Goal: Task Accomplishment & Management: Use online tool/utility

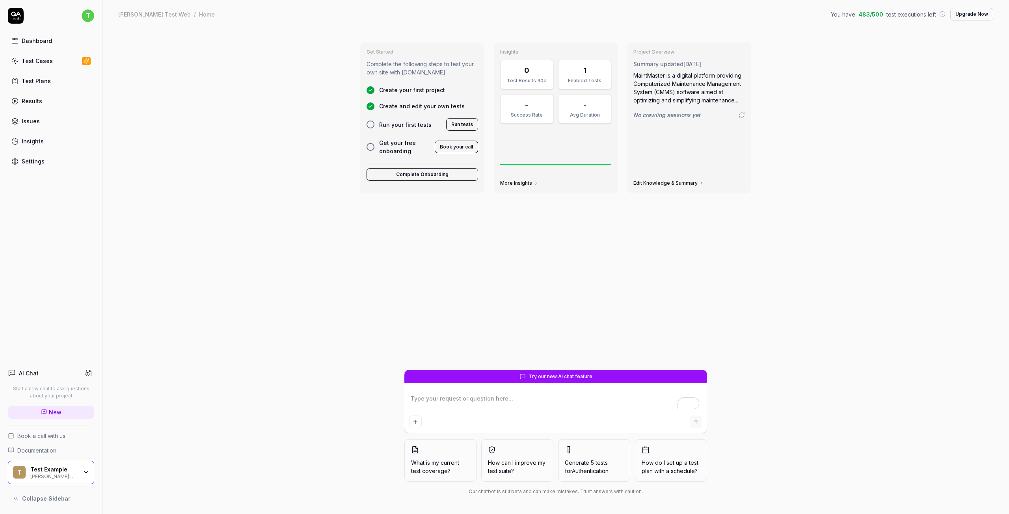
click at [264, 291] on div "Get Started Complete the following steps to test your own site with [DOMAIN_NAM…" at bounding box center [555, 271] width 907 height 486
click at [458, 123] on button "Run tests" at bounding box center [462, 124] width 32 height 13
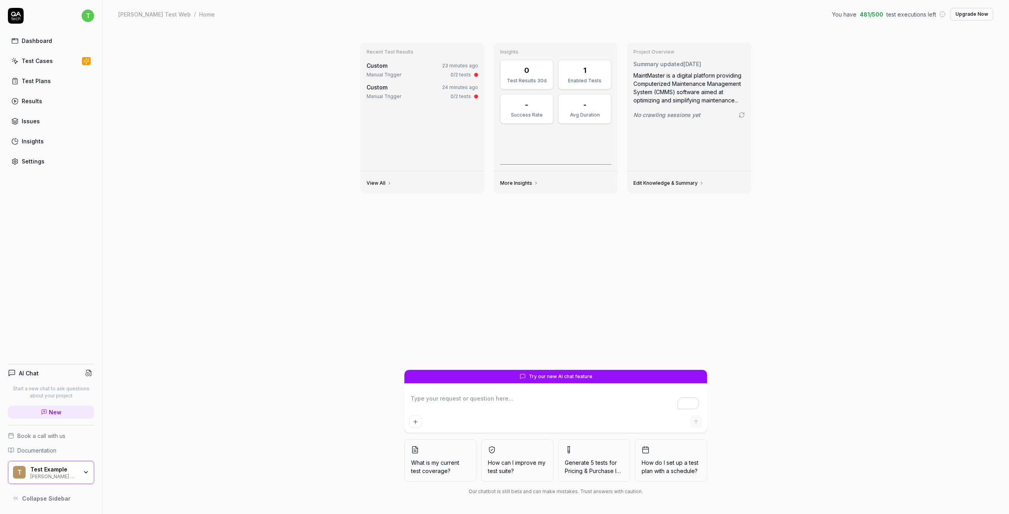
click at [843, 83] on div "Recent Test Results Custom 23 minutes ago Manual Trigger 0/2 tests Custom 24 mi…" at bounding box center [555, 271] width 907 height 486
click at [41, 58] on div "Test Cases" at bounding box center [37, 61] width 31 height 8
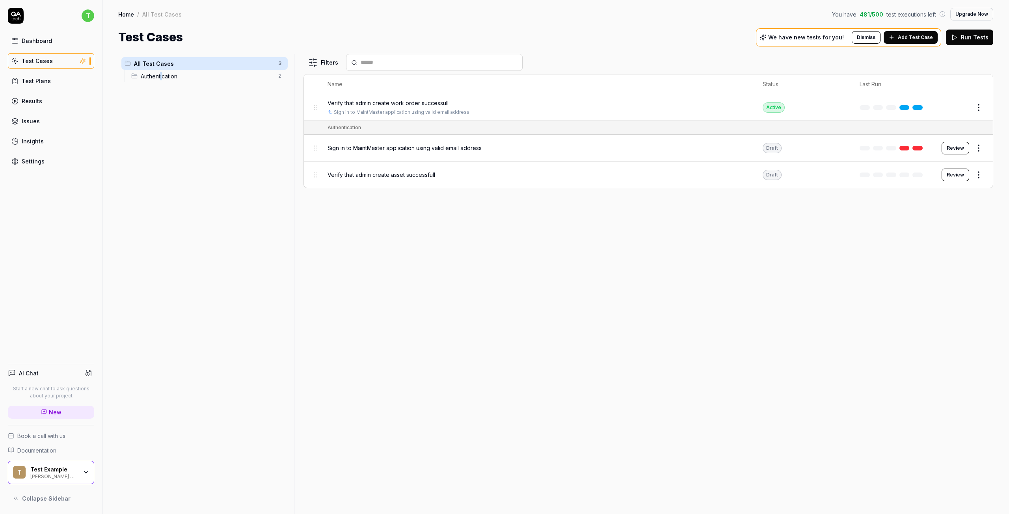
click at [161, 75] on span "Authentication" at bounding box center [207, 76] width 133 height 8
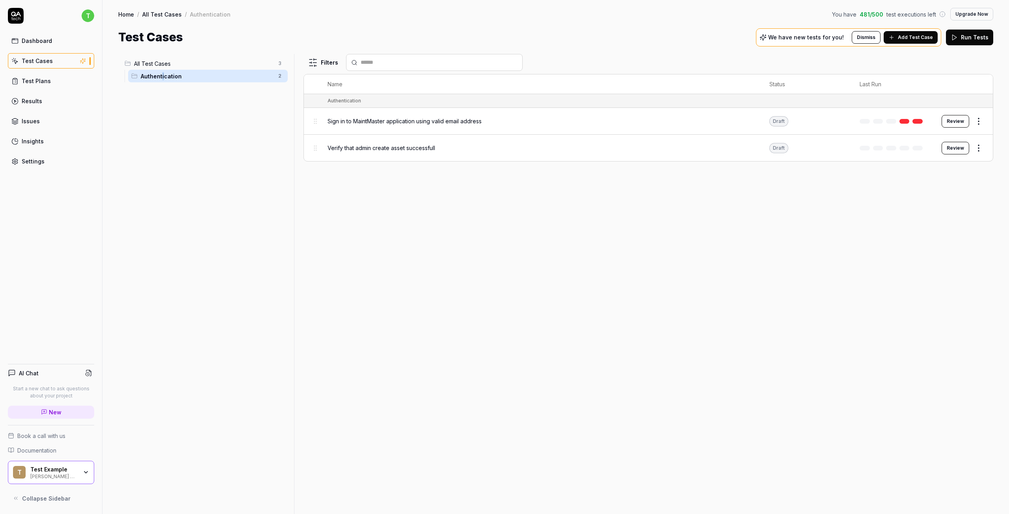
click at [955, 121] on button "Review" at bounding box center [956, 121] width 28 height 13
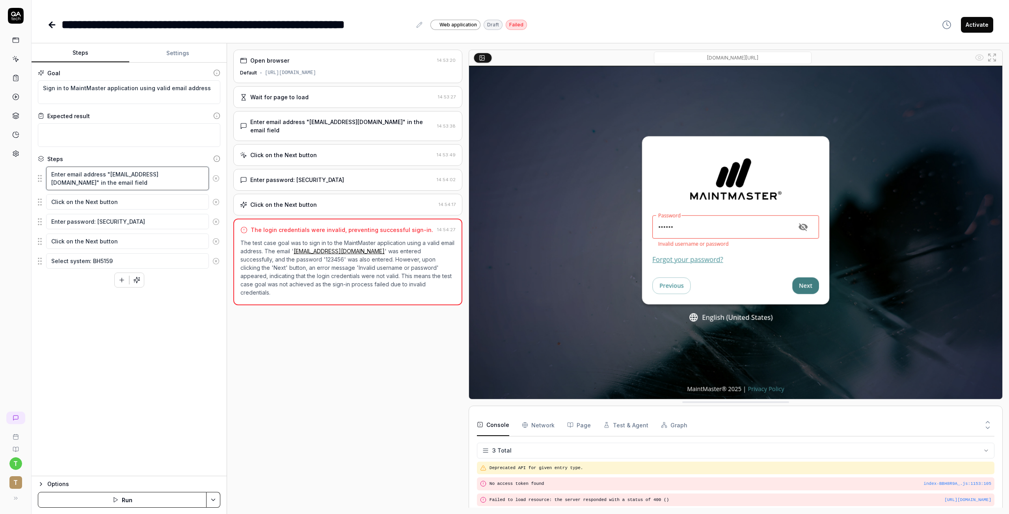
click at [110, 178] on textarea "Enter email address "tranthilinh196+1@gmail.com" in the email field" at bounding box center [127, 179] width 163 height 24
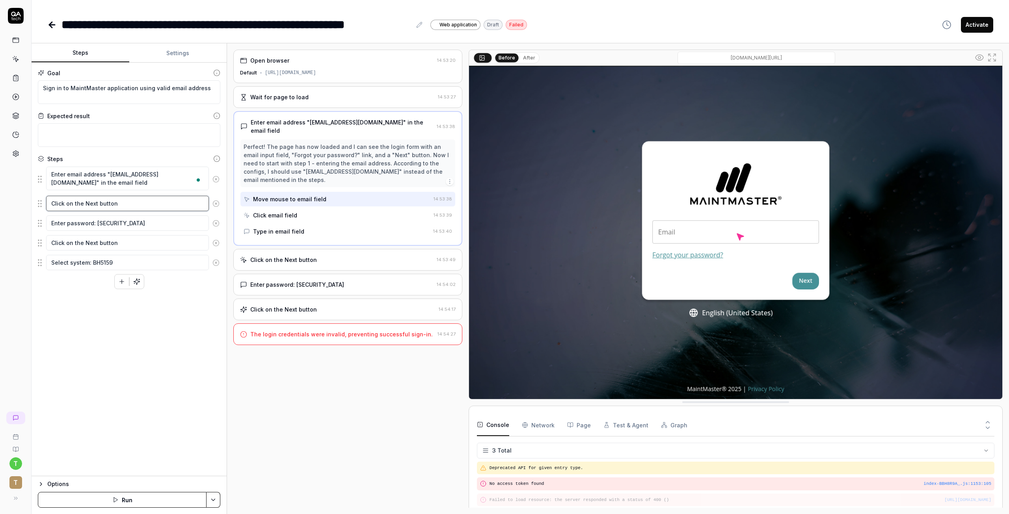
click at [114, 205] on textarea "Click on the Next button" at bounding box center [127, 203] width 163 height 15
click at [110, 179] on textarea "Enter email address "tranthilinh196+1@gmail.com" in the email field" at bounding box center [127, 179] width 163 height 24
drag, startPoint x: 104, startPoint y: 173, endPoint x: 184, endPoint y: 173, distance: 80.8
click at [184, 173] on textarea "Enter email address "tranthilinh196+1@gmail.com" in the email field" at bounding box center [127, 179] width 163 height 24
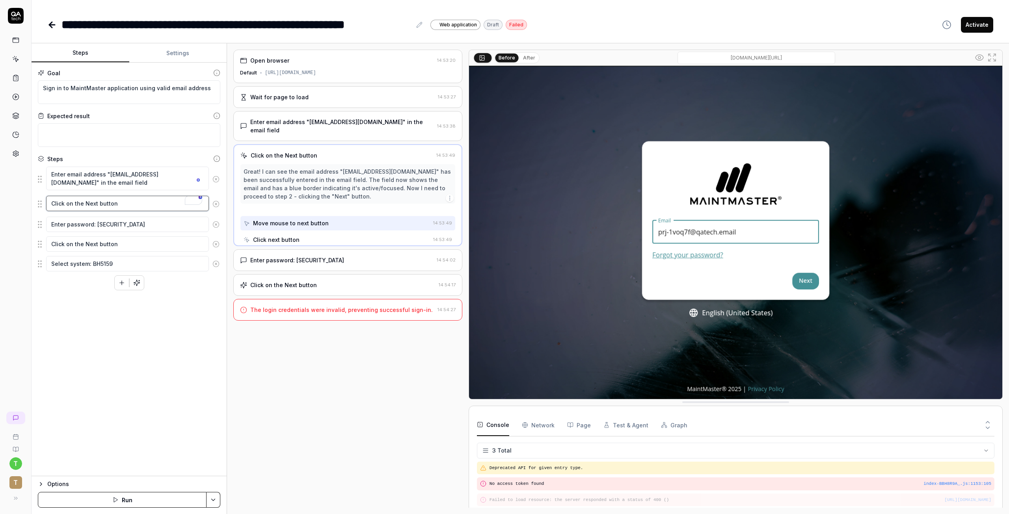
click at [101, 207] on textarea "Click on the Next button" at bounding box center [127, 203] width 163 height 15
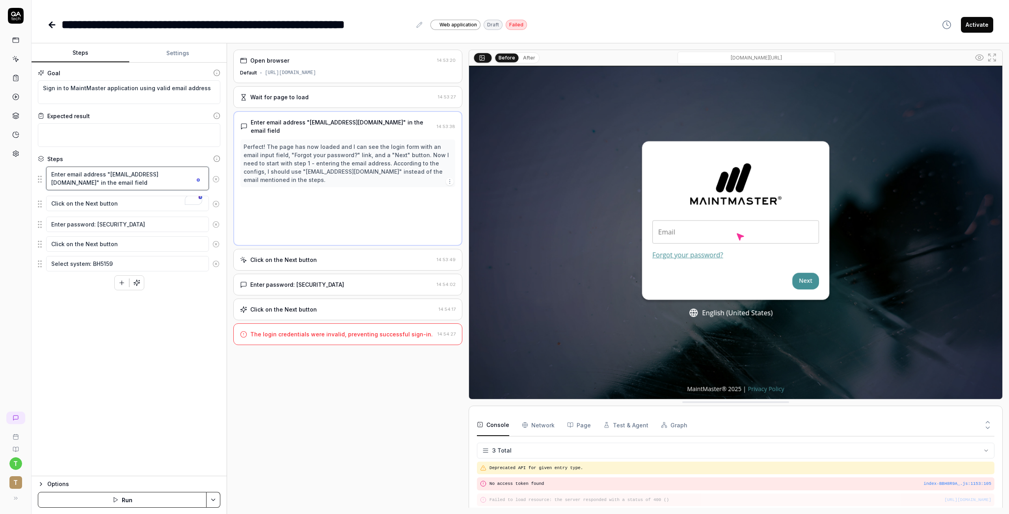
click at [101, 179] on textarea "Enter email address "tranthilinh196+1@gmail.com" in the email field" at bounding box center [127, 179] width 163 height 24
click at [88, 205] on textarea "Click on the Next button" at bounding box center [127, 203] width 163 height 15
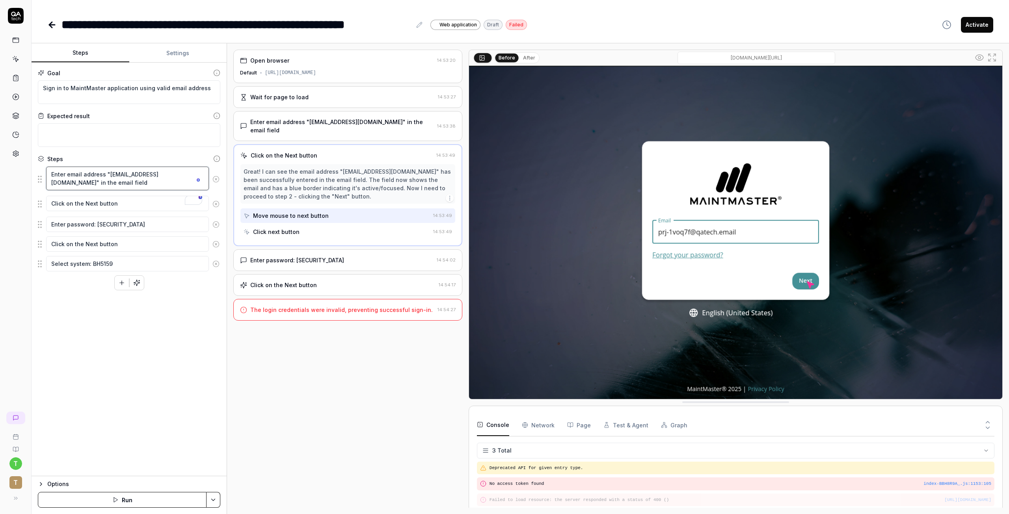
click at [71, 174] on textarea "Enter email address "tranthilinh196+1@gmail.com" in the email field" at bounding box center [127, 179] width 163 height 24
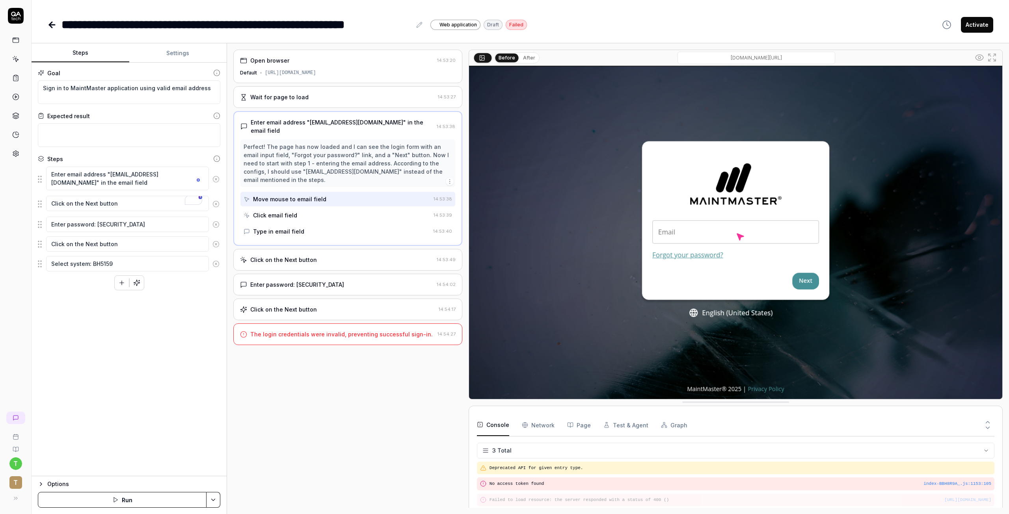
click at [140, 504] on button "Run" at bounding box center [122, 500] width 169 height 16
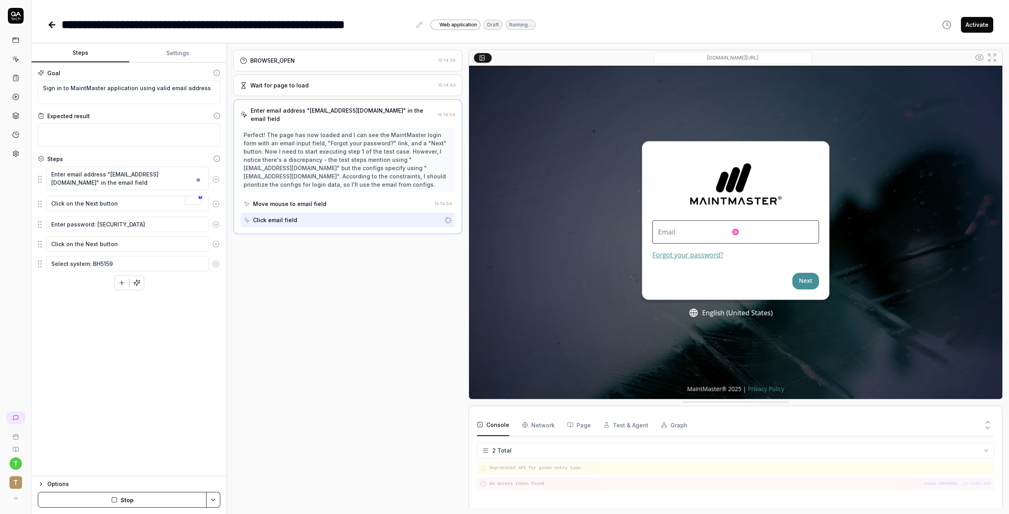
click at [164, 51] on button "Settings" at bounding box center [178, 53] width 98 height 19
type textarea "*"
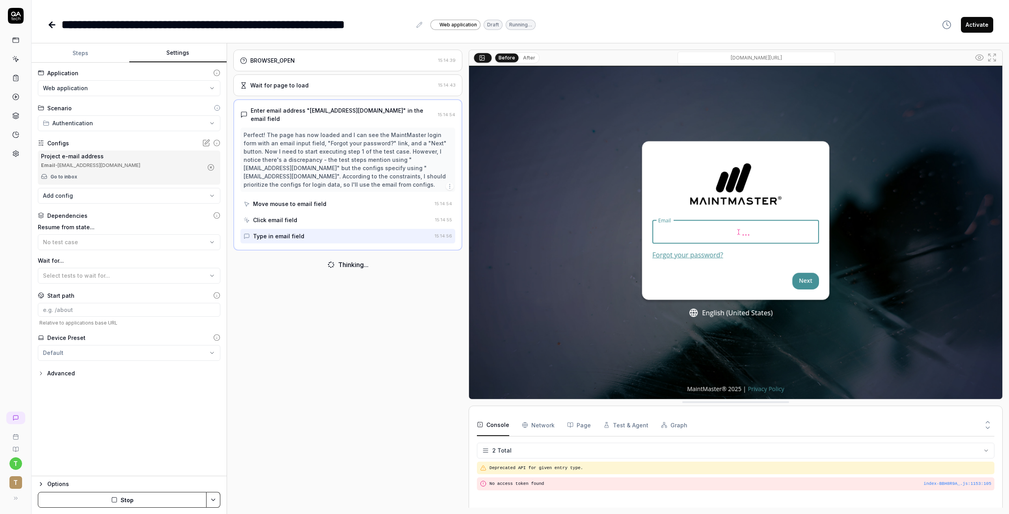
click at [79, 163] on div "Email - prj-1voq7f@qatech.email" at bounding box center [122, 165] width 162 height 7
click at [201, 143] on div "Configs" at bounding box center [129, 143] width 183 height 8
click at [207, 140] on icon at bounding box center [206, 143] width 8 height 8
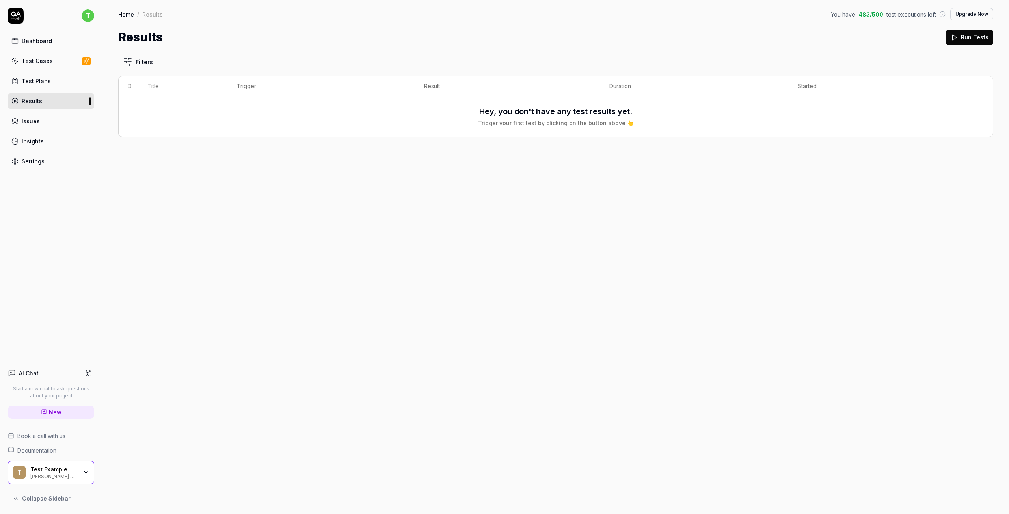
click at [32, 102] on div "Results" at bounding box center [32, 101] width 20 height 8
click at [28, 80] on div "Test Plans" at bounding box center [36, 81] width 29 height 8
click at [37, 64] on div "Test Cases" at bounding box center [37, 61] width 31 height 8
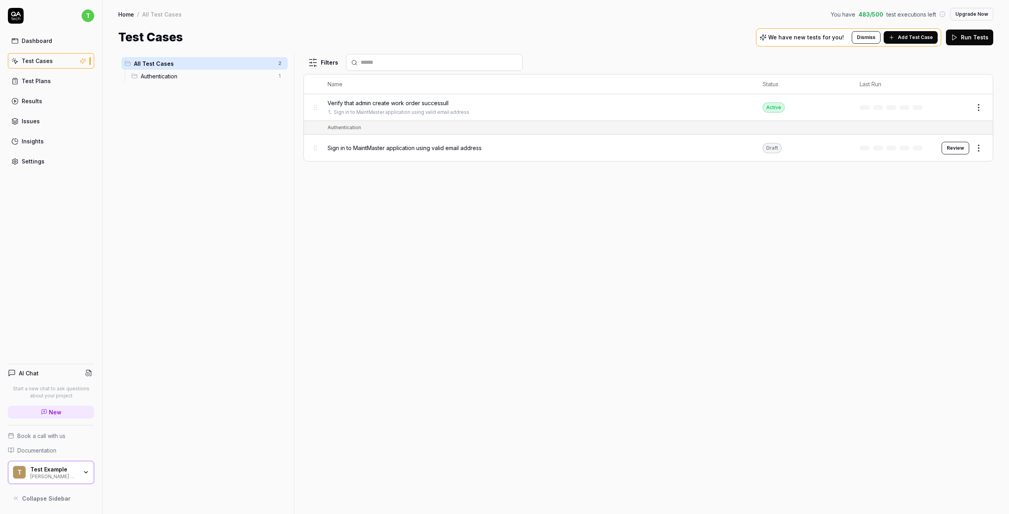
click at [389, 104] on span "Verify that admin create work order successull" at bounding box center [388, 103] width 121 height 8
click at [368, 111] on body "t Dashboard Test Cases Test Plans Results Issues Insights Settings AI Chat Star…" at bounding box center [504, 257] width 1009 height 514
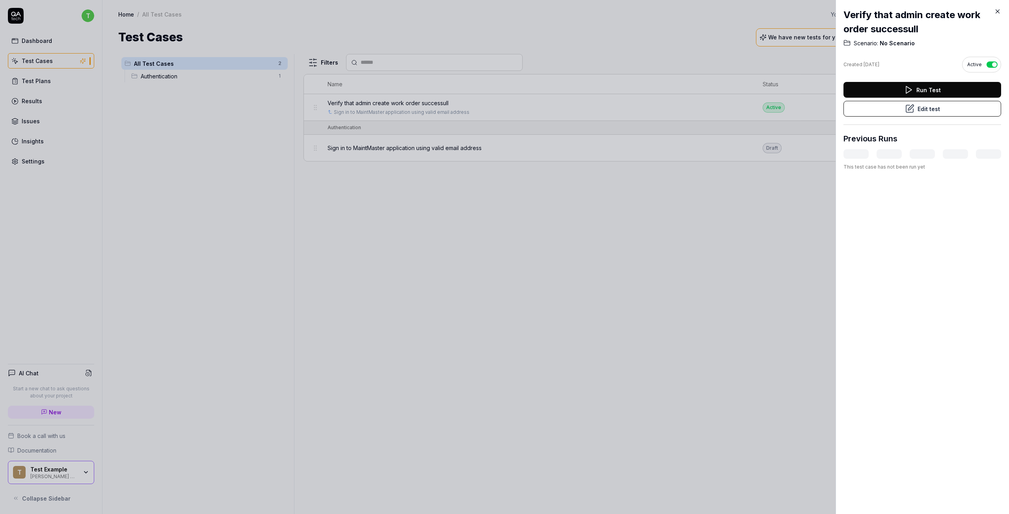
click at [934, 90] on button "Run Test" at bounding box center [923, 90] width 158 height 16
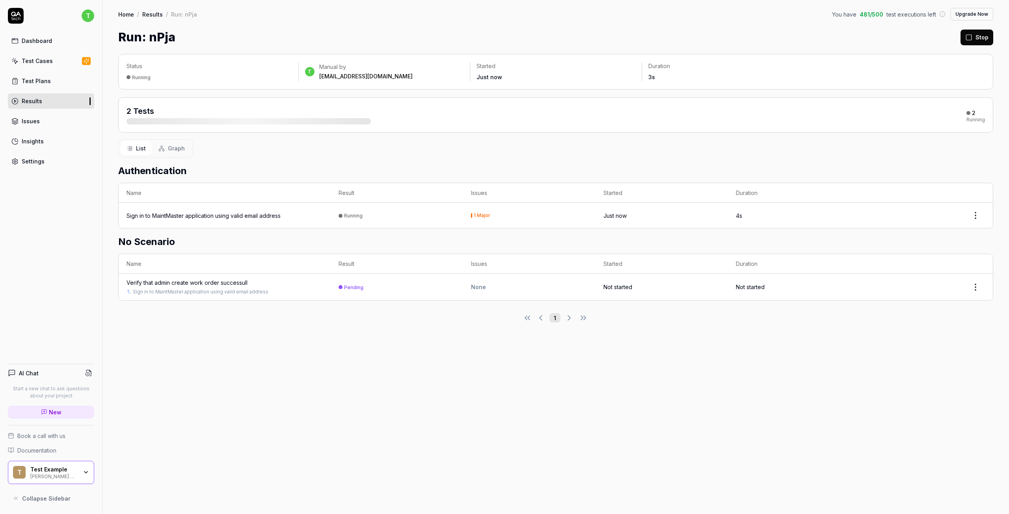
click at [300, 72] on div "t Manual by tranthilinh196@gmail.com" at bounding box center [384, 71] width 171 height 18
click at [153, 81] on div "Status Running t Manual by tranthilinh196@gmail.com Started Just now Duration 5s" at bounding box center [555, 71] width 875 height 35
click at [139, 80] on div "Running" at bounding box center [210, 77] width 166 height 8
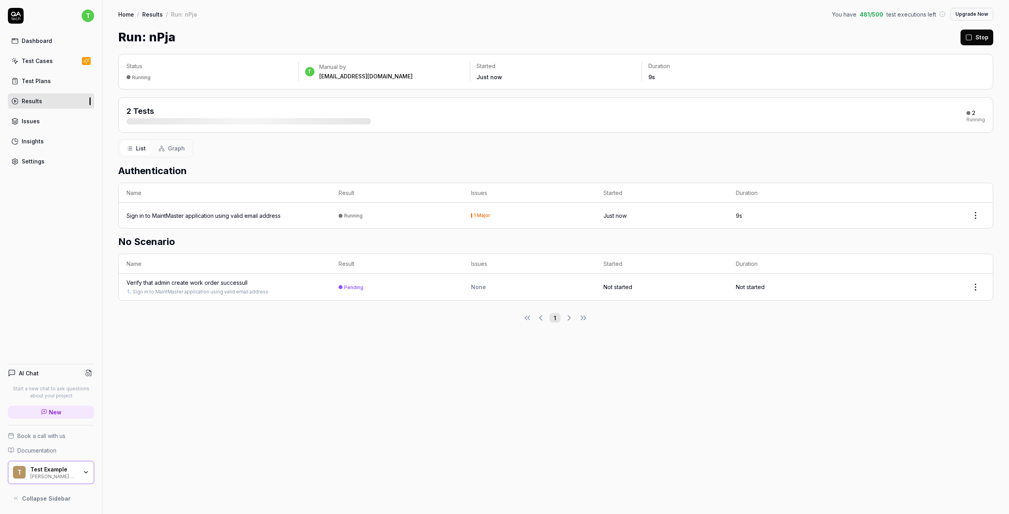
click at [138, 75] on div "Running" at bounding box center [141, 78] width 19 height 6
click at [144, 116] on div "2 Tests" at bounding box center [141, 111] width 28 height 11
click at [150, 122] on div at bounding box center [249, 121] width 244 height 6
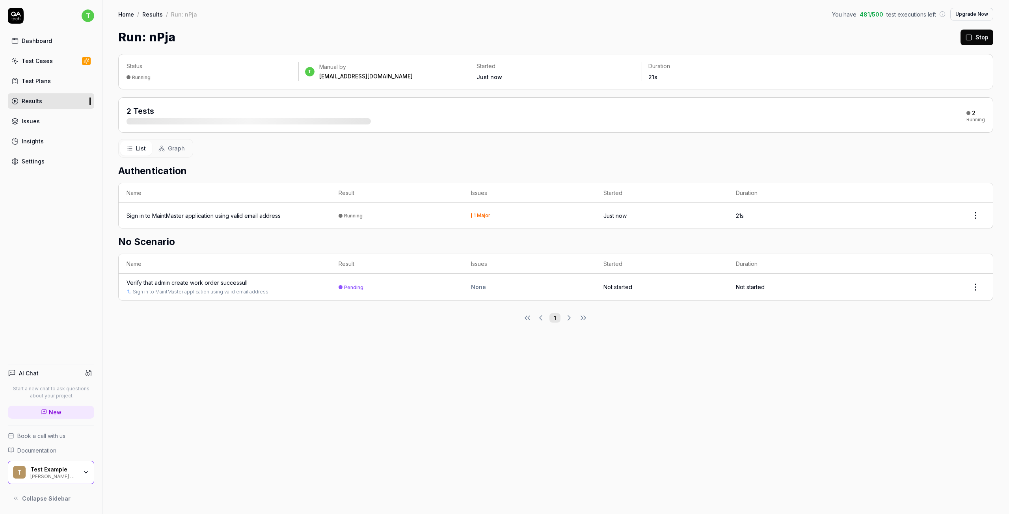
click at [143, 78] on div "Running" at bounding box center [141, 78] width 19 height 6
click at [49, 75] on link "Test Plans" at bounding box center [51, 80] width 86 height 15
click at [48, 63] on div "Test Cases" at bounding box center [37, 61] width 31 height 8
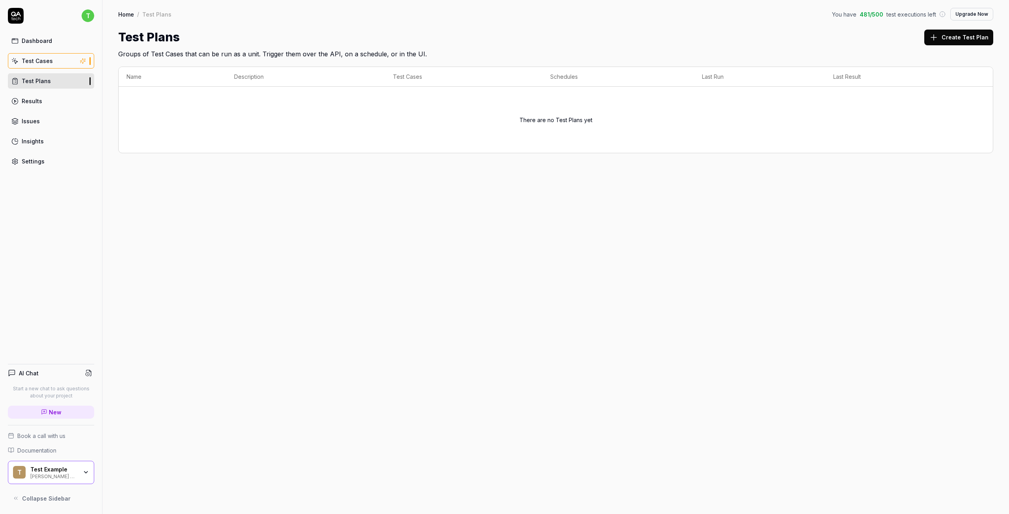
click at [36, 65] on div "Test Cases" at bounding box center [37, 61] width 31 height 8
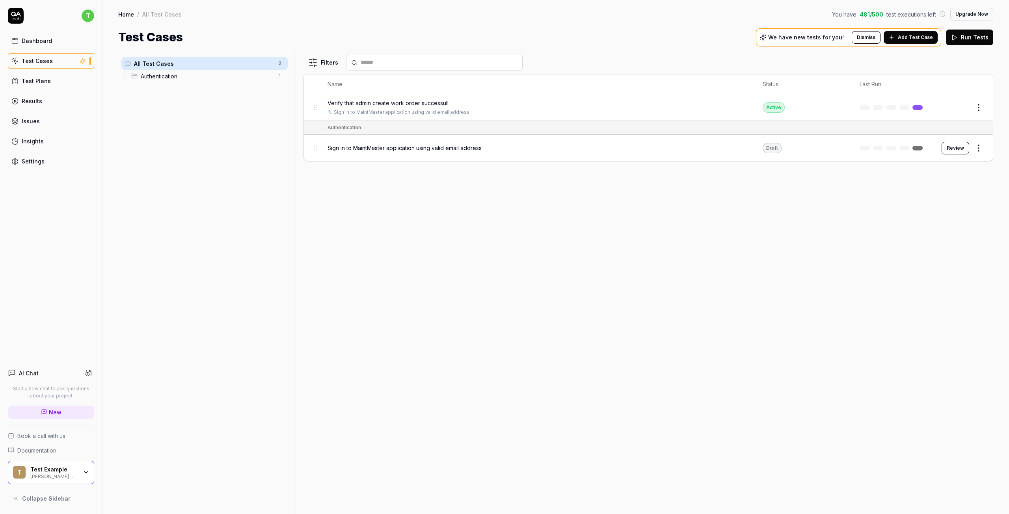
click at [980, 110] on html "t Dashboard Test Cases Test Plans Results Issues Insights Settings AI Chat Star…" at bounding box center [504, 257] width 1009 height 514
click at [920, 140] on div "Run Test" at bounding box center [945, 140] width 75 height 17
click at [978, 492] on button "View run" at bounding box center [969, 494] width 34 height 16
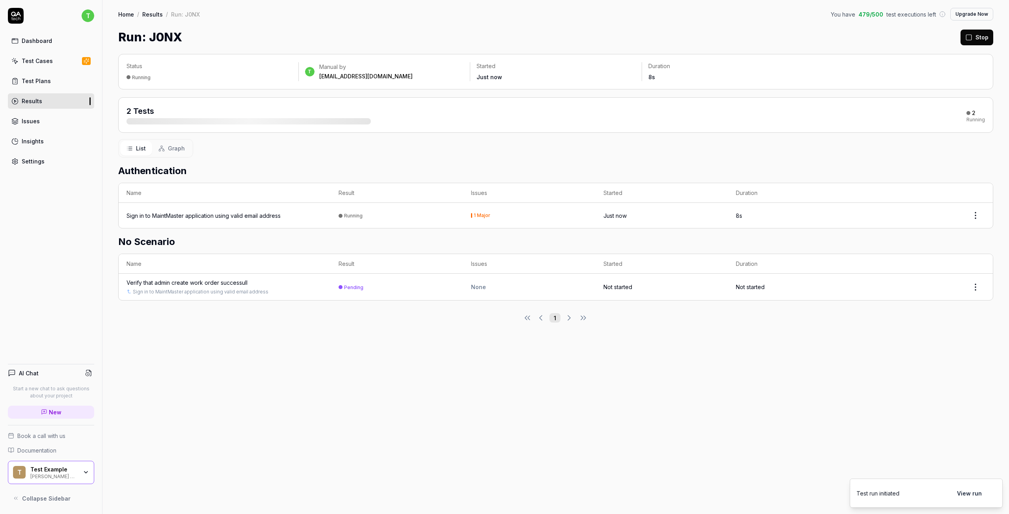
drag, startPoint x: 967, startPoint y: 117, endPoint x: 985, endPoint y: 135, distance: 25.6
click at [1000, 118] on div "Status Running t Manual by tranthilinh196@gmail.com Started Just now Duration 8…" at bounding box center [555, 280] width 907 height 468
click at [523, 221] on td "1 Major" at bounding box center [529, 215] width 132 height 25
click at [176, 130] on div "2 Tests 2 Running" at bounding box center [555, 114] width 875 height 35
click at [179, 125] on div "2 Tests 2 Running" at bounding box center [555, 114] width 875 height 35
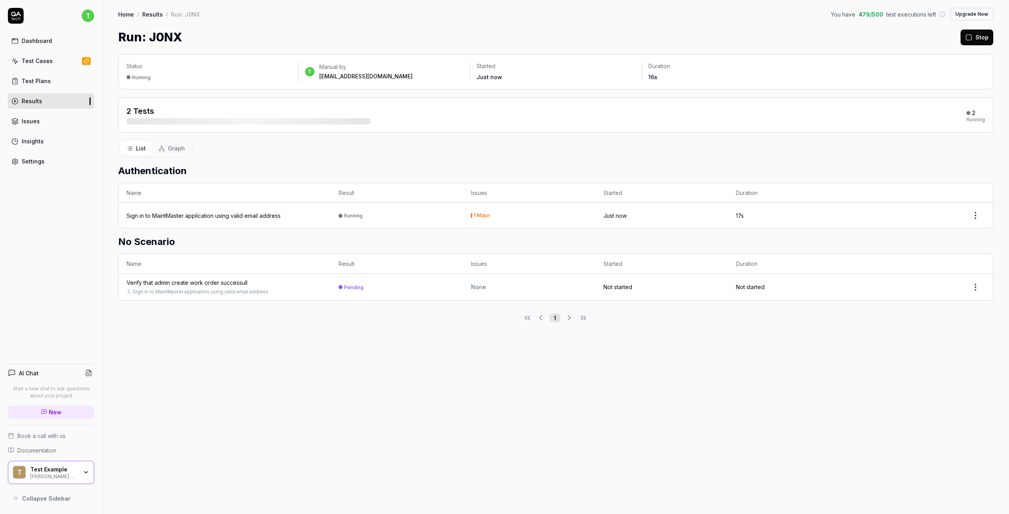
click at [179, 125] on div "2 Tests 2 Running" at bounding box center [555, 114] width 875 height 35
click at [146, 79] on div "Running" at bounding box center [141, 78] width 19 height 6
click at [142, 77] on div "Running" at bounding box center [141, 78] width 19 height 6
click at [49, 65] on div "Test Cases" at bounding box center [37, 61] width 31 height 8
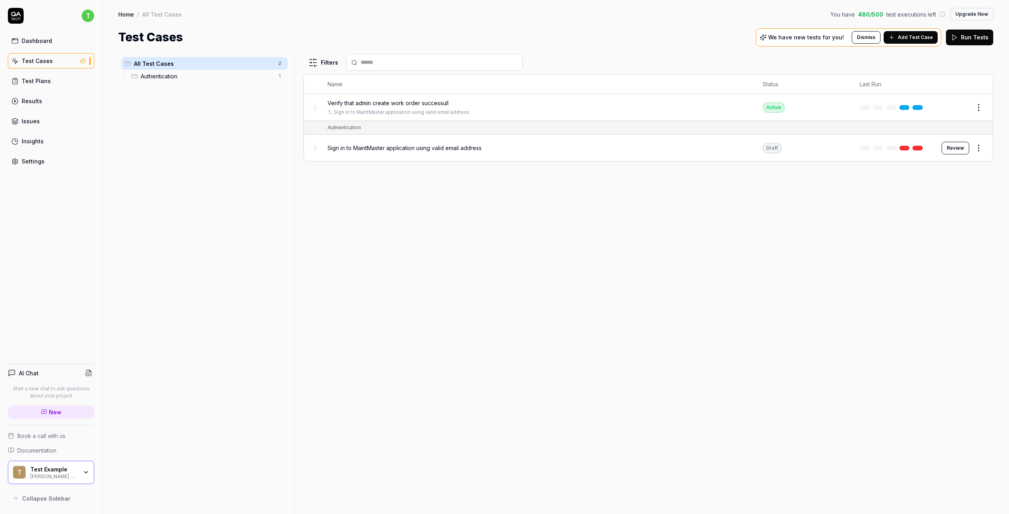
click at [947, 105] on div "Edit" at bounding box center [963, 107] width 43 height 13
click at [963, 106] on button "Edit" at bounding box center [959, 107] width 19 height 13
click at [959, 106] on button "Edit" at bounding box center [959, 107] width 19 height 13
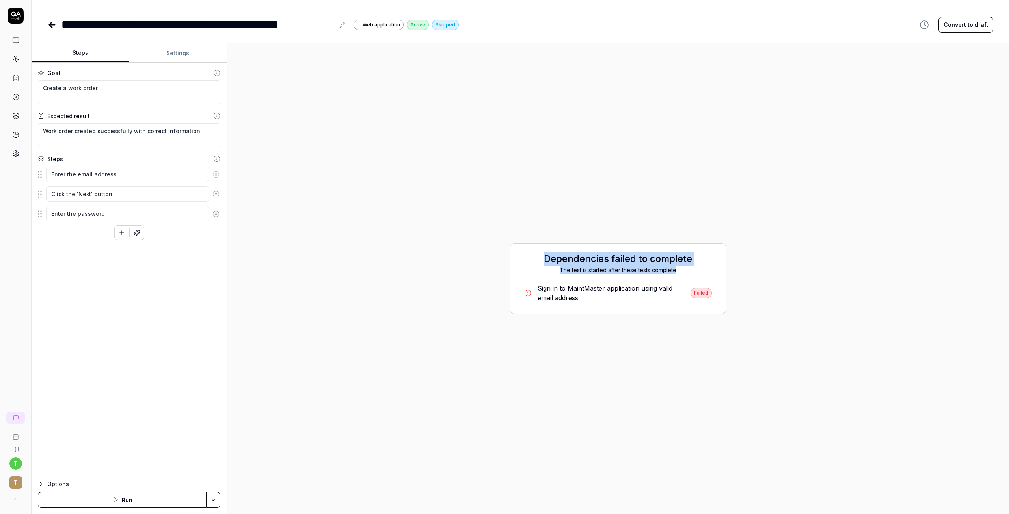
drag, startPoint x: 543, startPoint y: 261, endPoint x: 687, endPoint y: 273, distance: 144.8
click at [687, 267] on div "Dependencies failed to complete The test is started after these tests complete" at bounding box center [618, 263] width 200 height 22
click at [627, 341] on div "Dependencies failed to complete The test is started after these tests complete …" at bounding box center [617, 279] width 769 height 458
click at [71, 95] on textarea "Create a work order" at bounding box center [129, 92] width 183 height 24
click at [63, 136] on textarea "Work order created successfully with correct information" at bounding box center [129, 137] width 183 height 24
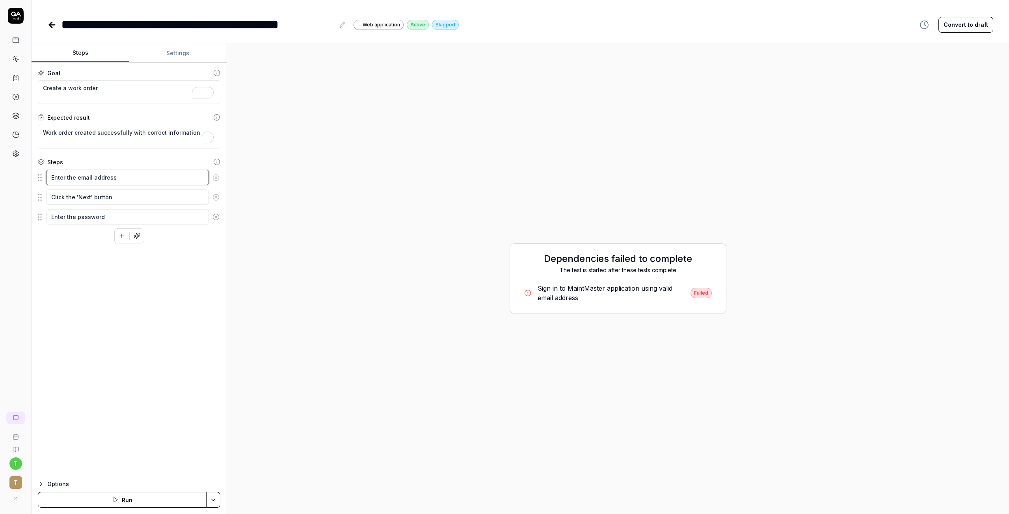
click at [67, 173] on textarea "Enter the email address" at bounding box center [127, 177] width 163 height 15
click at [74, 197] on textarea "Click the 'Next' button" at bounding box center [127, 198] width 163 height 15
click at [76, 215] on textarea "Enter the password" at bounding box center [127, 219] width 163 height 15
click at [125, 506] on button "Run" at bounding box center [122, 500] width 169 height 16
click at [607, 298] on div "Sign in to MaintMaster application using valid email address" at bounding box center [606, 293] width 140 height 19
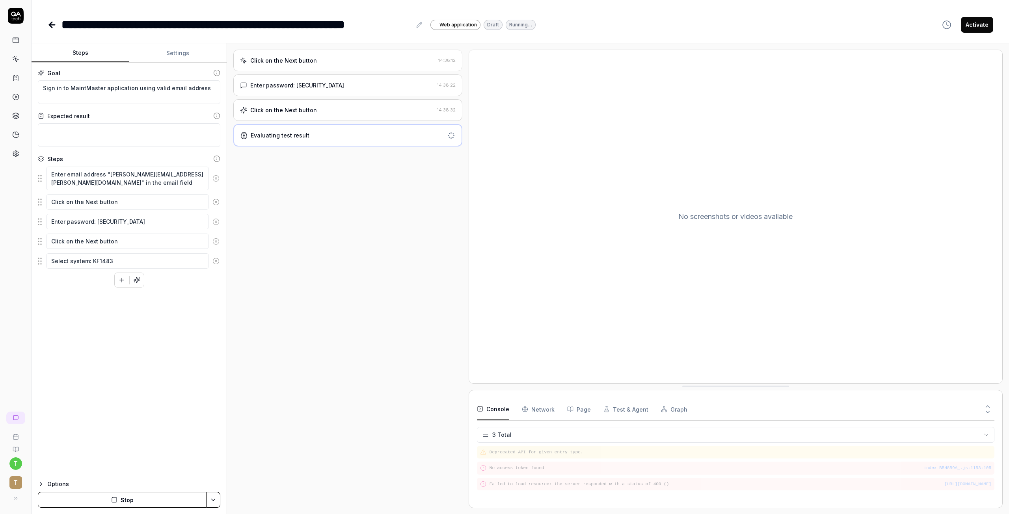
click at [296, 134] on div "Evaluating test result" at bounding box center [280, 135] width 59 height 8
click at [296, 112] on div "Click on the Next button" at bounding box center [283, 110] width 67 height 8
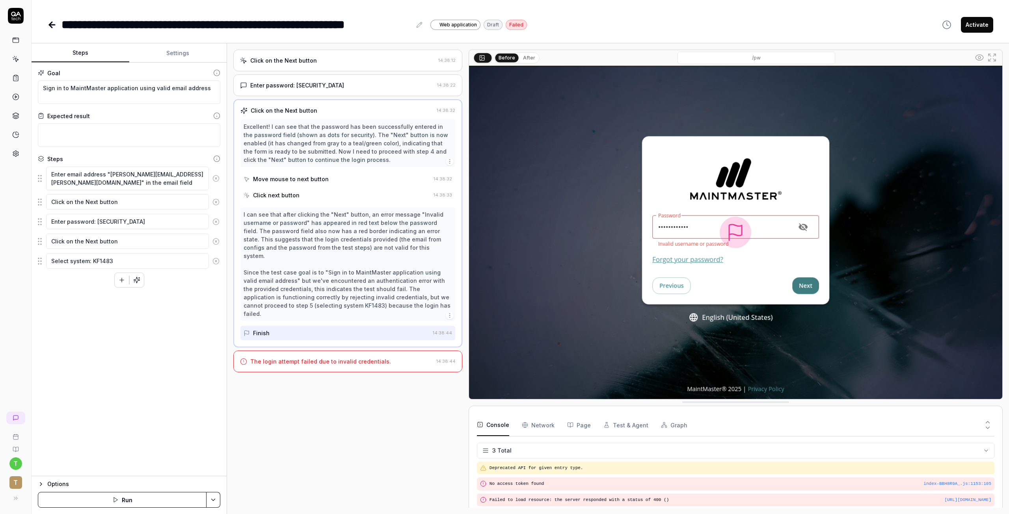
click at [315, 68] on div "Click on the Next button 14:38:12" at bounding box center [347, 61] width 229 height 22
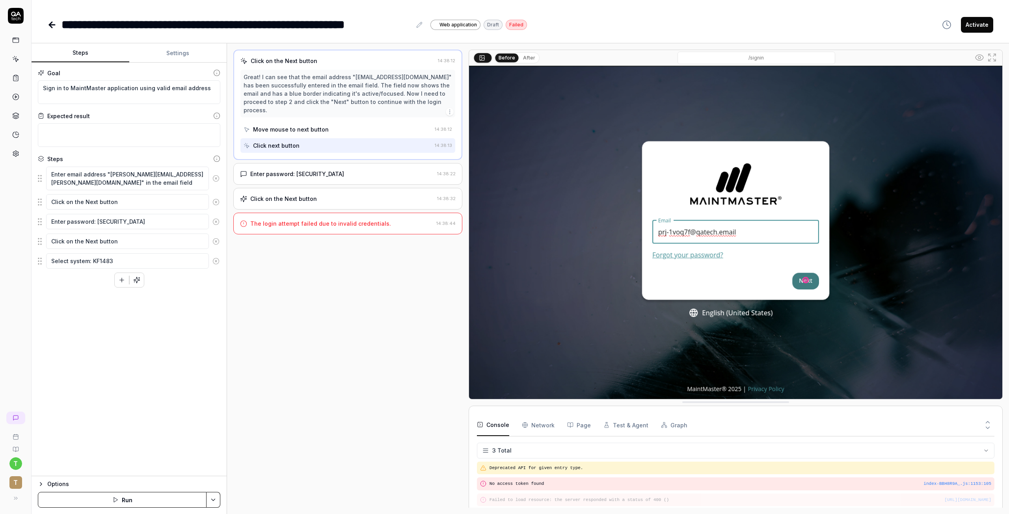
click at [299, 143] on div "Click next button" at bounding box center [338, 145] width 188 height 15
click at [812, 279] on img at bounding box center [735, 232] width 533 height 333
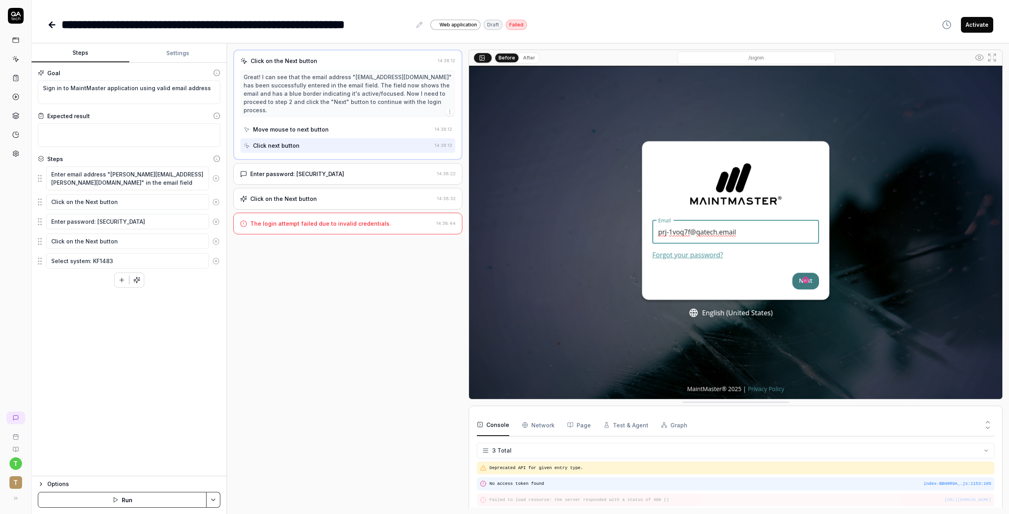
click at [509, 486] on pre "No access token found" at bounding box center [741, 484] width 502 height 7
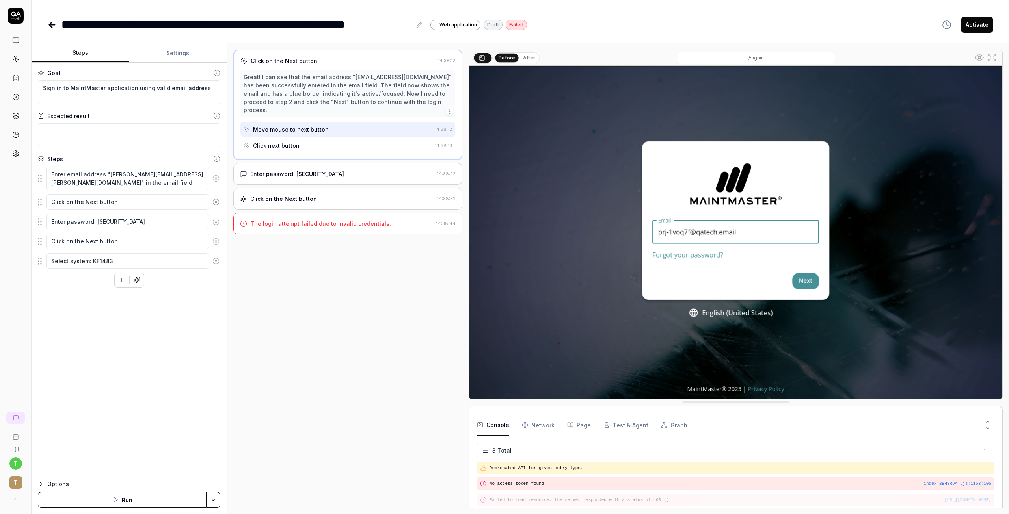
drag, startPoint x: 314, startPoint y: 324, endPoint x: 300, endPoint y: 299, distance: 28.3
click at [314, 324] on div "Click on the Next button 14:38:12 Great! I can see that the email address "prj-…" at bounding box center [347, 279] width 229 height 458
click at [53, 27] on icon at bounding box center [51, 24] width 9 height 9
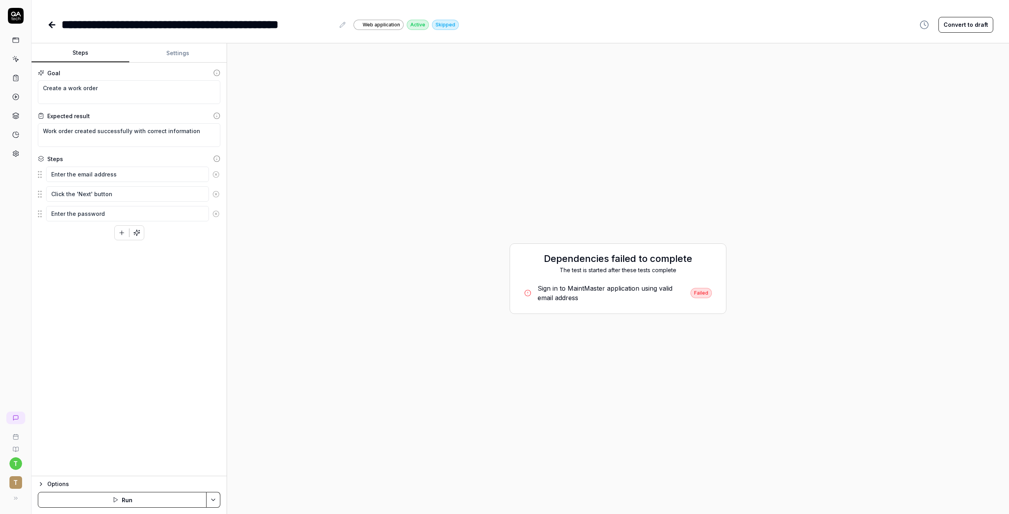
click at [53, 27] on icon at bounding box center [51, 24] width 9 height 9
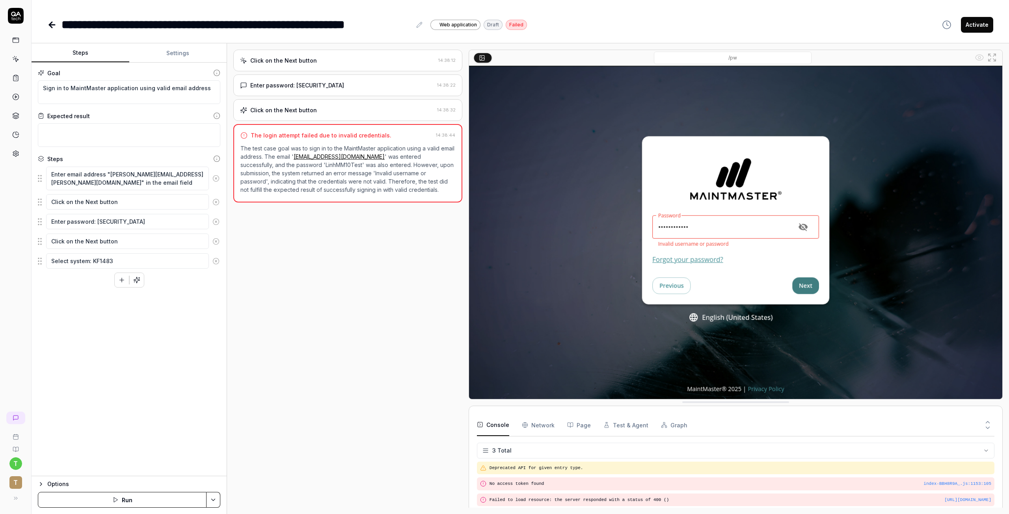
click at [54, 26] on icon at bounding box center [51, 24] width 9 height 9
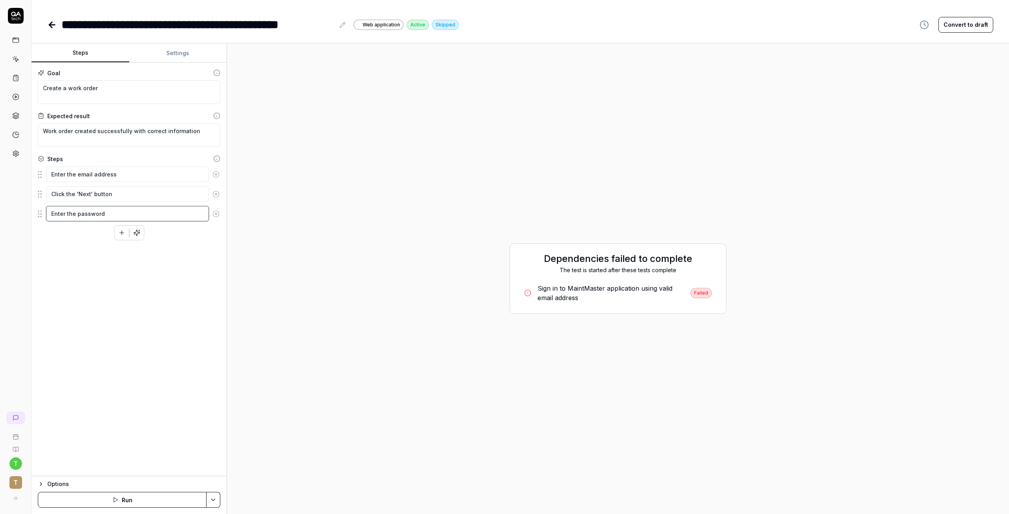
click at [76, 220] on textarea "Enter the password" at bounding box center [127, 213] width 163 height 15
click at [118, 310] on div "Goal Create a work order Expected result Work order created successfully with c…" at bounding box center [129, 270] width 195 height 414
click at [86, 191] on textarea "Click the 'Next' button" at bounding box center [127, 193] width 163 height 15
click at [84, 175] on textarea "Enter the email address" at bounding box center [127, 174] width 163 height 15
click at [82, 248] on div "Goal Create a work order Expected result Work order created successfully with c…" at bounding box center [129, 270] width 195 height 414
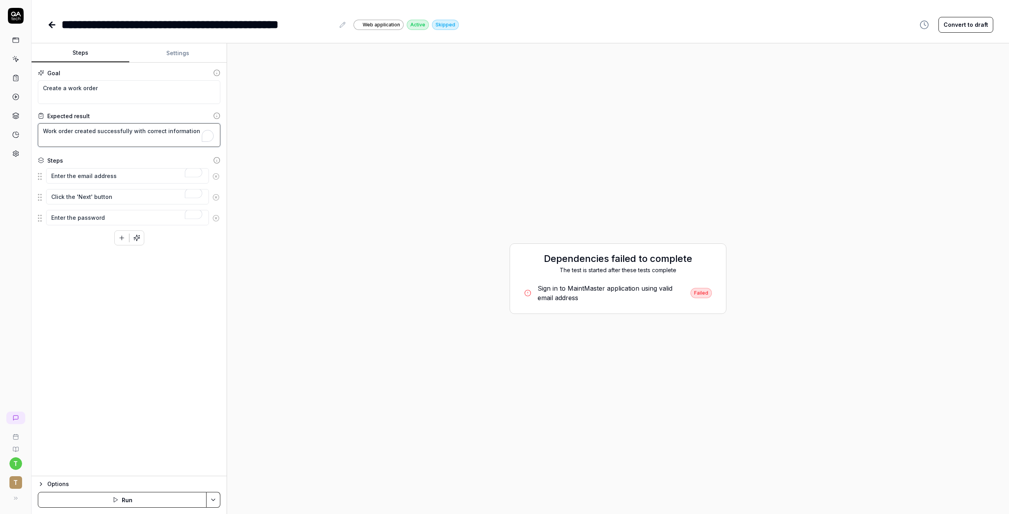
click at [88, 130] on textarea "Work order created successfully with correct information" at bounding box center [129, 135] width 183 height 24
click at [74, 111] on div "Goal Create a work order Expected result Work order created successfully with c…" at bounding box center [129, 270] width 195 height 414
click at [74, 91] on textarea "Create a work order" at bounding box center [129, 92] width 183 height 24
click at [97, 132] on textarea "Work order created successfully with correct information" at bounding box center [129, 137] width 183 height 24
drag, startPoint x: 201, startPoint y: 133, endPoint x: 38, endPoint y: 140, distance: 163.3
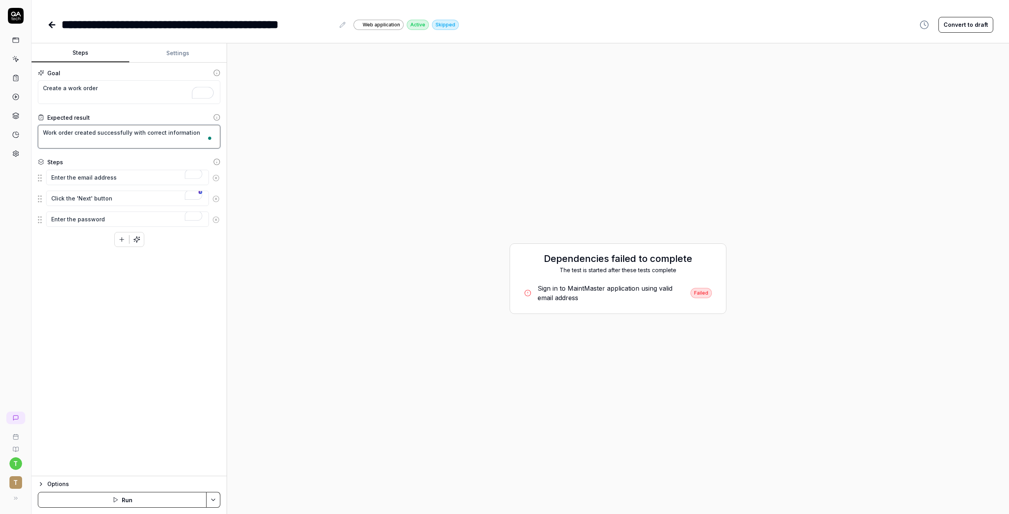
click at [38, 140] on textarea "Work order created successfully with correct information" at bounding box center [129, 137] width 183 height 24
click at [65, 326] on div "Goal Create a work order Expected result Work order created successfully with c…" at bounding box center [129, 270] width 195 height 414
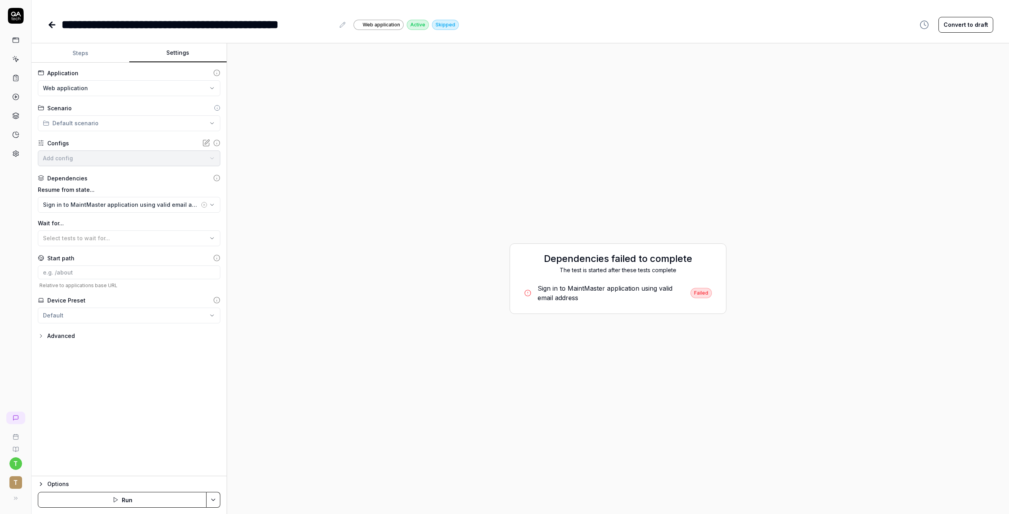
click at [176, 55] on button "Settings" at bounding box center [178, 53] width 98 height 19
click at [97, 84] on html "**********" at bounding box center [504, 257] width 1009 height 514
click at [85, 108] on span "Web application for Hannah Test Web" at bounding box center [93, 111] width 98 height 7
click at [78, 119] on html "**********" at bounding box center [504, 257] width 1009 height 514
click at [94, 122] on html "**********" at bounding box center [504, 257] width 1009 height 514
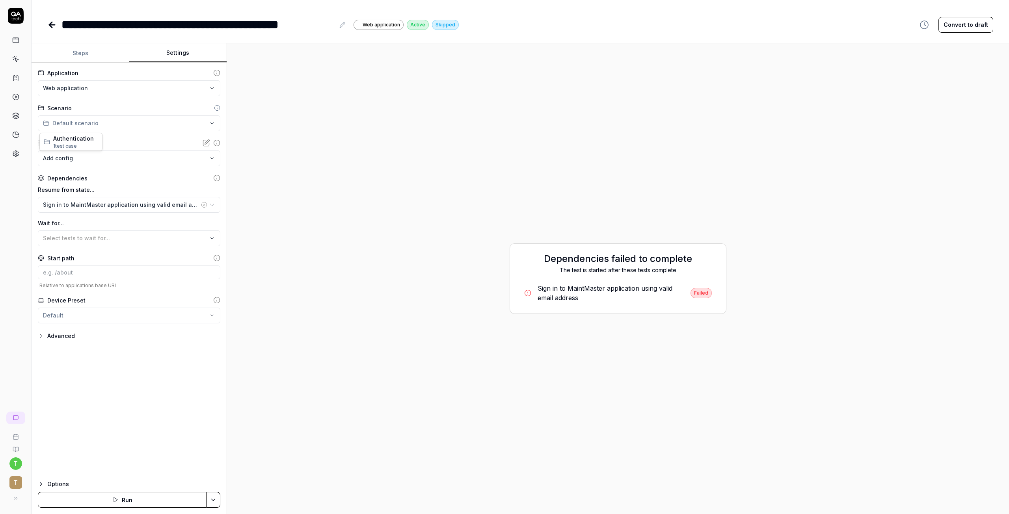
click at [94, 122] on html "**********" at bounding box center [504, 257] width 1009 height 514
click at [408, 233] on html "**********" at bounding box center [504, 257] width 1009 height 514
click at [49, 23] on icon at bounding box center [51, 24] width 9 height 9
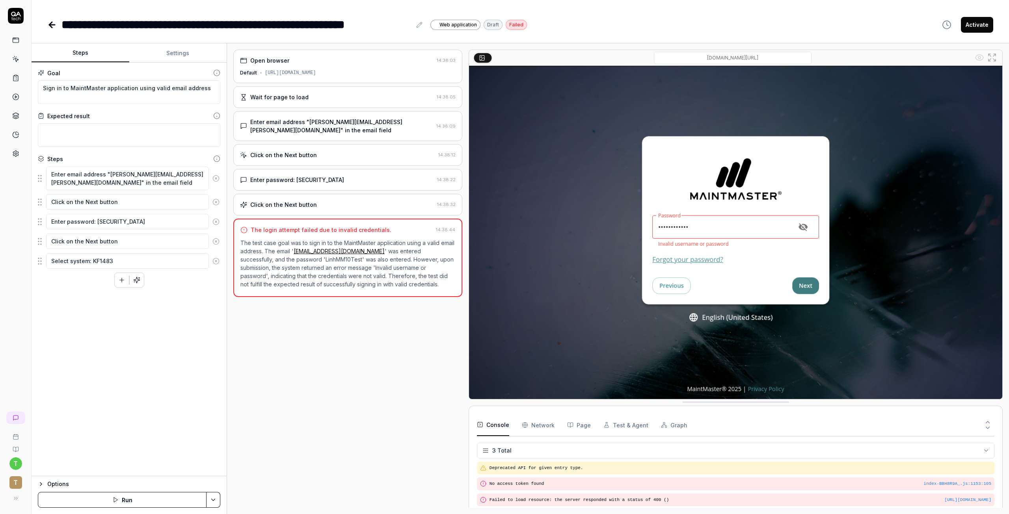
click at [49, 23] on icon at bounding box center [51, 24] width 9 height 9
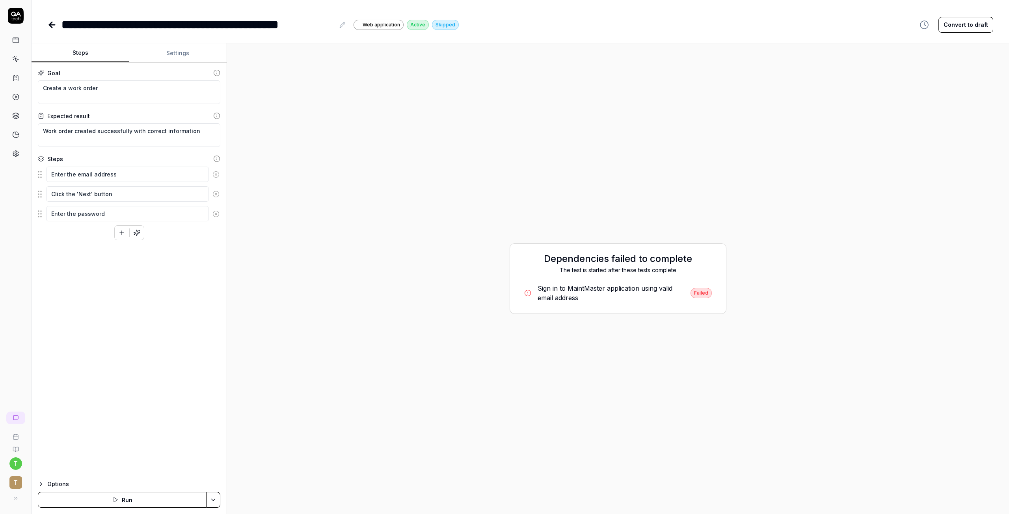
click at [49, 23] on icon at bounding box center [51, 24] width 9 height 9
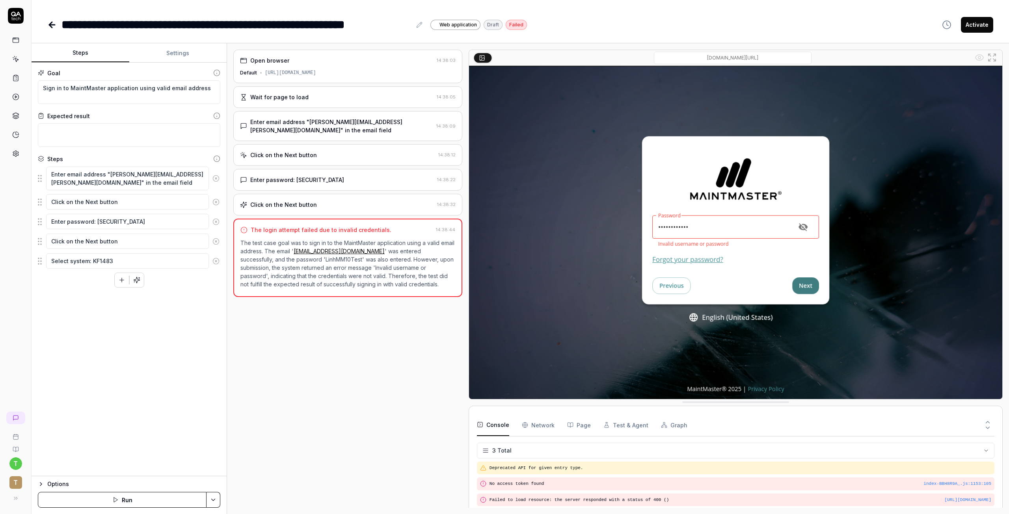
click at [48, 24] on icon at bounding box center [51, 24] width 9 height 9
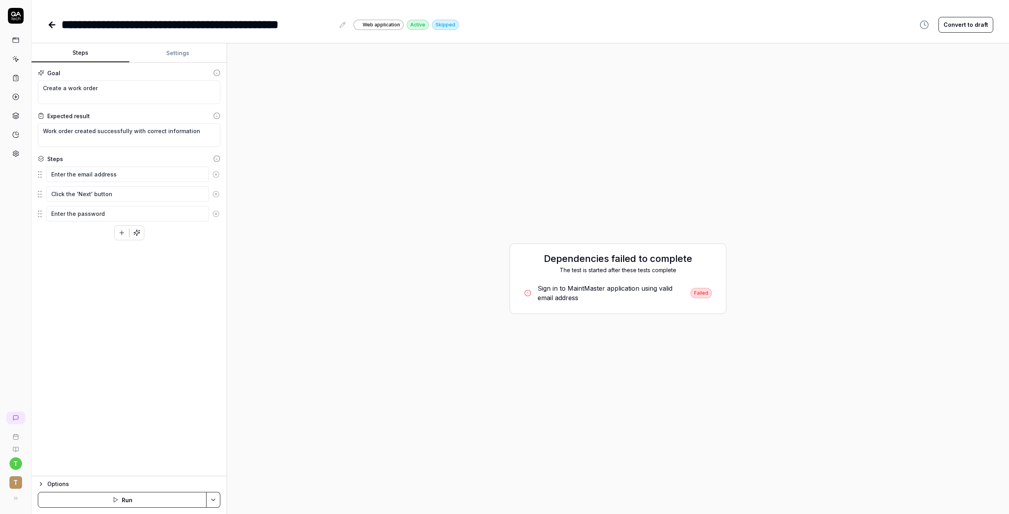
type textarea "*"
click at [17, 17] on icon at bounding box center [16, 16] width 16 height 16
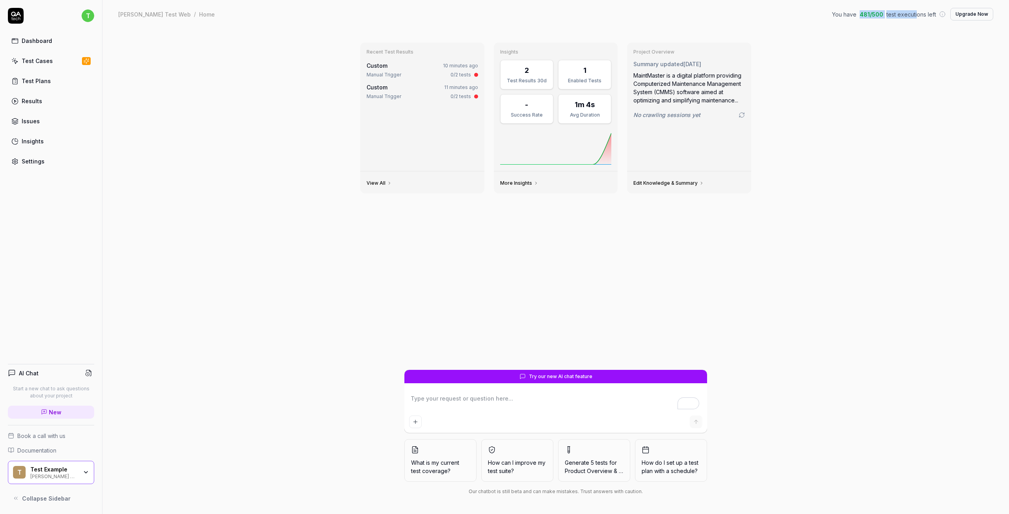
drag, startPoint x: 863, startPoint y: 16, endPoint x: 919, endPoint y: 21, distance: 55.9
click at [918, 20] on div "You have 481 / 500 test executions left Upgrade Now" at bounding box center [912, 14] width 161 height 13
click at [916, 109] on div "Recent Test Results Custom 10 minutes ago Manual Trigger 0/2 tests Custom 11 mi…" at bounding box center [555, 271] width 907 height 486
drag, startPoint x: 874, startPoint y: 14, endPoint x: 899, endPoint y: 15, distance: 24.8
click at [899, 15] on div "You have 481 / 500 test executions left" at bounding box center [889, 14] width 114 height 8
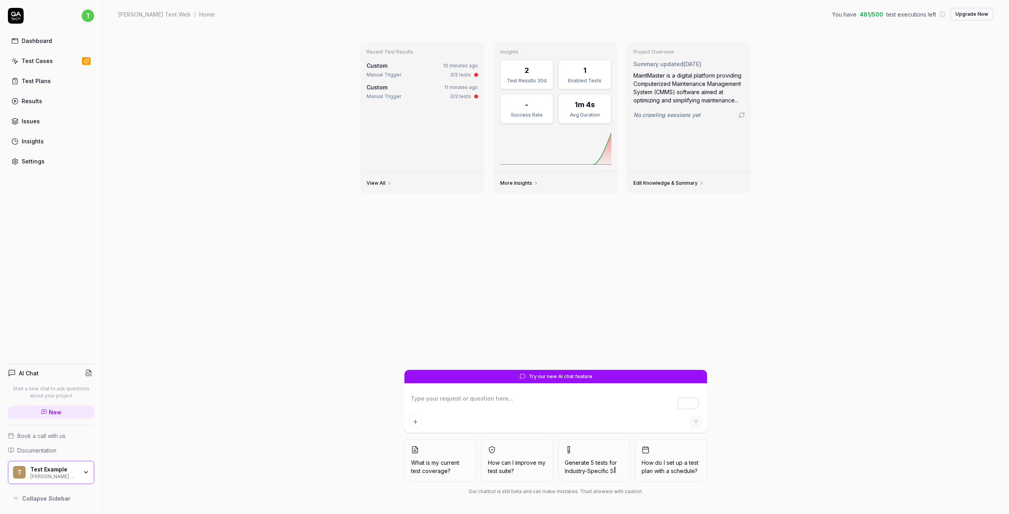
click at [868, 53] on div "Recent Test Results Custom 10 minutes ago Manual Trigger 0/2 tests Custom 11 mi…" at bounding box center [555, 271] width 907 height 486
drag, startPoint x: 871, startPoint y: 13, endPoint x: 860, endPoint y: 13, distance: 10.6
click at [860, 13] on div "You have 481 / 500 test executions left" at bounding box center [889, 14] width 114 height 8
click at [855, 52] on div "Recent Test Results Custom 10 minutes ago Manual Trigger 0/2 tests Custom 11 mi…" at bounding box center [555, 271] width 907 height 486
drag, startPoint x: 872, startPoint y: 12, endPoint x: 853, endPoint y: 13, distance: 18.6
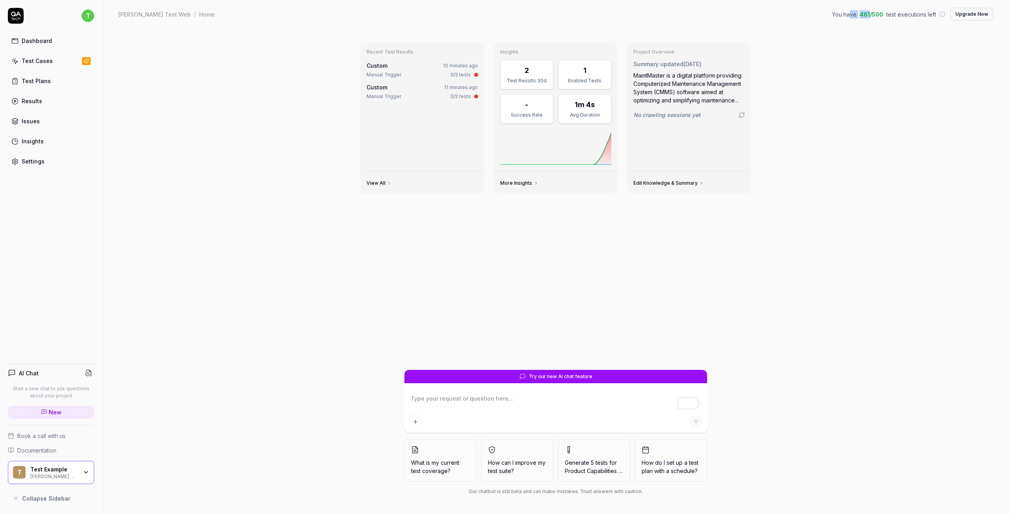
click at [853, 13] on div "You have 481 / 500 test executions left" at bounding box center [889, 14] width 114 height 8
click at [876, 61] on div "Recent Test Results Custom 10 minutes ago Manual Trigger 0/2 tests Custom 11 mi…" at bounding box center [555, 271] width 907 height 486
click at [410, 77] on div "Manual Trigger 0/2 tests" at bounding box center [423, 74] width 112 height 7
click at [551, 383] on div "Try our new AI chat feature" at bounding box center [555, 376] width 303 height 13
type textarea "*"
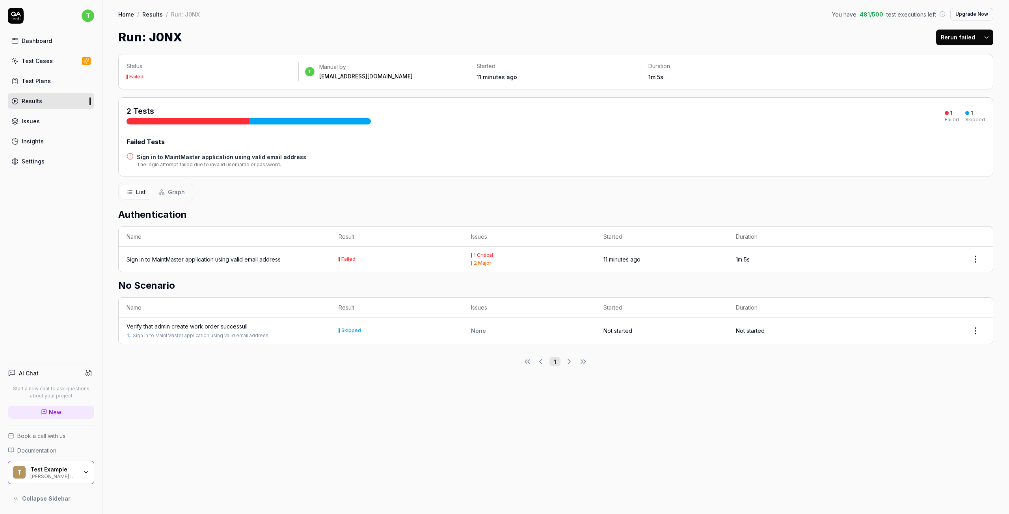
click at [49, 63] on div "Test Cases" at bounding box center [37, 61] width 31 height 8
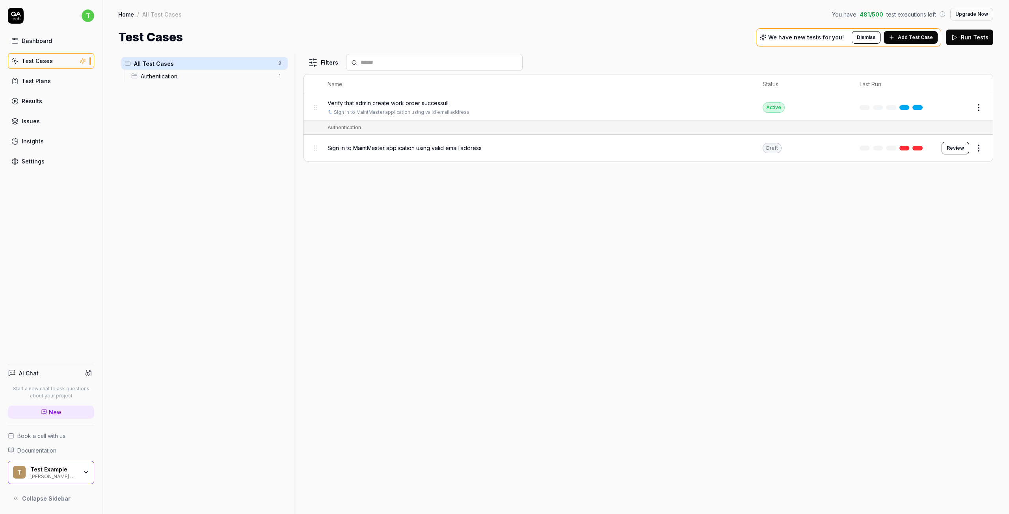
click at [914, 39] on span "Add Test Case" at bounding box center [915, 37] width 35 height 7
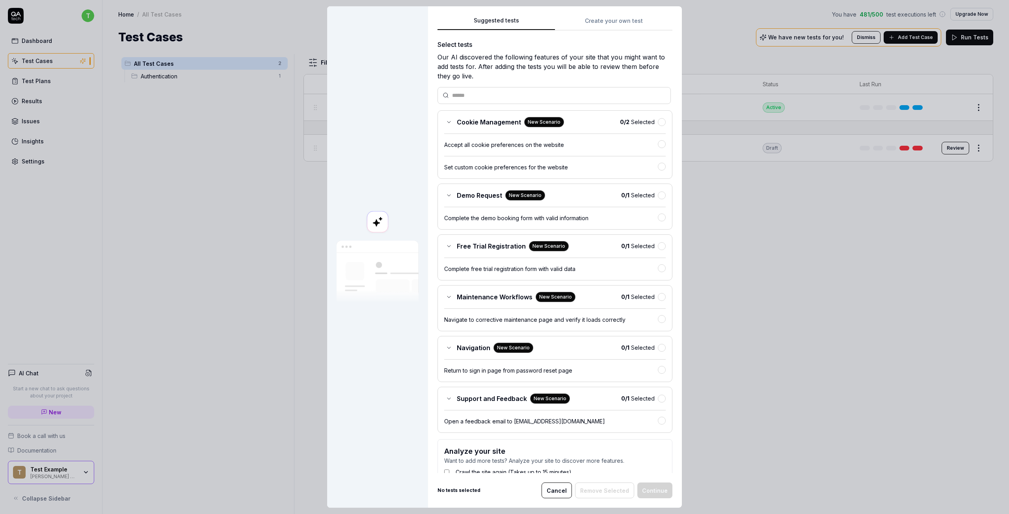
click at [600, 15] on div "Suggested tests Create your own test Select tests Our AI discovered the followi…" at bounding box center [555, 257] width 254 height 502
click at [599, 26] on div "Suggested tests Suggested tests Create your own test Select tests Our AI discov…" at bounding box center [504, 257] width 1009 height 514
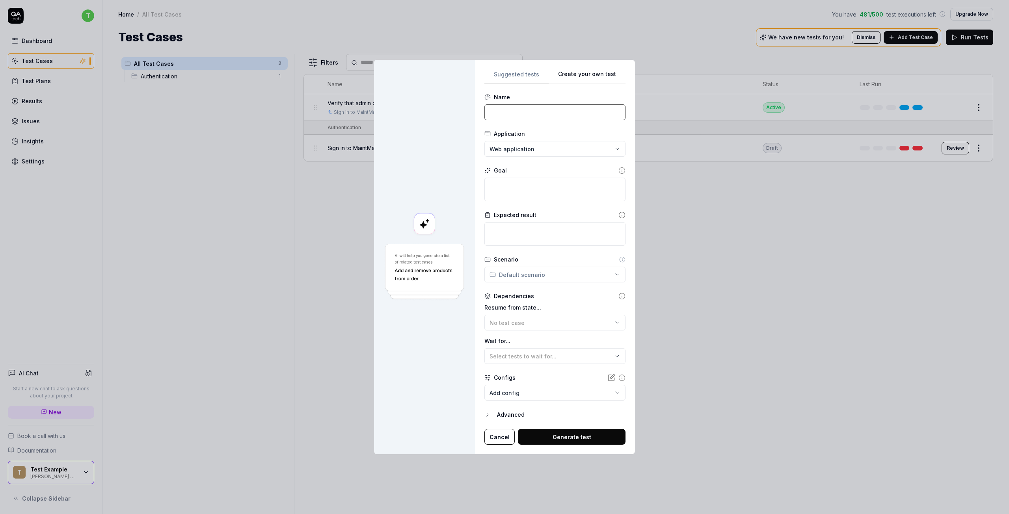
click at [541, 106] on input at bounding box center [554, 112] width 141 height 16
type input "Verify that admin create work order successull"
click at [508, 227] on textarea "To enrich screen reader interactions, please activate Accessibility in Grammarl…" at bounding box center [554, 234] width 141 height 24
type textarea "*"
type textarea "C"
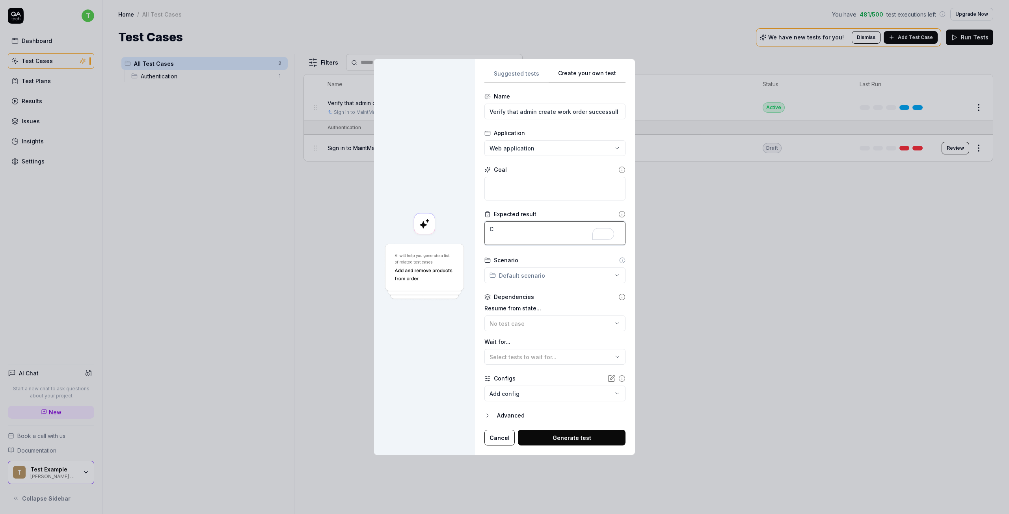
type textarea "*"
type textarea "Cr"
type textarea "*"
type textarea "Cre"
type textarea "*"
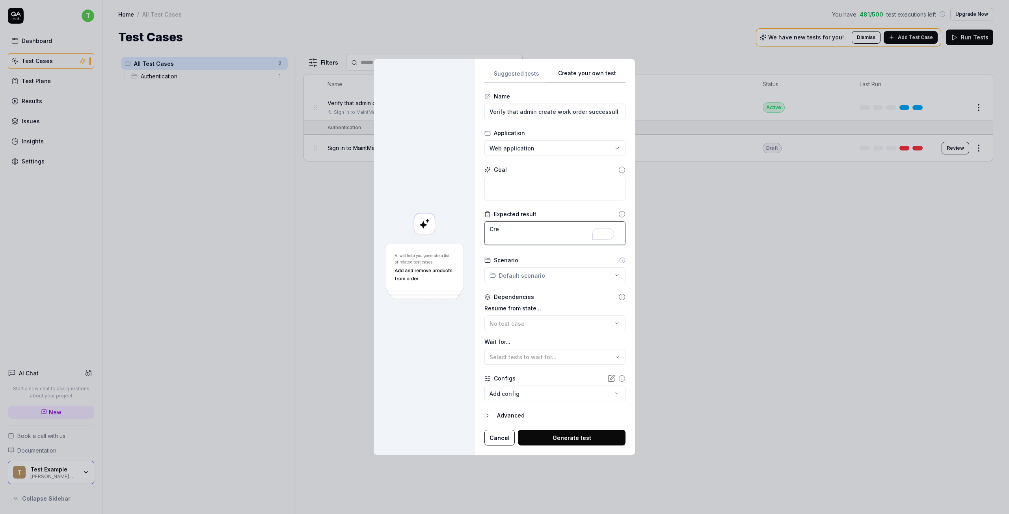
type textarea "Crea"
type textarea "*"
type textarea "Creat"
type textarea "*"
type textarea "Create"
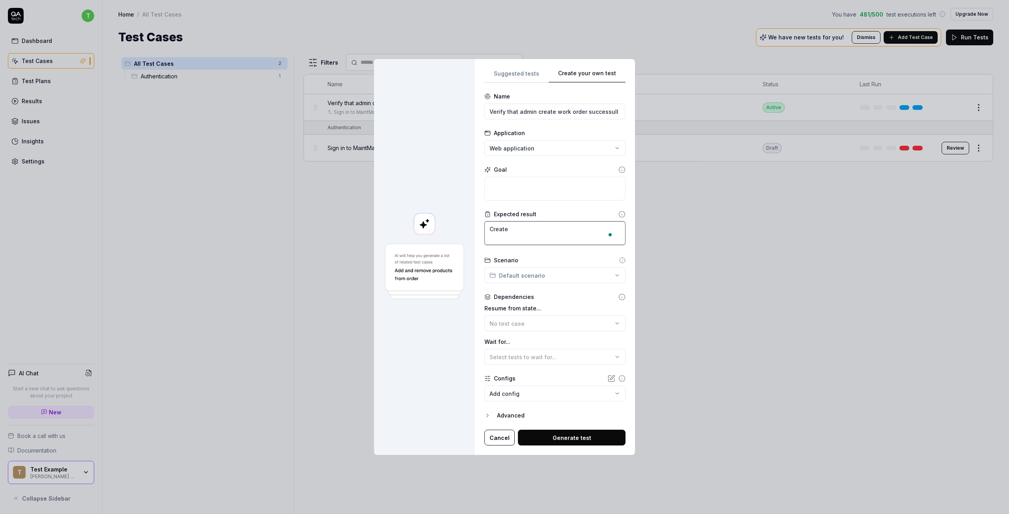
type textarea "*"
type textarea "Create"
type textarea "*"
type textarea "Create a"
type textarea "*"
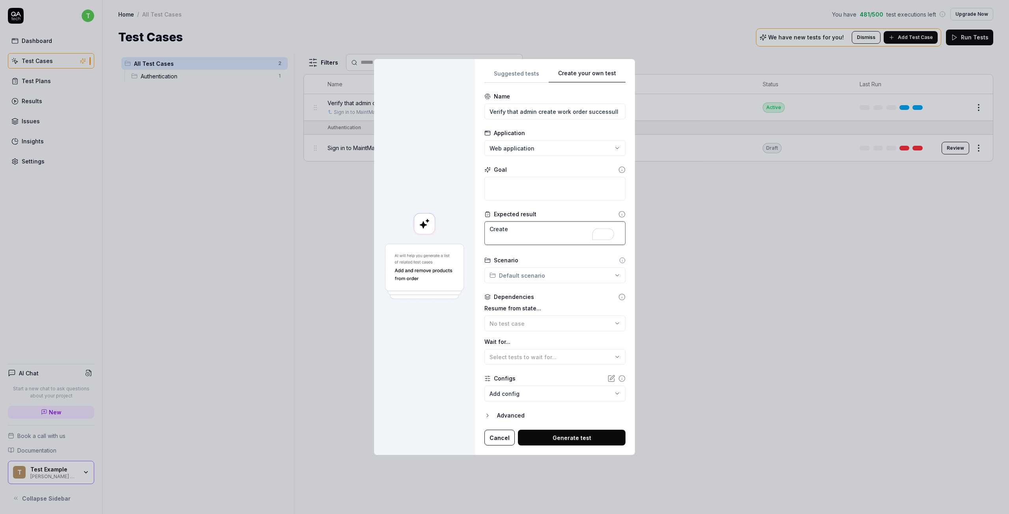
type textarea "Create"
drag, startPoint x: 556, startPoint y: 112, endPoint x: 613, endPoint y: 112, distance: 57.2
click at [613, 112] on input "Verify that admin create work order successull" at bounding box center [554, 112] width 141 height 16
type input "Verify that admin create asset successfull"
click at [556, 156] on div "**********" at bounding box center [504, 257] width 1009 height 514
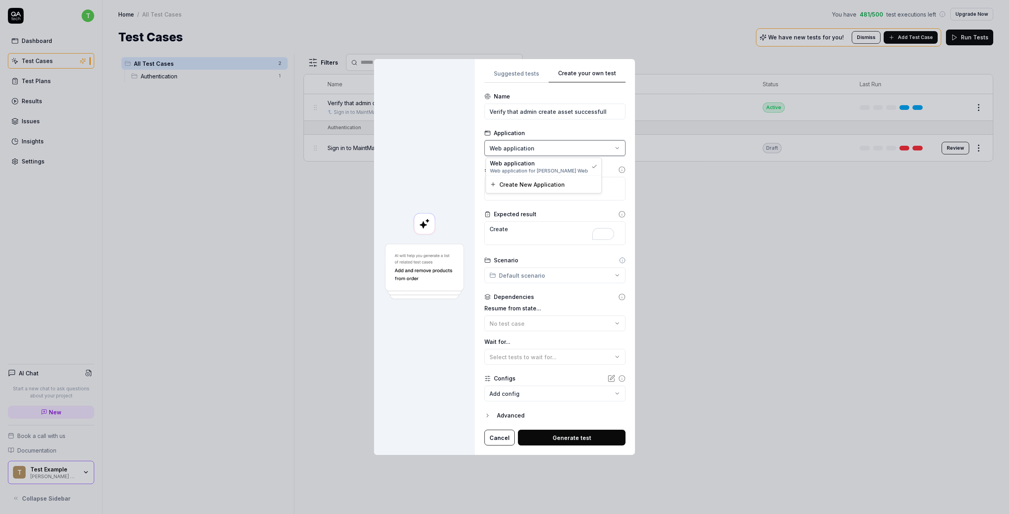
click at [526, 210] on div "**********" at bounding box center [504, 257] width 1009 height 514
click at [519, 188] on textarea at bounding box center [554, 189] width 141 height 24
type textarea "*"
type textarea "A"
type textarea "*"
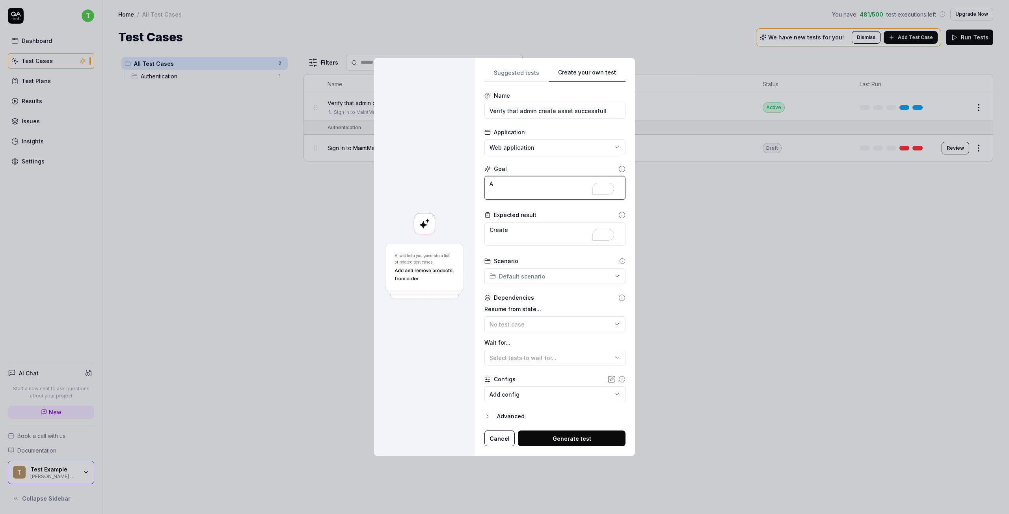
type textarea "Ac"
type textarea "*"
type textarea "Acc"
type textarea "*"
type textarea "Acce"
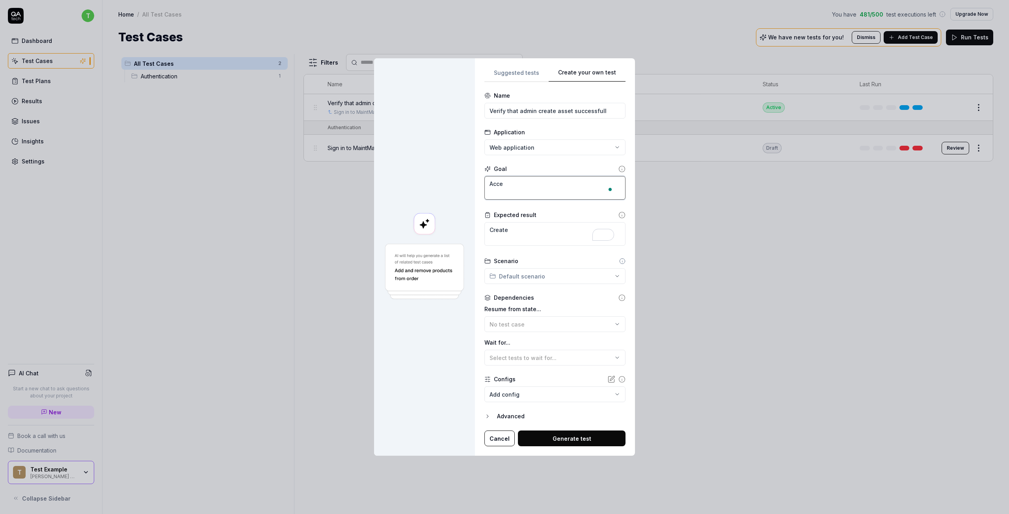
type textarea "*"
type textarea "Acces"
type textarea "*"
type textarea "Access"
type textarea "*"
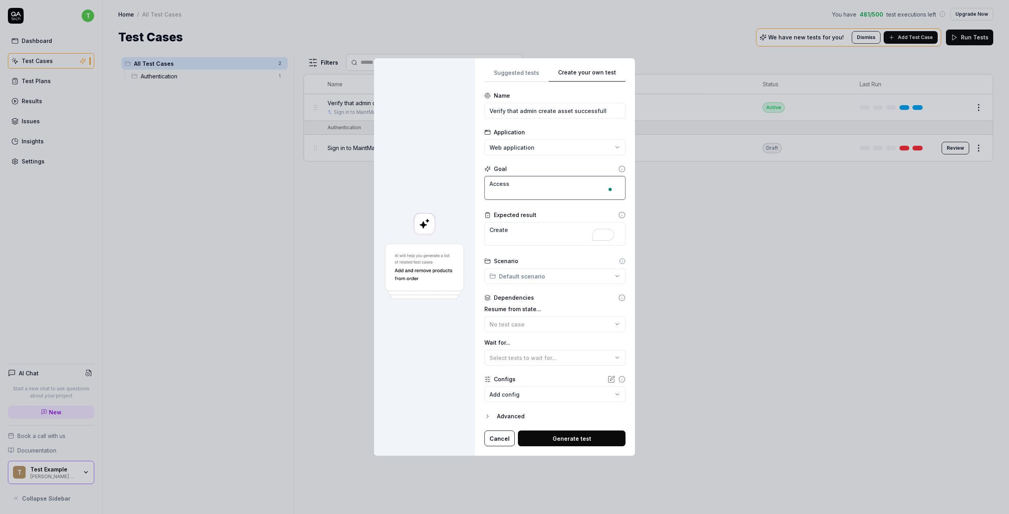
type textarea "Access"
type textarea "*"
type textarea "Access"
type textarea "*"
type textarea "Acces"
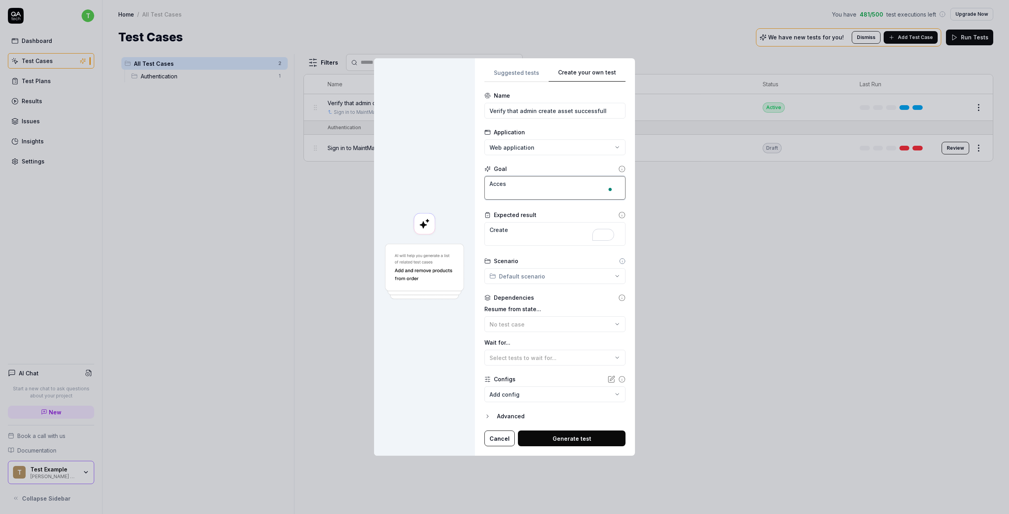
type textarea "*"
type textarea "Acce"
type textarea "*"
type textarea "Acc"
type textarea "*"
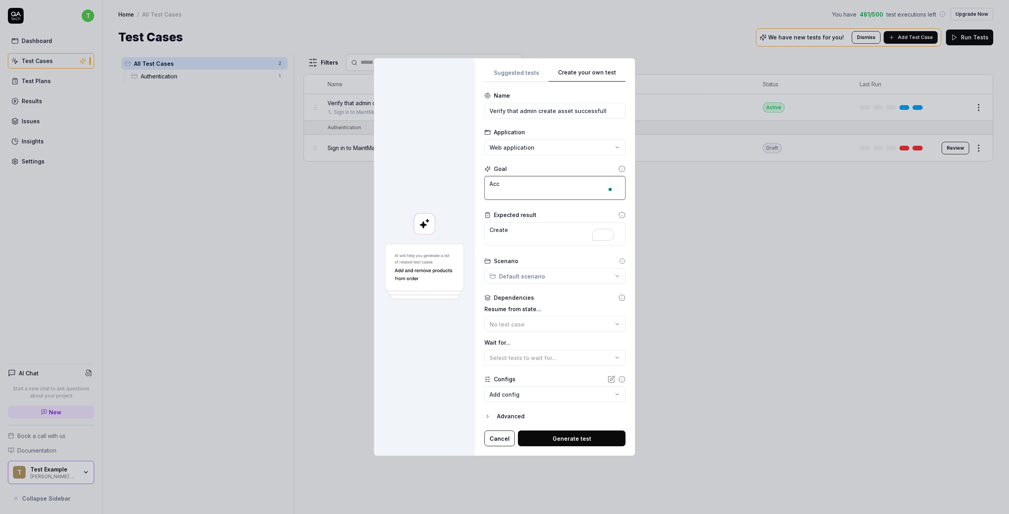
type textarea "Ac"
type textarea "*"
type textarea "A"
type textarea "Á"
type textarea "*"
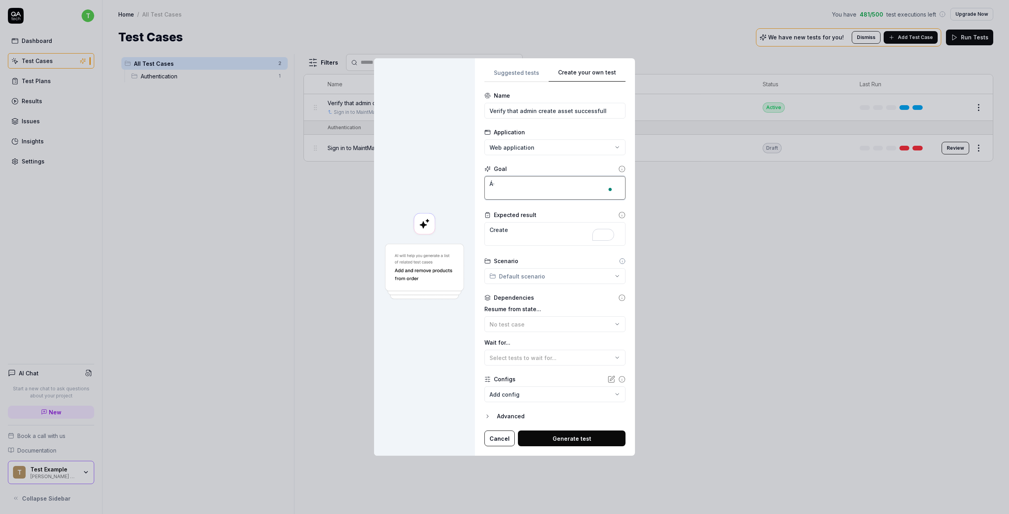
type textarea "Á"
type textarea "As"
type textarea "*"
type textarea "Ass"
type textarea "*"
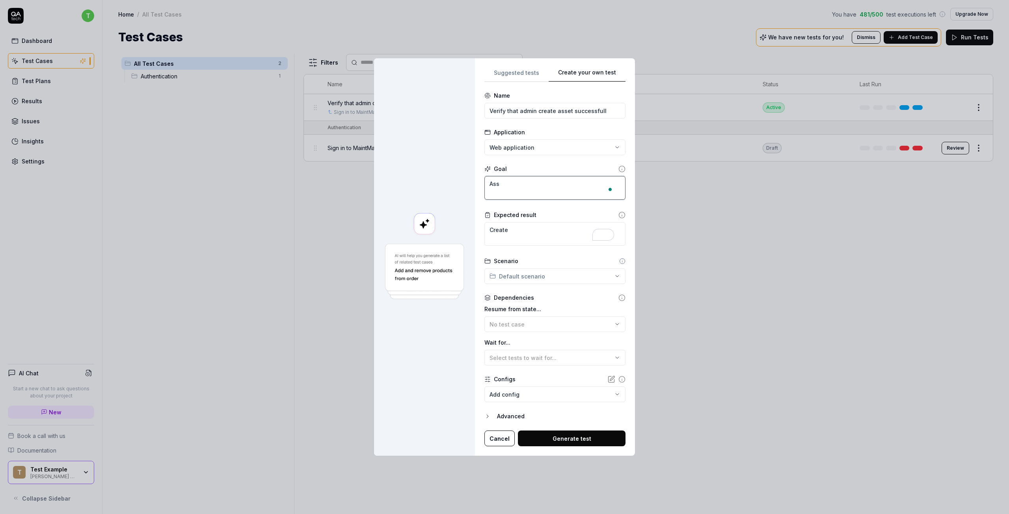
type textarea "Asse"
type textarea "*"
type textarea "Asset"
type textarea "*"
type textarea "Asse"
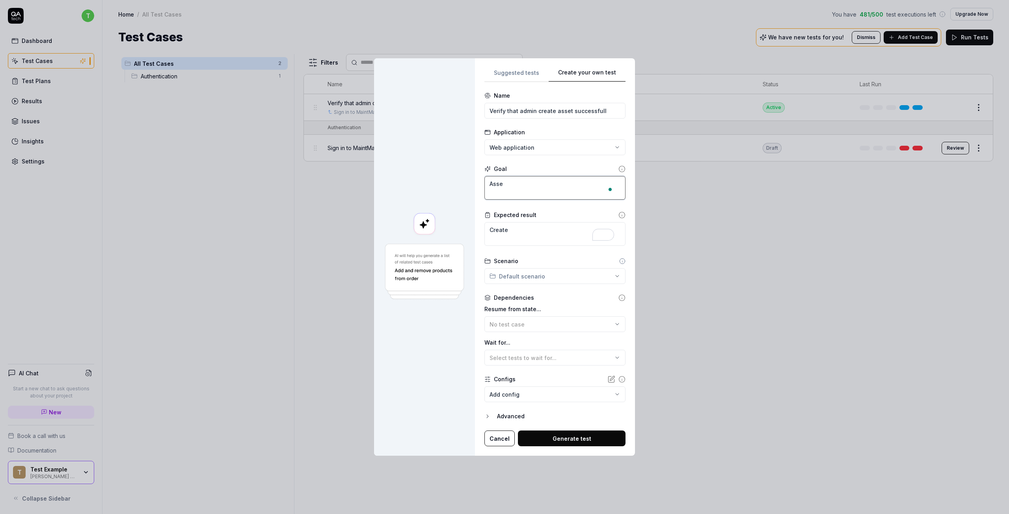
type textarea "*"
type textarea "Ass"
type textarea "*"
type textarea "As"
type textarea "*"
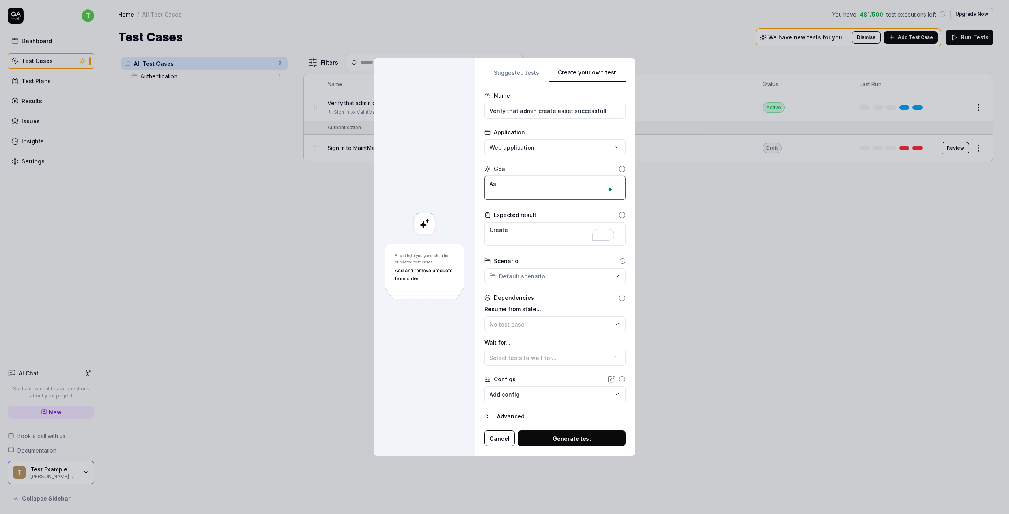
type textarea "A"
type textarea "*"
type textarea "V"
type textarea "*"
type textarea "Vẻ"
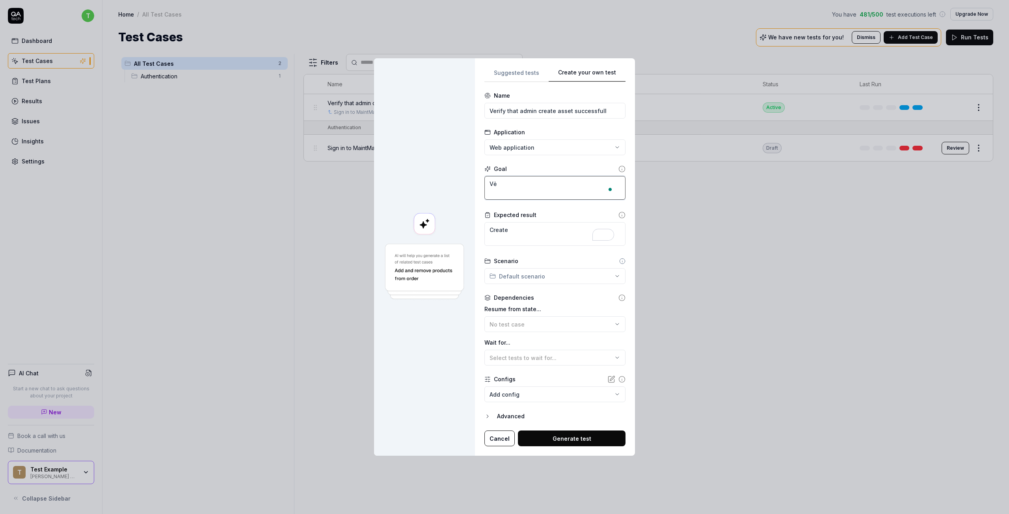
type textarea "*"
type textarea "Ver"
type textarea "*"
type textarea "Veri"
type textarea "*"
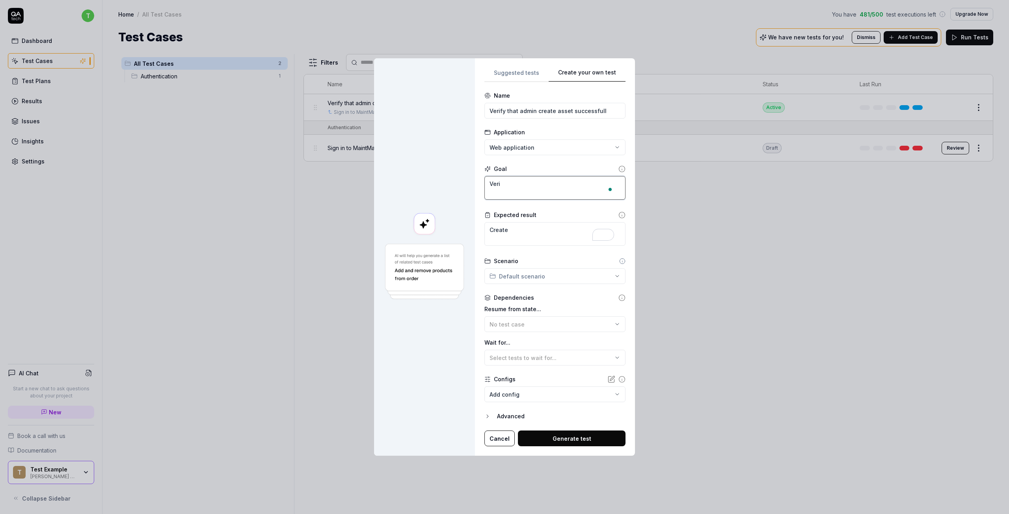
type textarea "Verif"
type textarea "*"
type textarea "Verify"
type textarea "*"
type textarea "Verify"
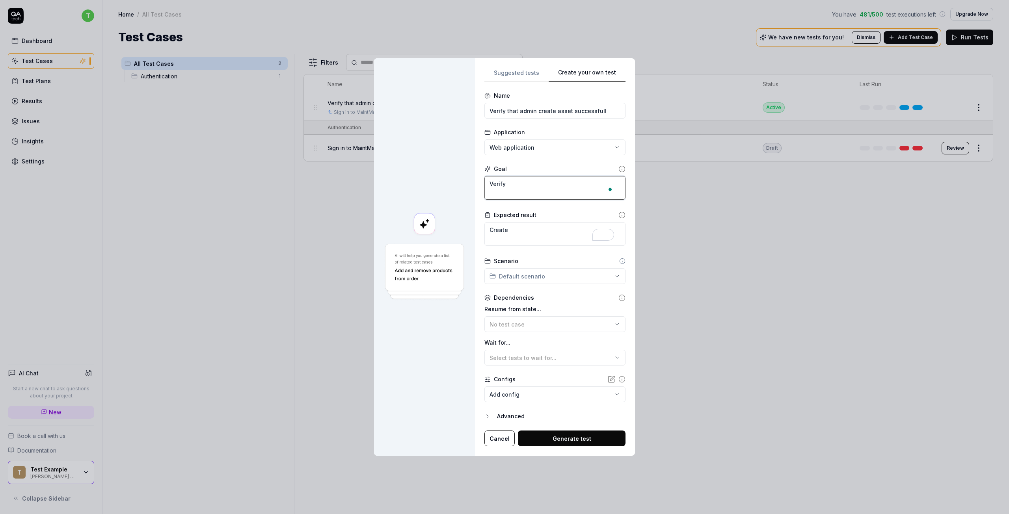
type textarea "*"
type textarea "Verify c"
type textarea "*"
type textarea "Verify cr"
type textarea "*"
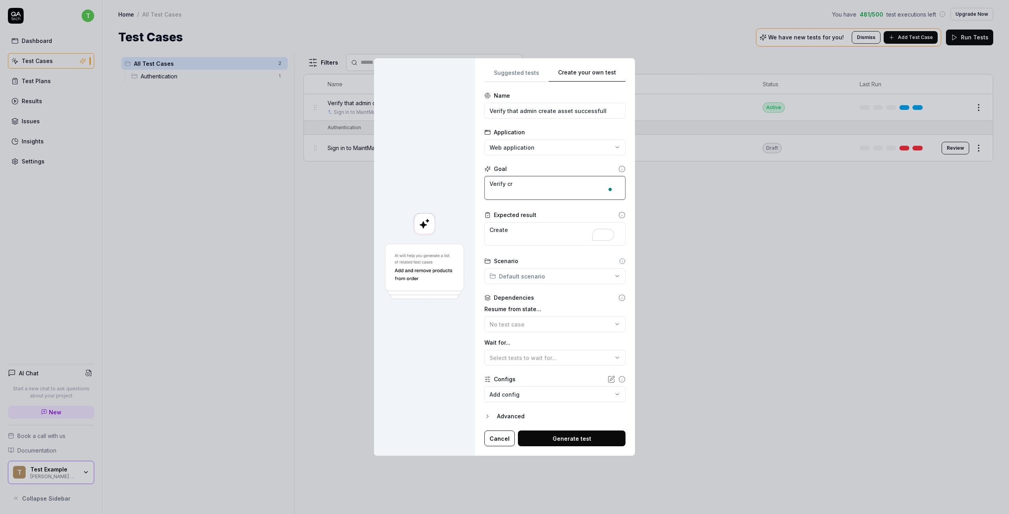
type textarea "Verify cre"
type textarea "*"
type textarea "Verify crea"
type textarea "*"
type textarea "Verify creat"
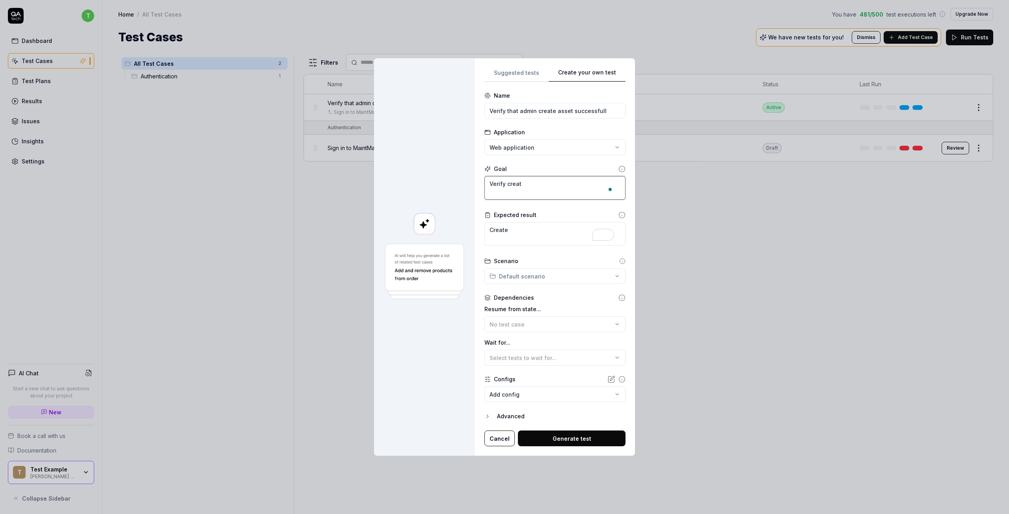
type textarea "*"
type textarea "Verify create"
type textarea "*"
type textarea "Verify create"
type textarea "*"
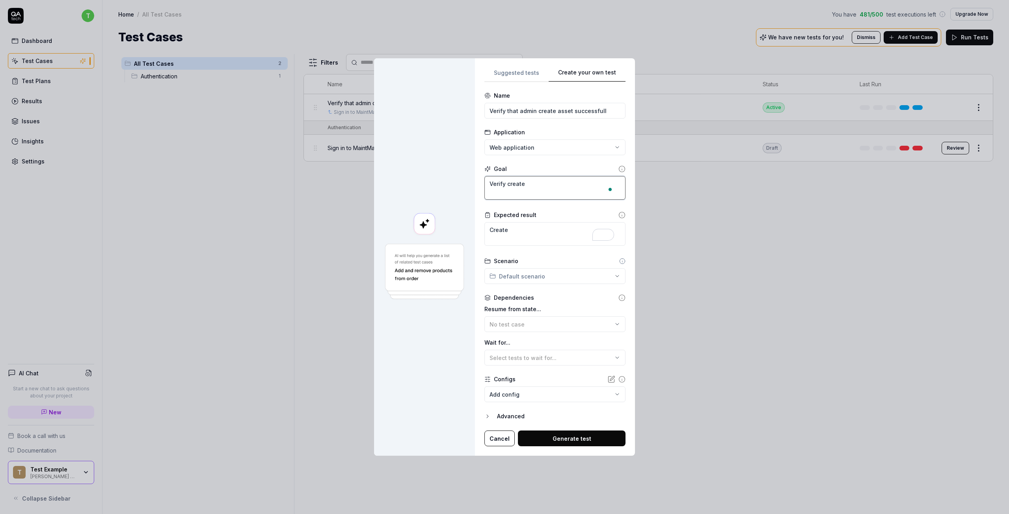
type textarea "Verify create á"
type textarea "*"
type textarea "Verify create as"
type textarea "*"
type textarea "Verify create ass"
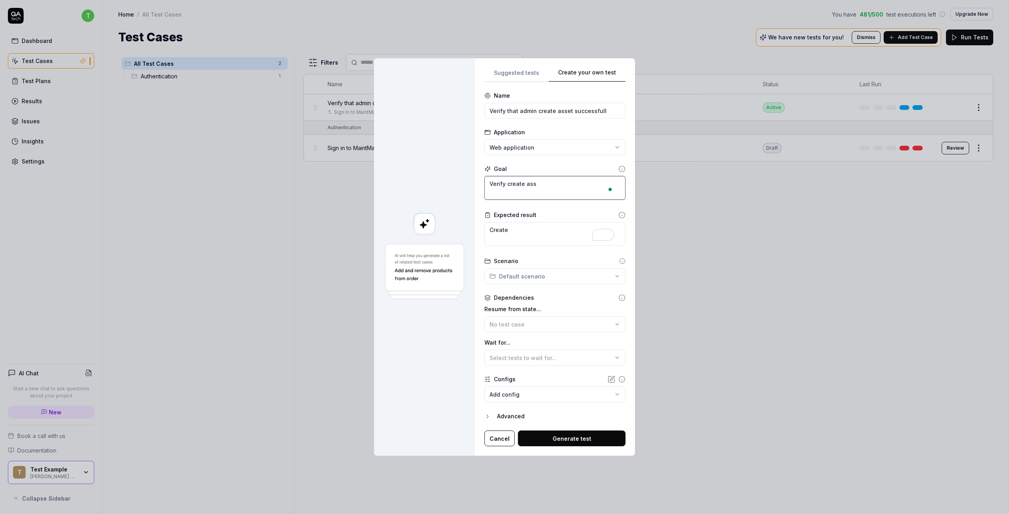
type textarea "*"
type textarea "Verify create asse"
type textarea "*"
type textarea "Verify create asset"
type textarea "*"
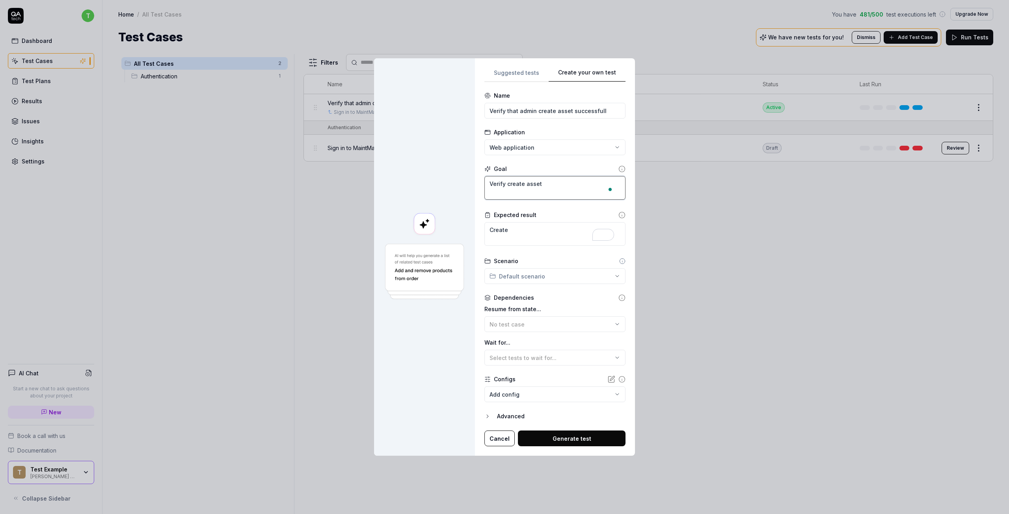
type textarea "Verify create asset"
type textarea "*"
type textarea "Verify create asset f"
type textarea "*"
type textarea "Verify create asset fu"
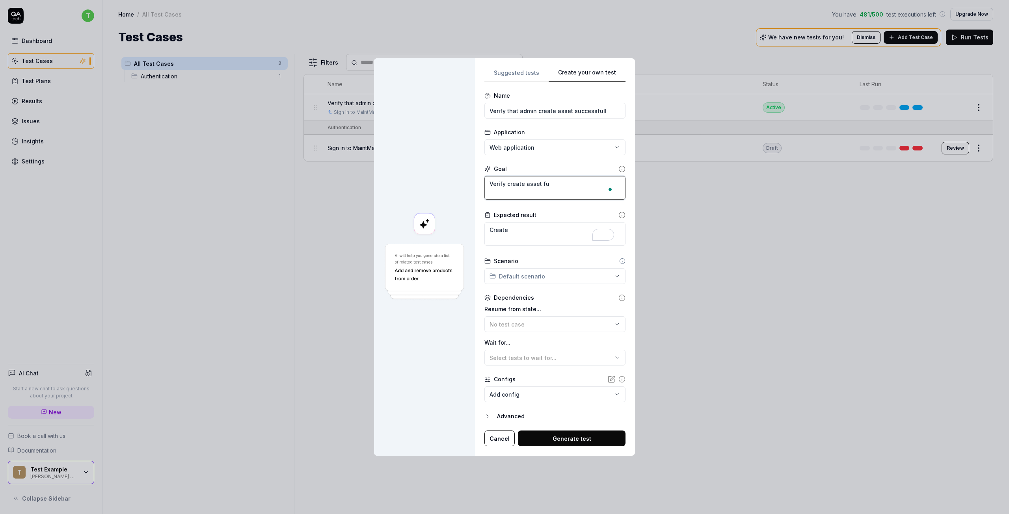
type textarea "*"
type textarea "Verify create asset fun"
type textarea "*"
type textarea "Verify create asset func"
type textarea "*"
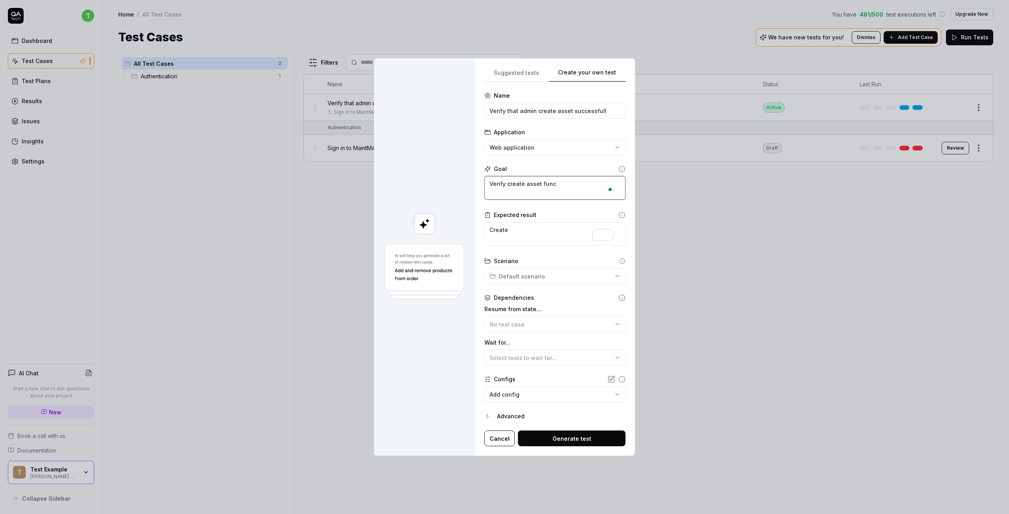
type textarea "Verify create asset funct"
type textarea "*"
type textarea "Verify create asset functi"
type textarea "*"
type textarea "Verify create asset functio"
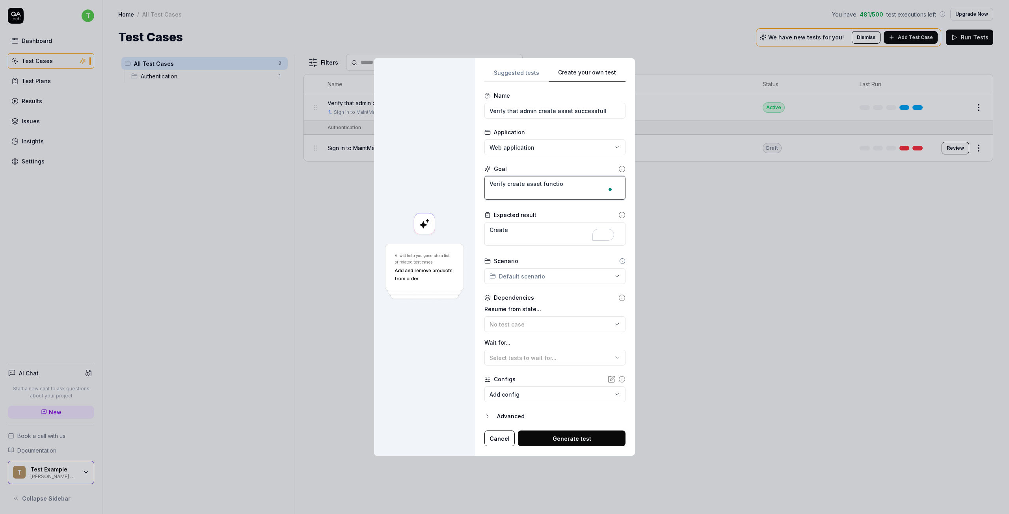
type textarea "*"
type textarea "Verify create asset function"
click at [496, 184] on textarea "Verify create asset function" at bounding box center [554, 188] width 141 height 24
type textarea "*"
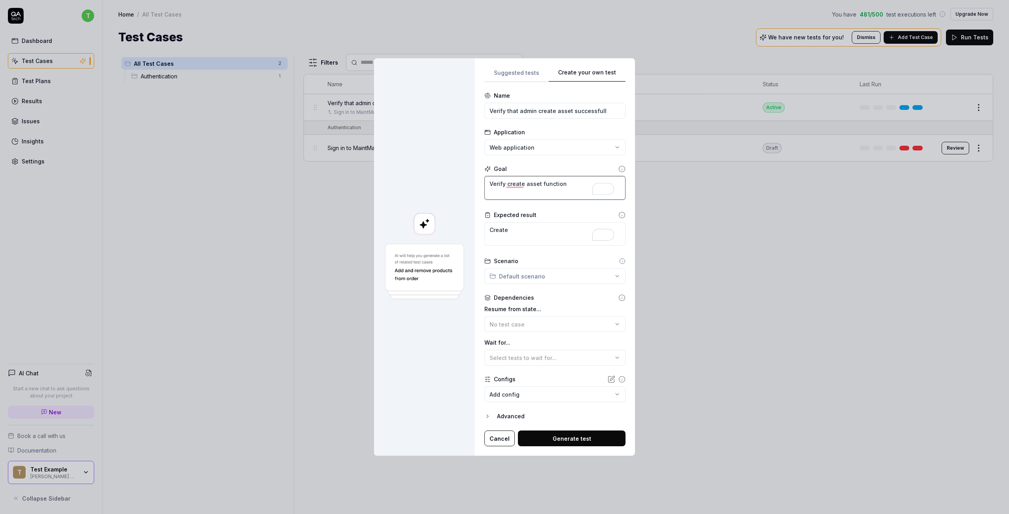
type textarea "create asset function"
click at [494, 184] on textarea "create asset function" at bounding box center [554, 188] width 141 height 24
type textarea "*"
type textarea "reate asset function"
type textarea "*"
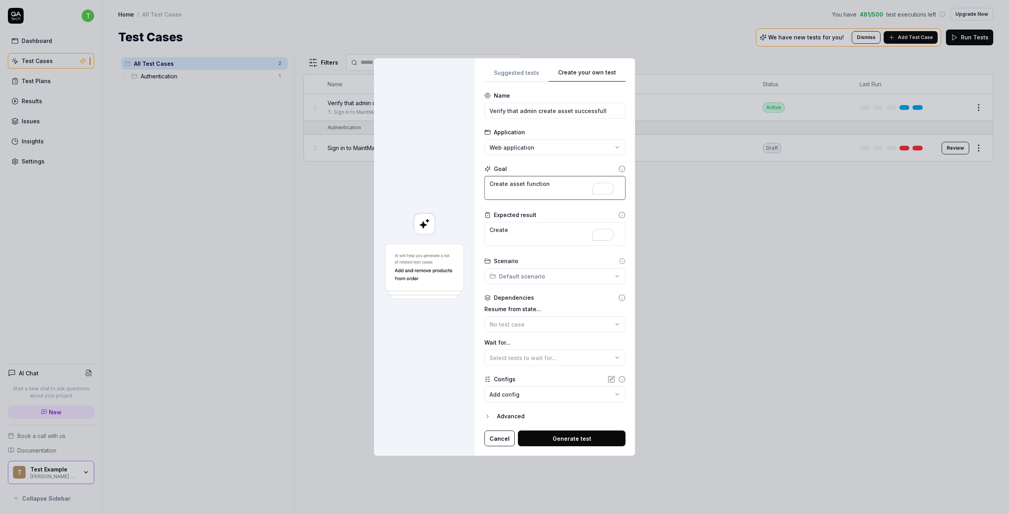
type textarea "Create asset function"
click at [498, 268] on div "Scenario Default scenario" at bounding box center [554, 270] width 141 height 27
click at [503, 276] on div "**********" at bounding box center [504, 257] width 1009 height 514
click at [504, 276] on div "**********" at bounding box center [504, 257] width 1009 height 514
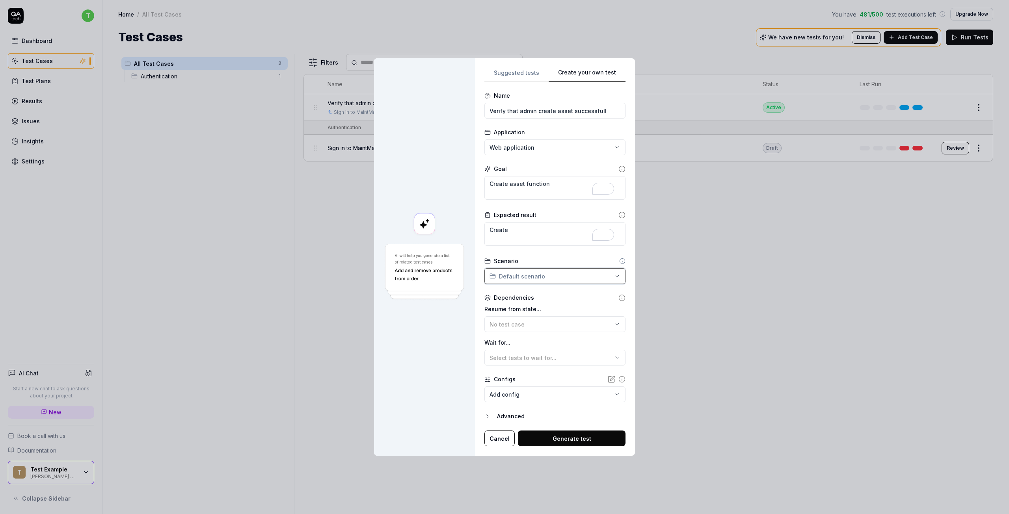
click at [504, 276] on div "**********" at bounding box center [504, 257] width 1009 height 514
click at [505, 291] on span "Authentication" at bounding box center [521, 291] width 45 height 8
click at [508, 283] on div "**********" at bounding box center [504, 257] width 1009 height 514
click at [526, 296] on span "1 test case" at bounding box center [519, 299] width 41 height 7
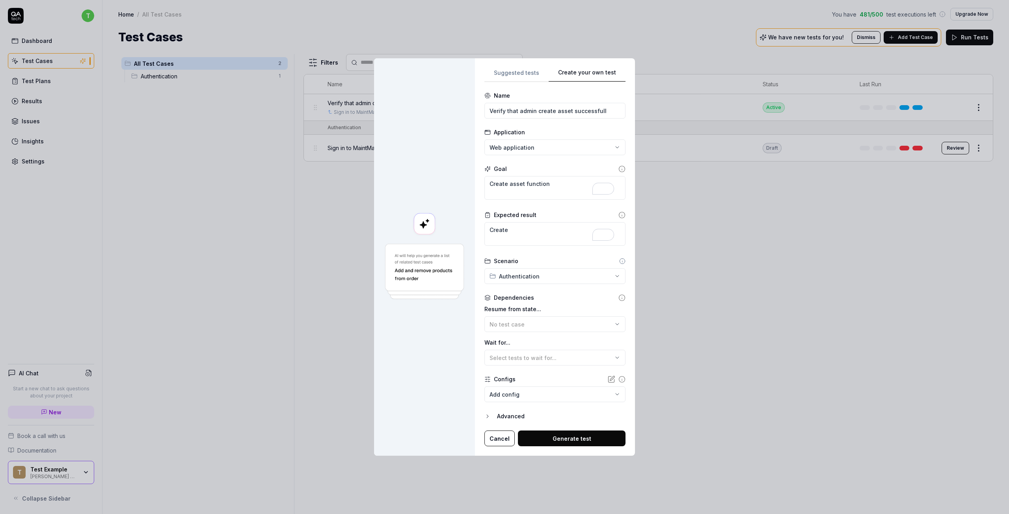
click at [607, 276] on div "**********" at bounding box center [504, 257] width 1009 height 514
click at [513, 298] on span "1 test case" at bounding box center [511, 299] width 24 height 6
click at [572, 443] on button "Generate test" at bounding box center [572, 439] width 108 height 16
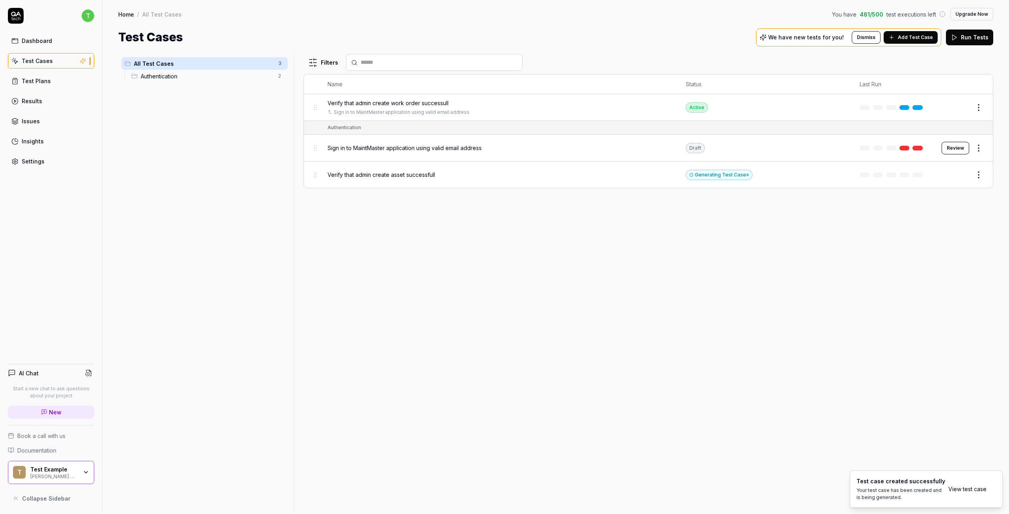
click at [952, 489] on link "View test case" at bounding box center [967, 489] width 38 height 8
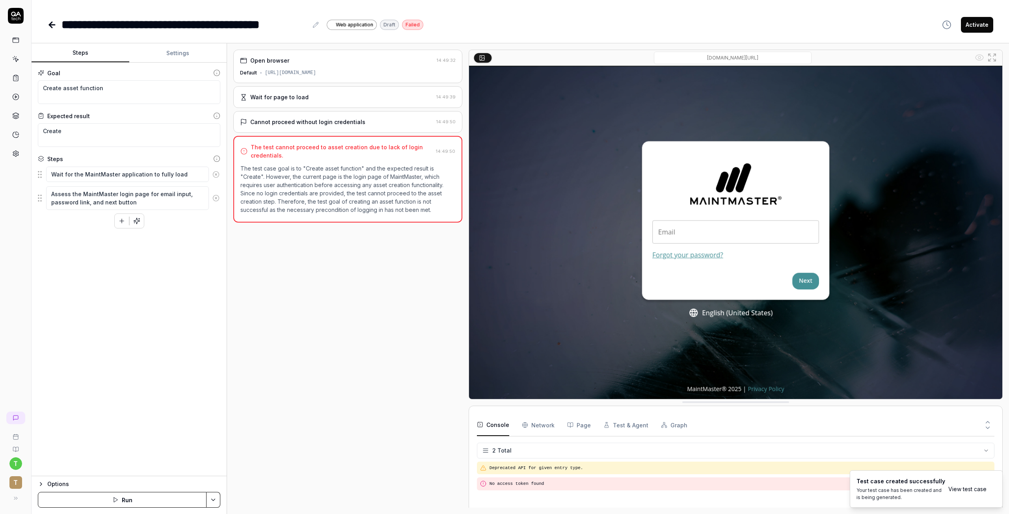
click at [763, 224] on img at bounding box center [735, 232] width 533 height 333
click at [758, 230] on img at bounding box center [735, 232] width 533 height 333
click at [306, 186] on p "The test case goal is to "Create asset function" and the expected result is "Cr…" at bounding box center [347, 189] width 215 height 50
click at [316, 70] on div "[URL][DOMAIN_NAME]" at bounding box center [290, 72] width 51 height 7
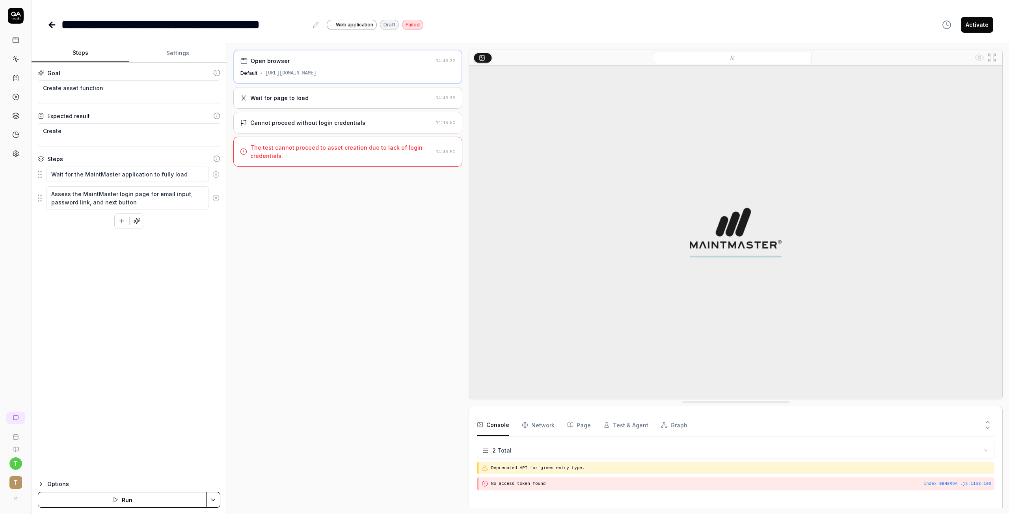
click at [308, 145] on div "The test cannot proceed to asset creation due to lack of login credentials." at bounding box center [341, 151] width 183 height 17
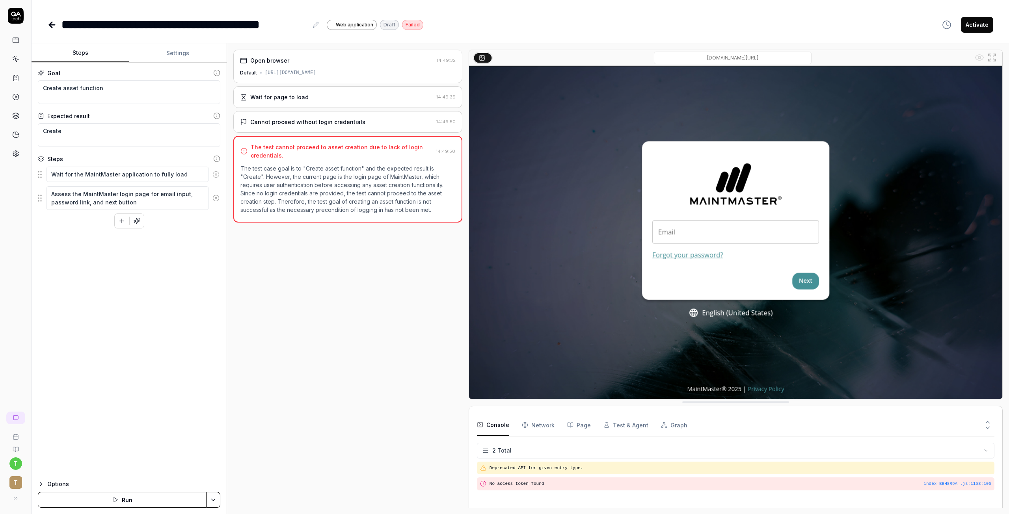
click at [334, 194] on p "The test case goal is to "Create asset function" and the expected result is "Cr…" at bounding box center [347, 189] width 215 height 50
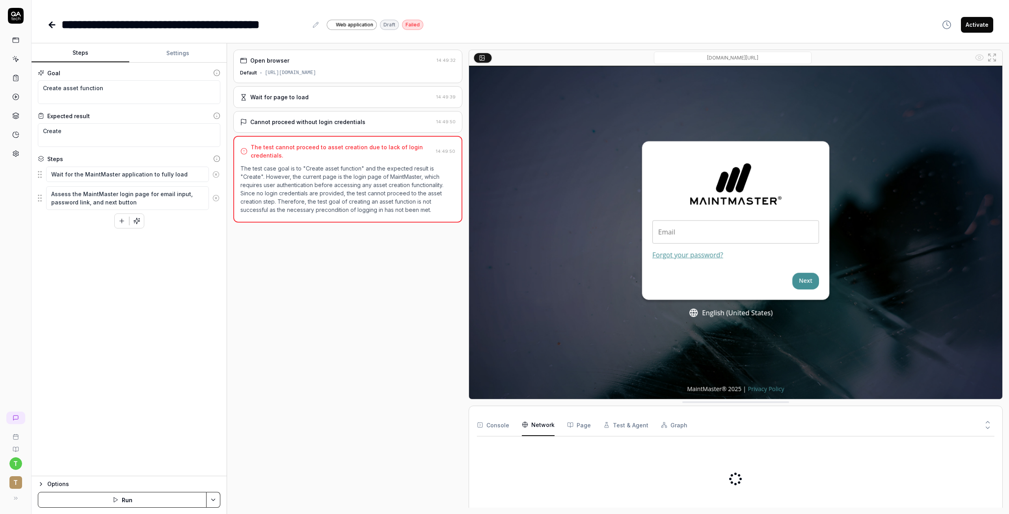
click at [542, 426] on Requests "Network" at bounding box center [538, 425] width 33 height 22
click at [294, 192] on p "The test case goal is to "Create asset function" and the expected result is "Cr…" at bounding box center [347, 189] width 215 height 50
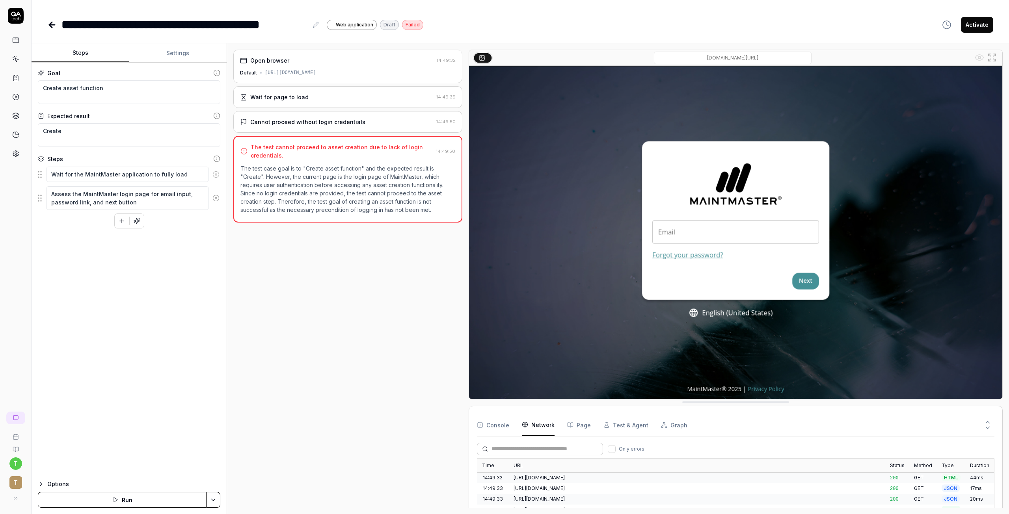
scroll to position [19, 0]
click at [279, 121] on div "Cannot proceed without login credentials" at bounding box center [307, 122] width 115 height 8
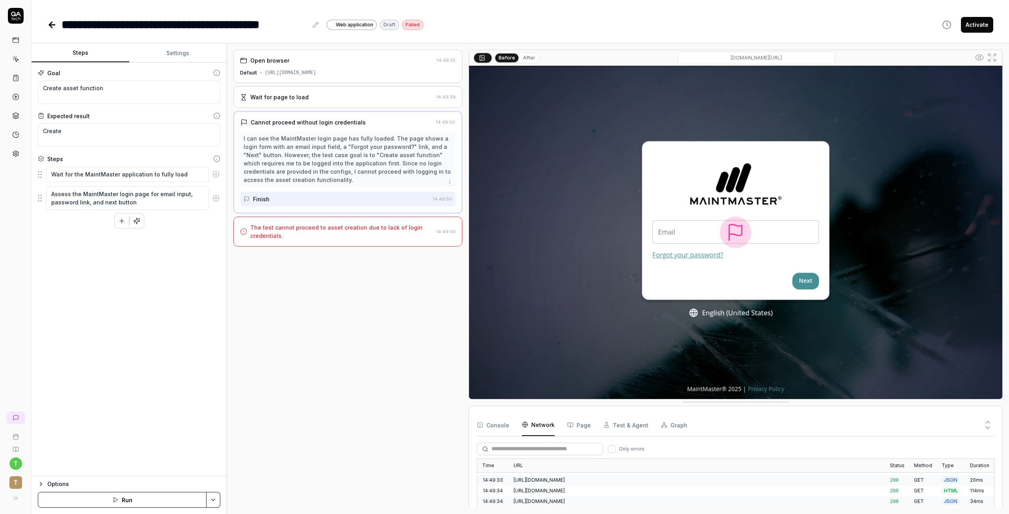
click at [285, 100] on div "Wait for page to load" at bounding box center [279, 97] width 58 height 8
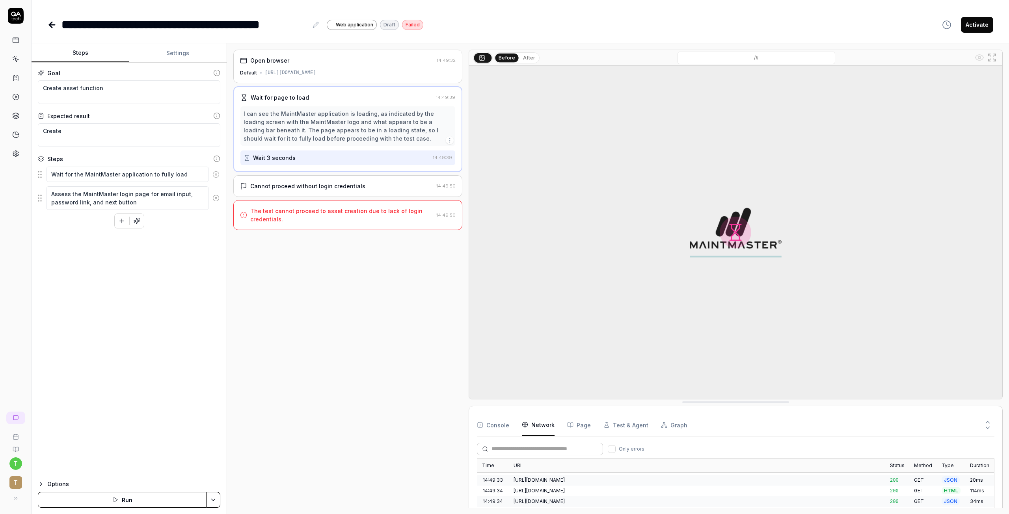
click at [285, 157] on div "Wait 3 seconds" at bounding box center [274, 158] width 43 height 8
click at [289, 190] on div "Cannot proceed without login credentials" at bounding box center [307, 186] width 115 height 8
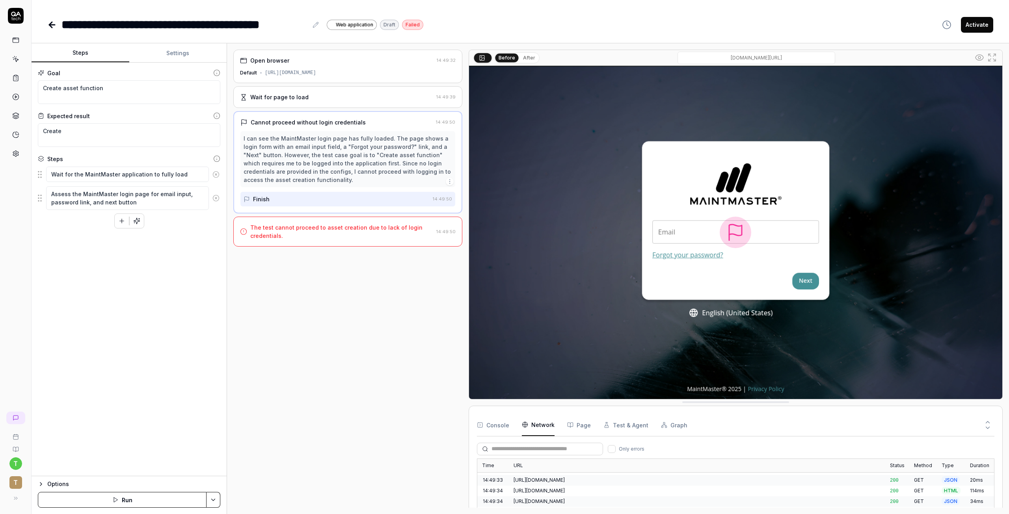
click at [291, 232] on div "The test cannot proceed to asset creation due to lack of login credentials." at bounding box center [341, 232] width 183 height 17
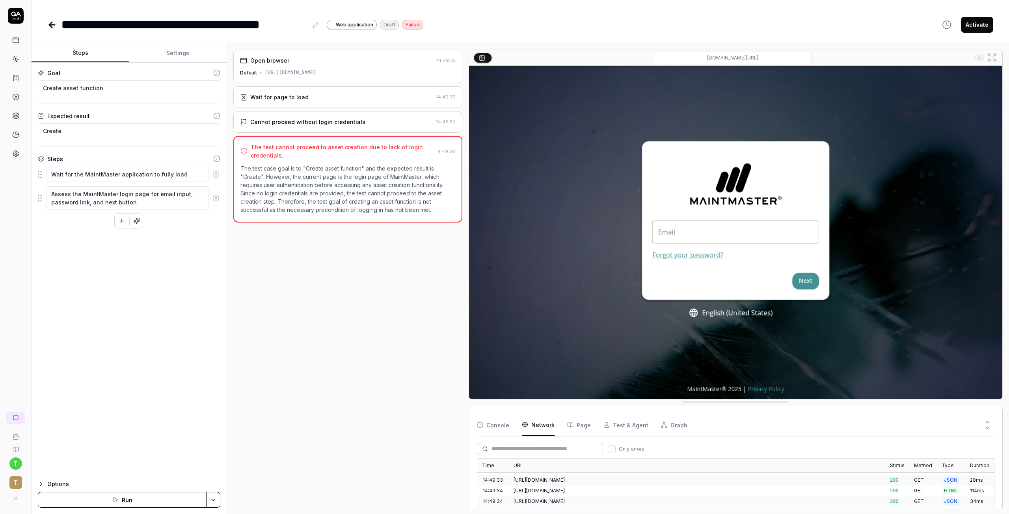
click at [40, 486] on icon "button" at bounding box center [41, 484] width 2 height 3
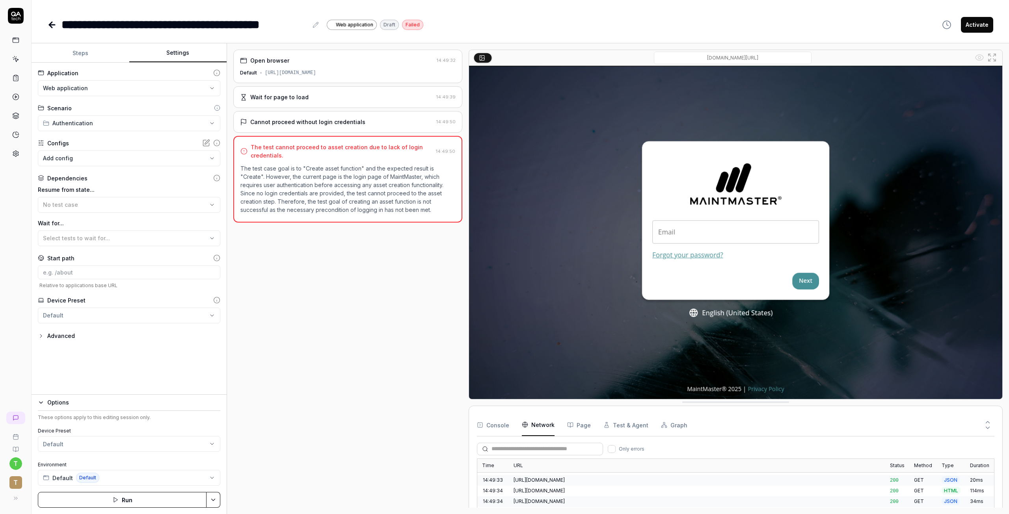
click at [172, 55] on button "Settings" at bounding box center [178, 53] width 98 height 19
click at [86, 125] on html "**********" at bounding box center [504, 257] width 1009 height 514
click at [71, 142] on span "Authentication" at bounding box center [73, 138] width 41 height 8
click at [212, 122] on html "**********" at bounding box center [504, 257] width 1009 height 514
click at [47, 142] on icon at bounding box center [47, 142] width 6 height 6
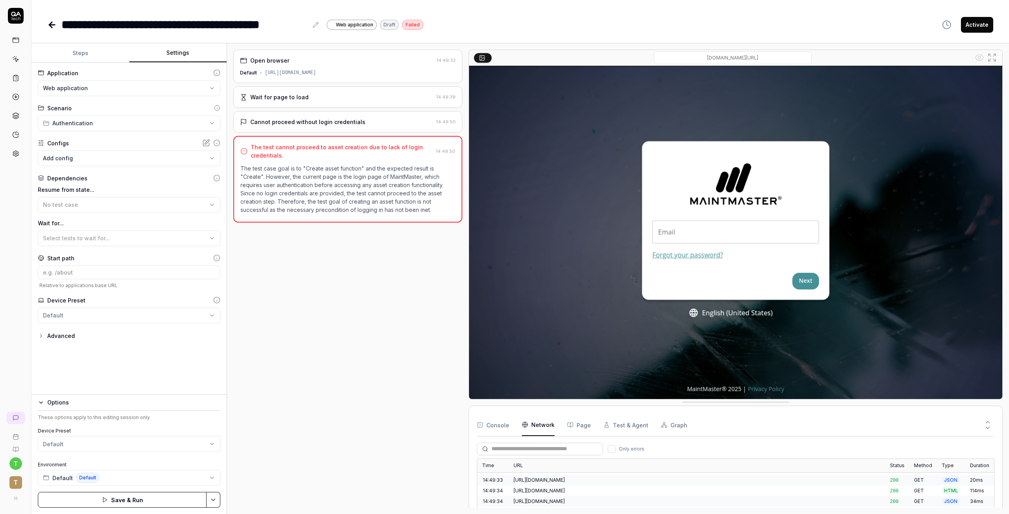
click at [218, 108] on icon at bounding box center [217, 108] width 6 height 6
click at [217, 107] on icon at bounding box center [217, 108] width 6 height 6
click at [220, 106] on icon at bounding box center [217, 108] width 6 height 6
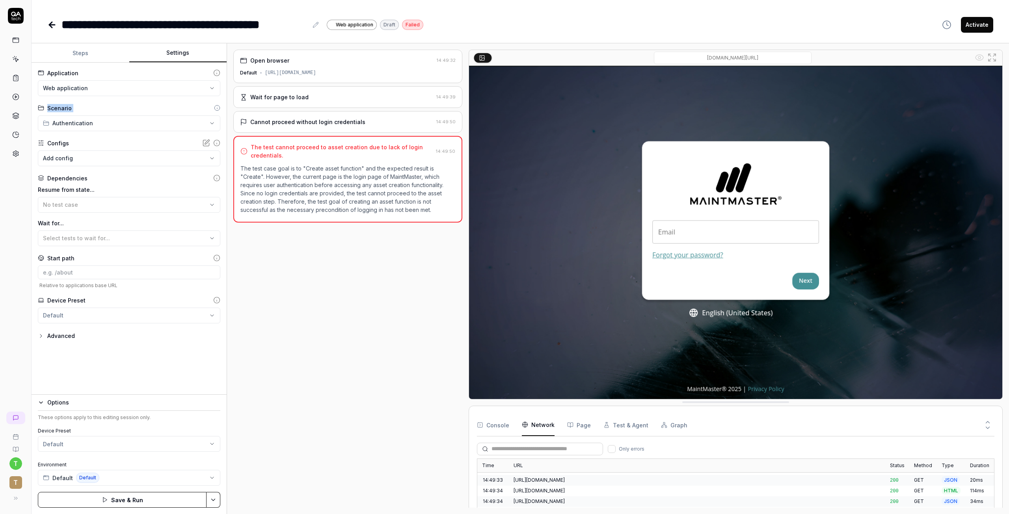
click at [220, 106] on icon at bounding box center [217, 108] width 6 height 6
click at [215, 106] on icon at bounding box center [217, 108] width 6 height 6
click at [213, 121] on html "**********" at bounding box center [504, 257] width 1009 height 514
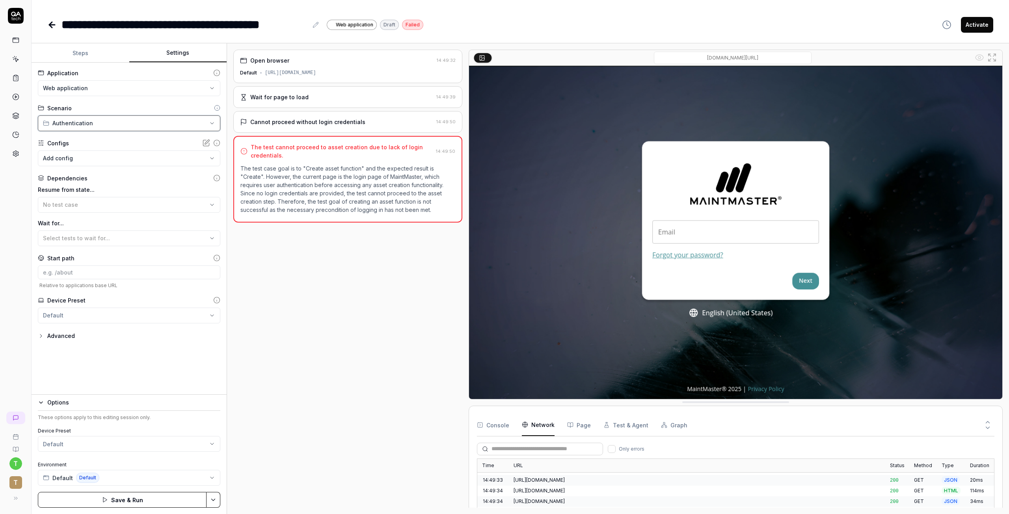
click at [15, 60] on html "**********" at bounding box center [504, 257] width 1009 height 514
click at [13, 41] on rect at bounding box center [16, 40] width 6 height 5
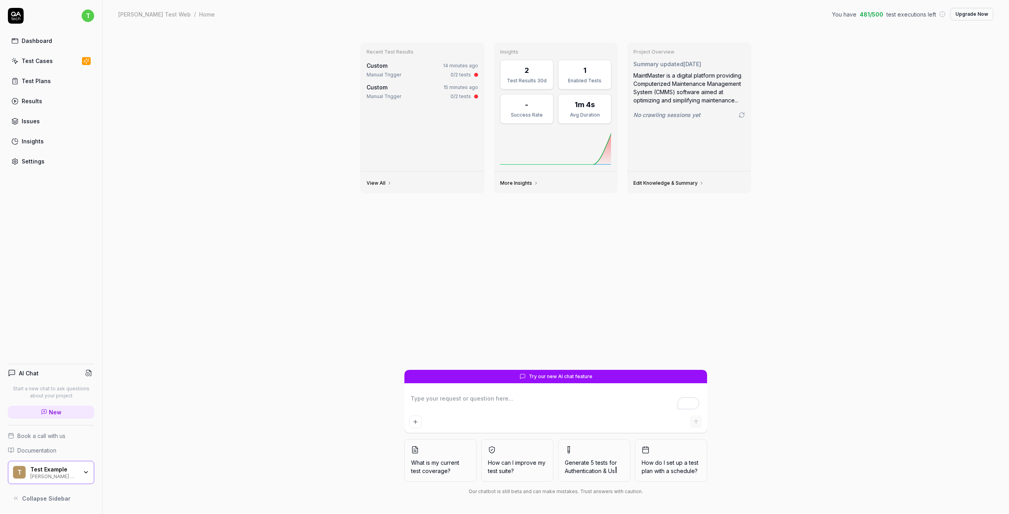
click at [42, 65] on link "Test Cases" at bounding box center [51, 60] width 86 height 15
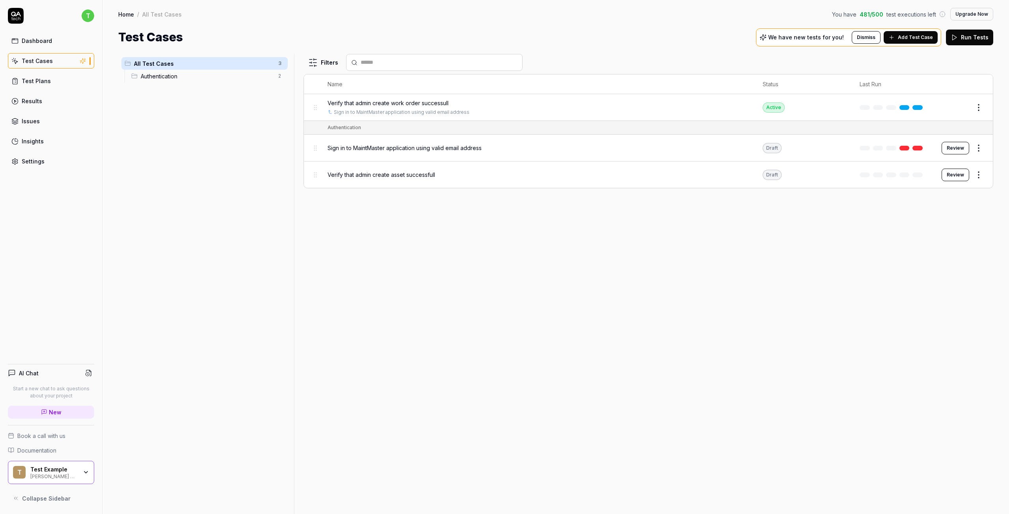
click at [183, 82] on div "Authentication 2" at bounding box center [208, 76] width 160 height 13
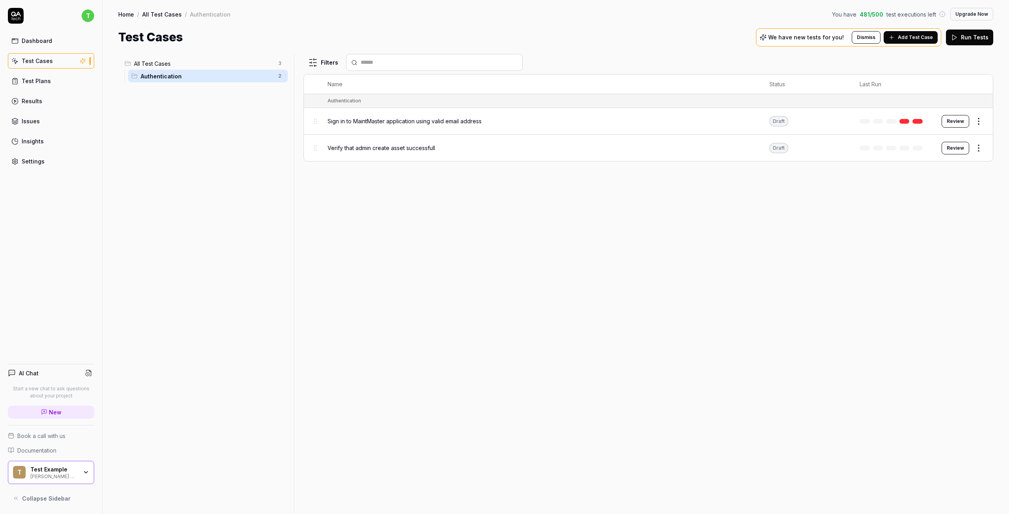
click at [965, 121] on button "Review" at bounding box center [956, 121] width 28 height 13
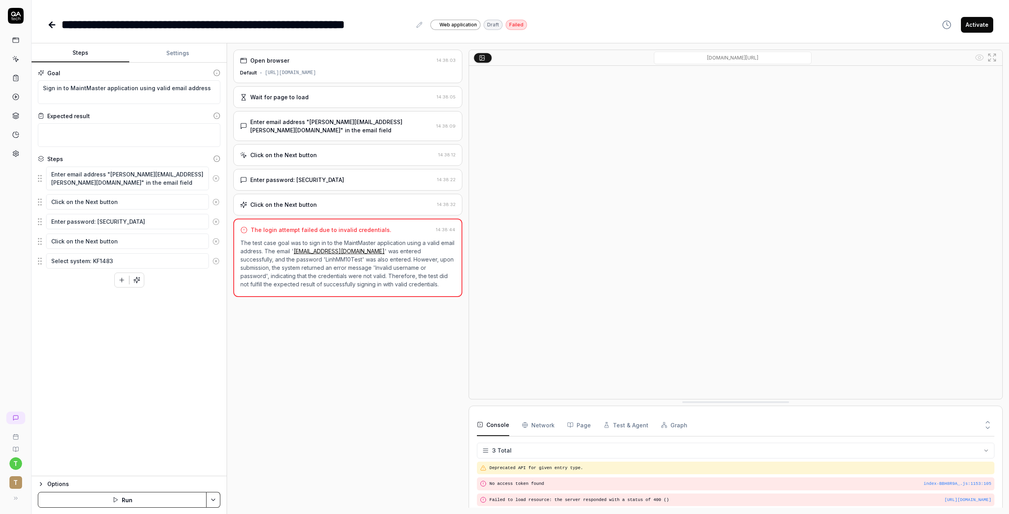
click at [333, 121] on div "Enter email address "Linh.tran@maintmaster.com" in the email field" at bounding box center [341, 126] width 183 height 17
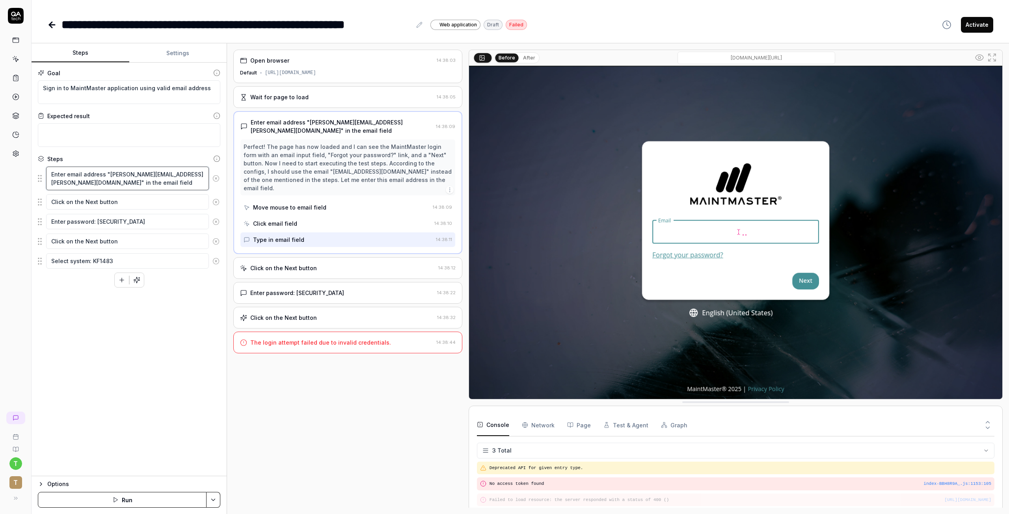
click at [100, 177] on textarea "Enter email address "Linh.tran@maintmaster.com" in the email field" at bounding box center [127, 179] width 163 height 24
drag, startPoint x: 106, startPoint y: 175, endPoint x: 182, endPoint y: 177, distance: 75.7
click at [182, 177] on textarea "Enter email address "Linh.tran@maintmaster.com" in the email field" at bounding box center [127, 179] width 163 height 24
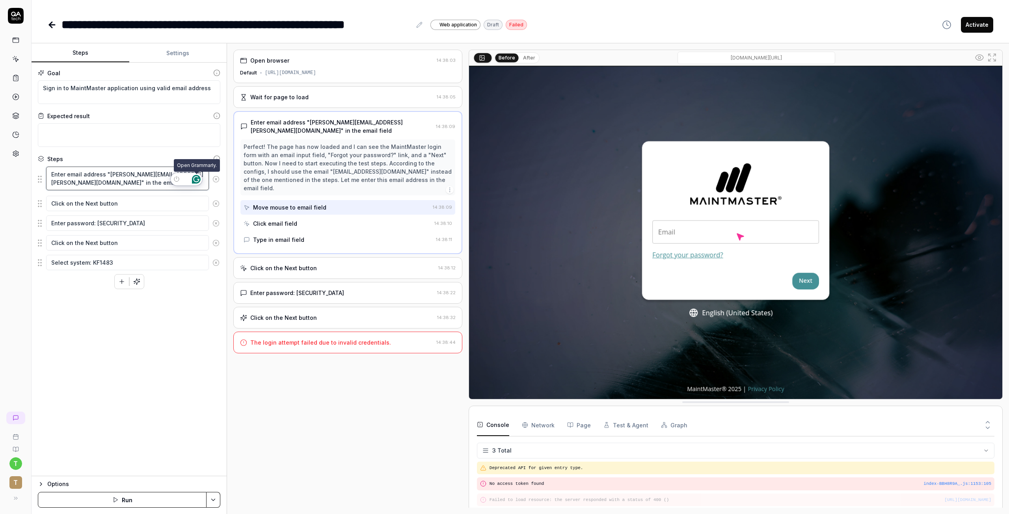
type textarea "*"
type textarea "Enter email address "" in the email field"
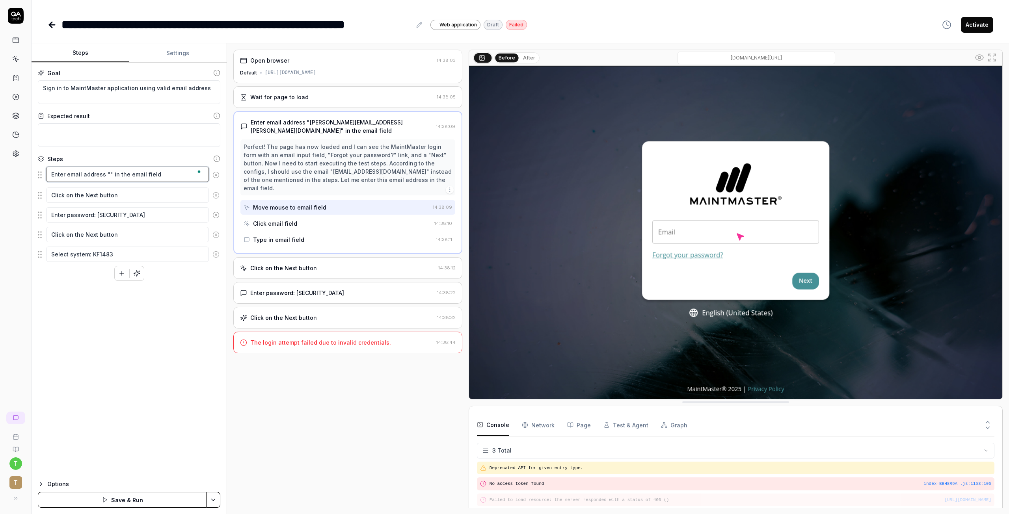
type textarea "*"
type textarea "Enter email address "t" in the email field"
type textarea "*"
type textarea "Enter email address "tr" in the email field"
type textarea "*"
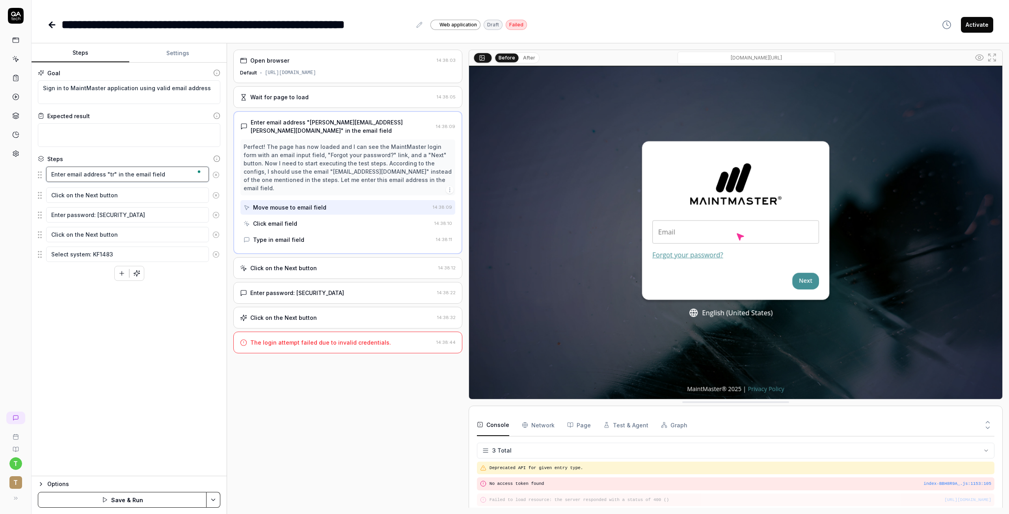
type textarea "Enter email address "tra" in the email field"
type textarea "*"
type textarea "Enter email address "tran" in the email field"
type textarea "*"
type textarea "Enter email address "trant" in the email field"
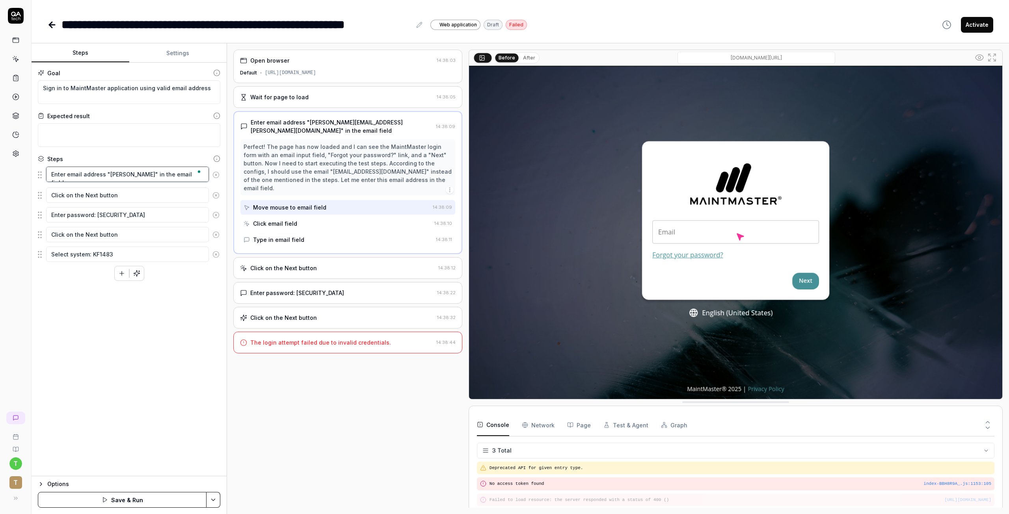
type textarea "*"
type textarea "Enter email address "tranth" in the email field"
type textarea "*"
type textarea "Enter email address "tranthi" in the email field"
type textarea "*"
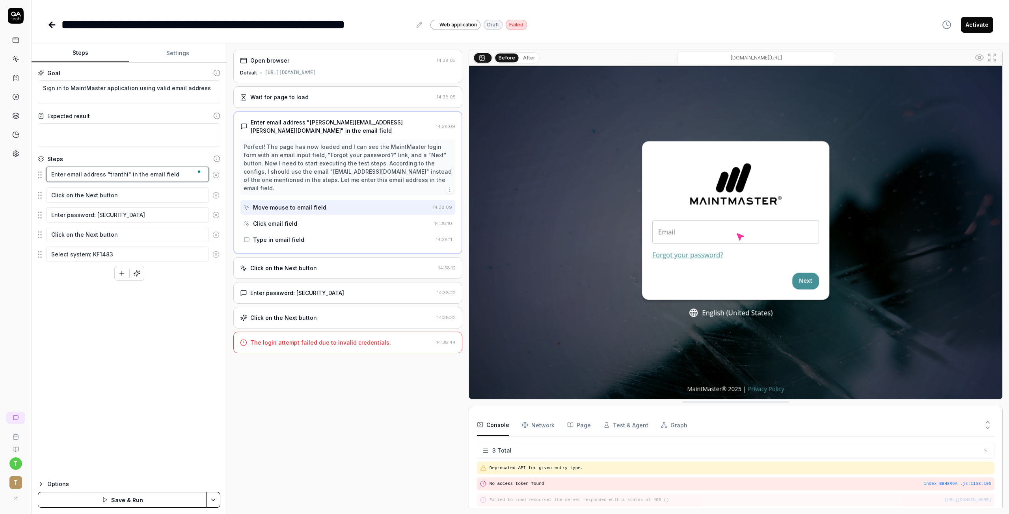
type textarea "Enter email address "tranthil" in the email field"
type textarea "*"
type textarea "Enter email address "tranthili" in the email field"
type textarea "*"
type textarea "Enter email address "tranthilin" in the email field"
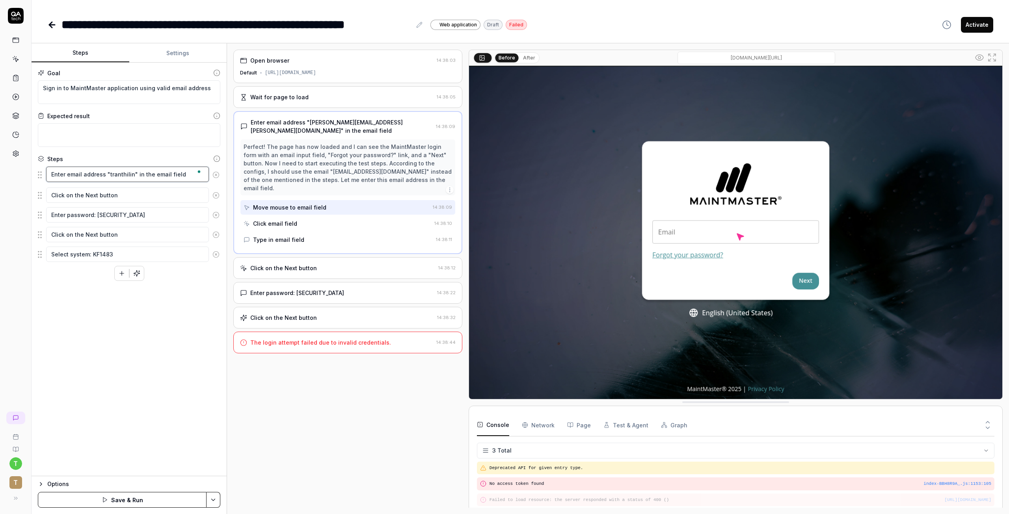
type textarea "*"
type textarea "Enter email address "tranthilinh" in the email field"
type textarea "*"
type textarea "Enter email address "tranthilinh1" in the email field"
type textarea "*"
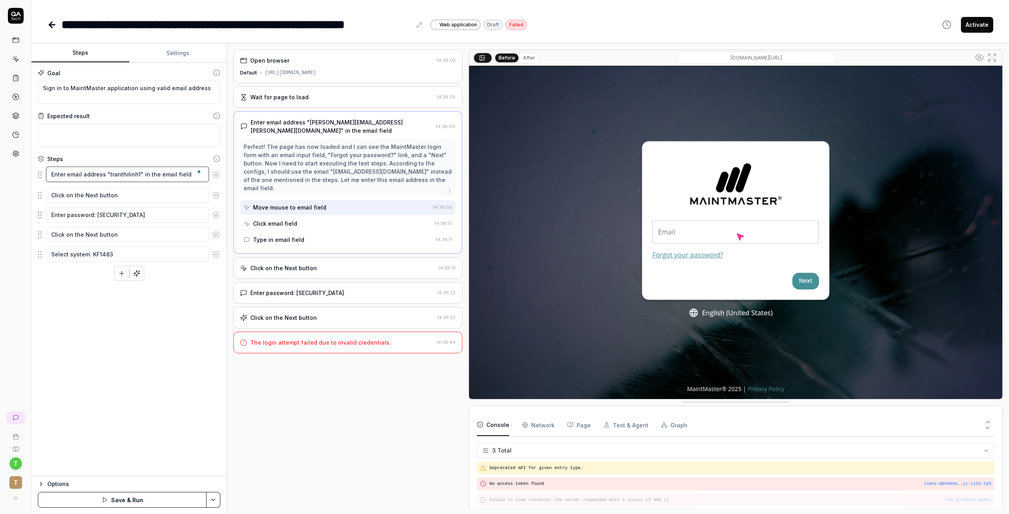
type textarea "Enter email address "tranthilinh19" in the email field"
type textarea "*"
type textarea "Enter email address "tranthilinh196" in the email field"
type textarea "*"
type textarea "Enter email address "tranthilinh196@" in the email field"
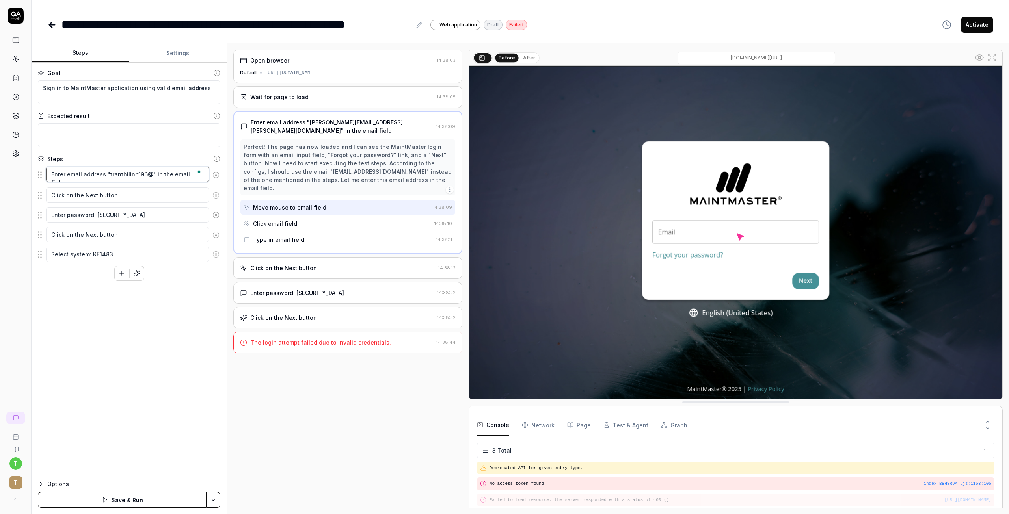
type textarea "*"
type textarea "Enter email address "tranthilinh196@g" in the email field"
type textarea "*"
type textarea "Enter email address "tranthilinh196@ga" in the email field"
type textarea "*"
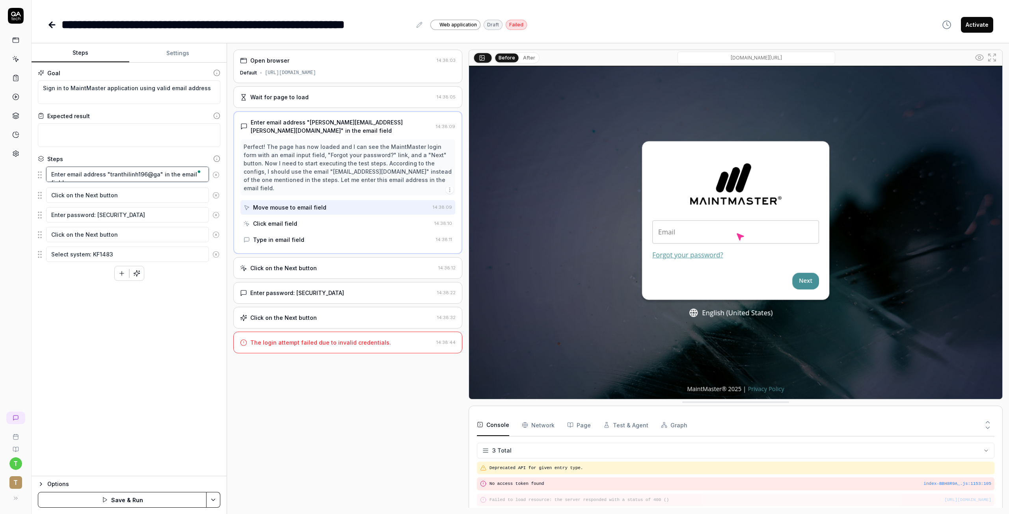
type textarea "Enter email address "tranthilinh196@g" in the email field"
type textarea "*"
type textarea "Enter email address "tranthilinh196@gm" in the email field"
type textarea "*"
type textarea "Enter email address "tranthilinh196@gma" in the email field"
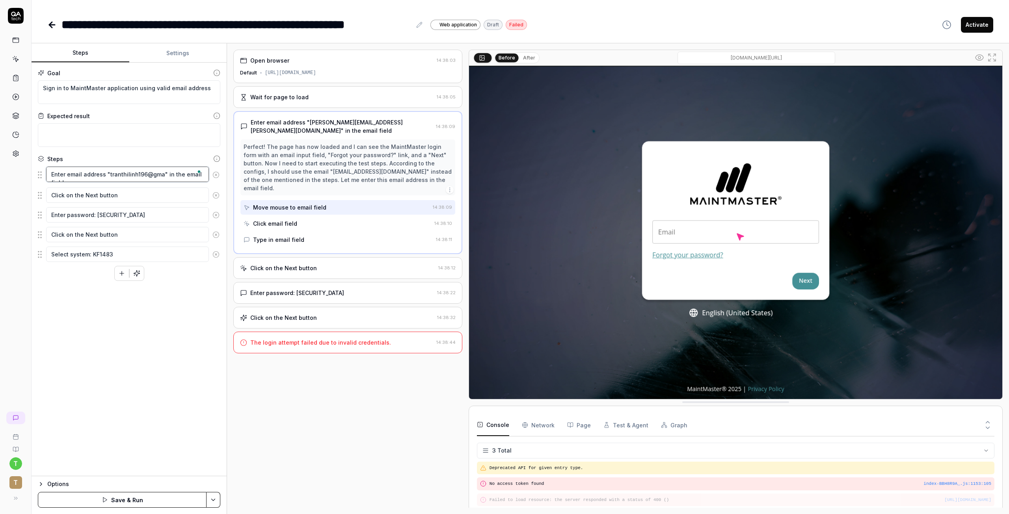
type textarea "*"
type textarea "Enter email address "tranthilinh196@gmai" in the email field"
type textarea "*"
type textarea "Enter email address "tranthilinh196@gmail" in the email field"
type textarea "*"
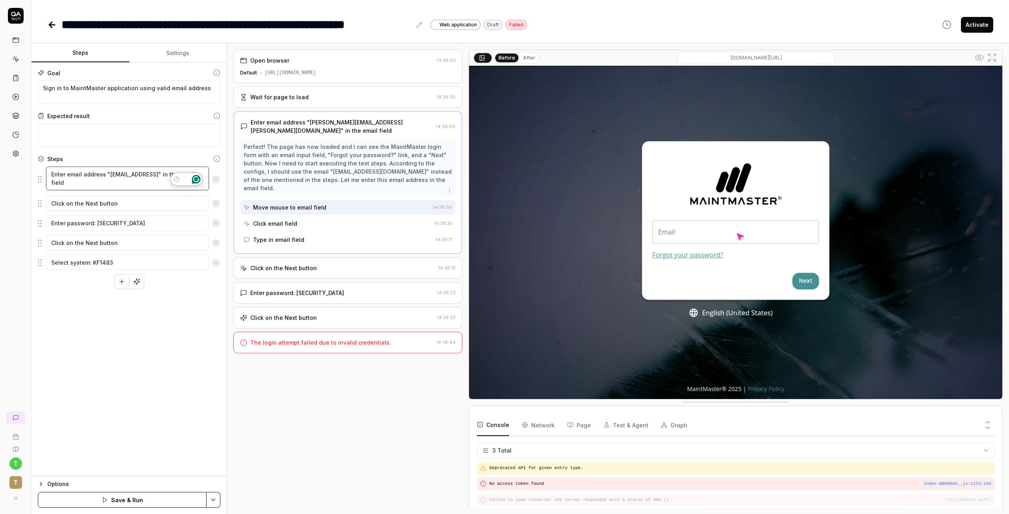
type textarea "Enter email address "tranthilinh196@gmail." in the email field"
type textarea "*"
type textarea "Enter email address "tranthilinh196@gmail.c" in the email field"
type textarea "*"
type textarea "Enter email address "tranthilinh196@gmail.co" in the email field"
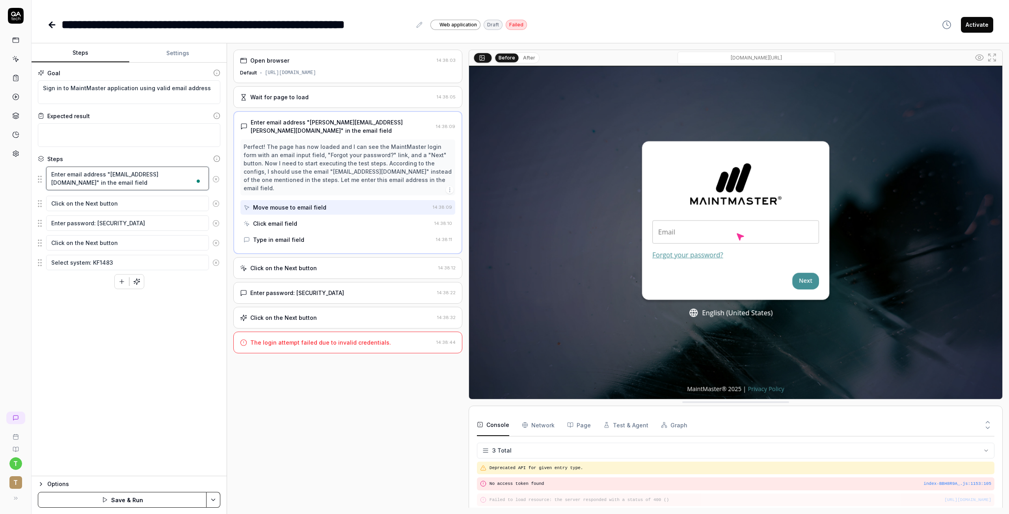
type textarea "*"
type textarea "Enter email address "tranthilinh196@gmail.com" in the email field"
click at [109, 225] on textarea "Enter password: LinhMM10Test" at bounding box center [127, 223] width 163 height 15
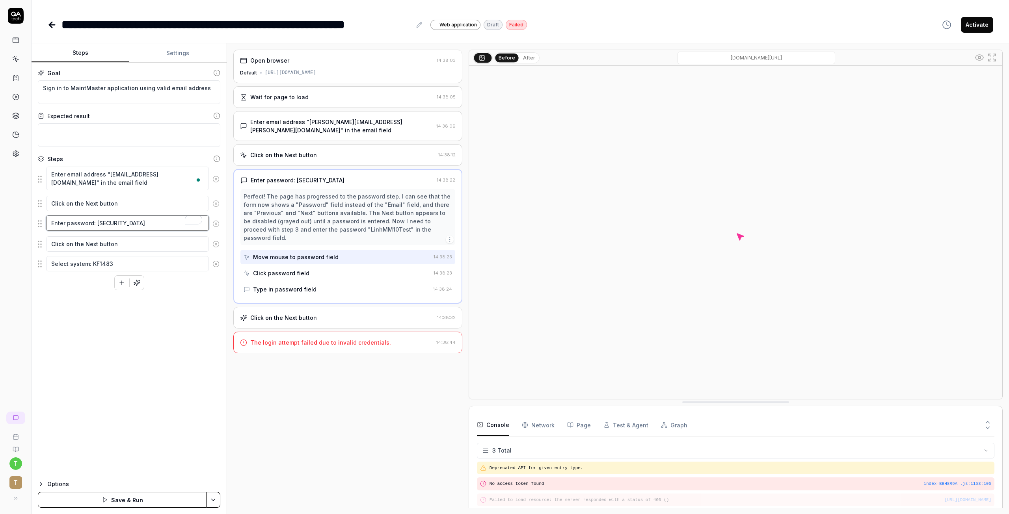
drag, startPoint x: 95, startPoint y: 223, endPoint x: 151, endPoint y: 223, distance: 56.4
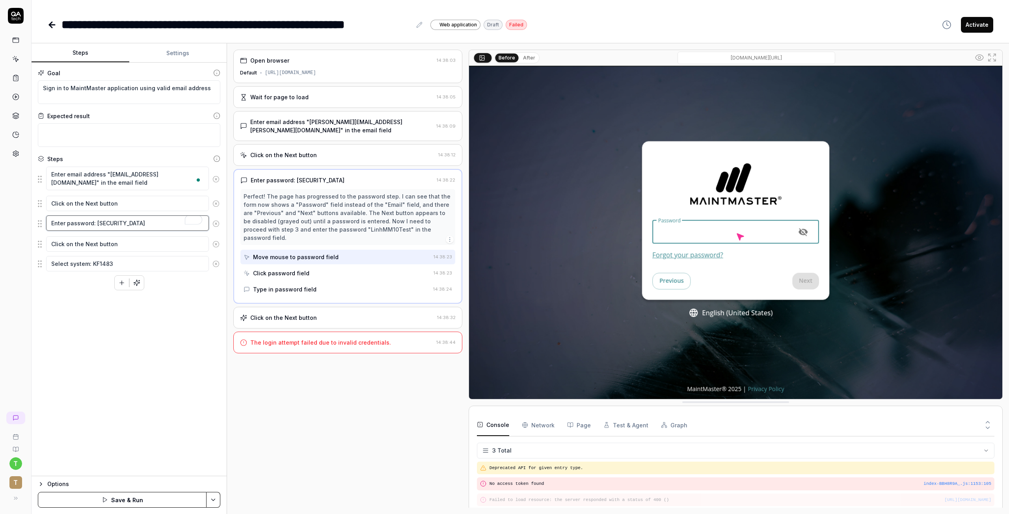
click at [151, 223] on textarea "Enter password: LinhMM10Test" at bounding box center [127, 223] width 163 height 15
click at [141, 174] on textarea "Enter email address "tranthilinh196@gmail.com" in the email field" at bounding box center [127, 179] width 163 height 24
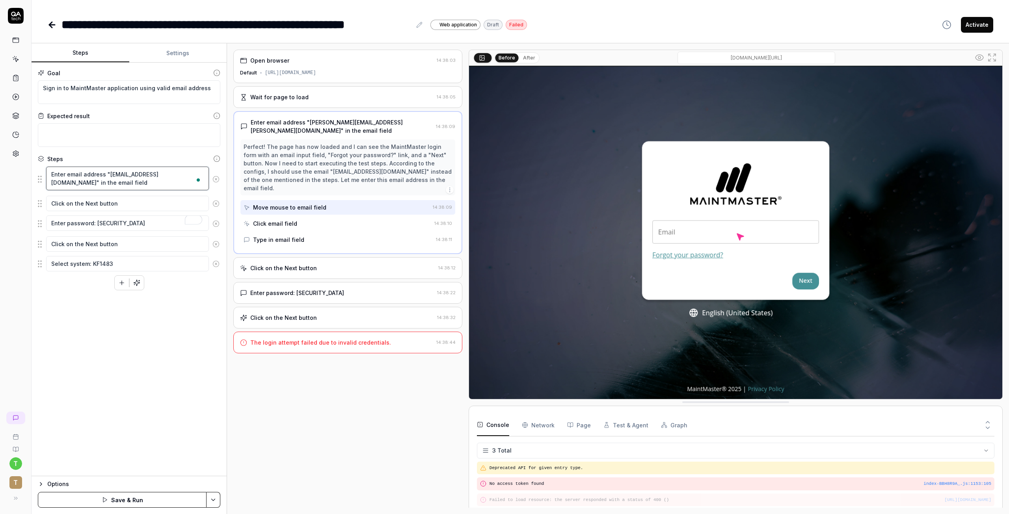
type textarea "*"
type textarea "Enter email address "tranthilinh196+@gmail.com" in the email field"
type textarea "*"
type textarea "Enter email address "[EMAIL_ADDRESS][DOMAIN_NAME]" in the email field"
click at [138, 221] on textarea "Enter password: LinhMM10Test" at bounding box center [127, 223] width 163 height 15
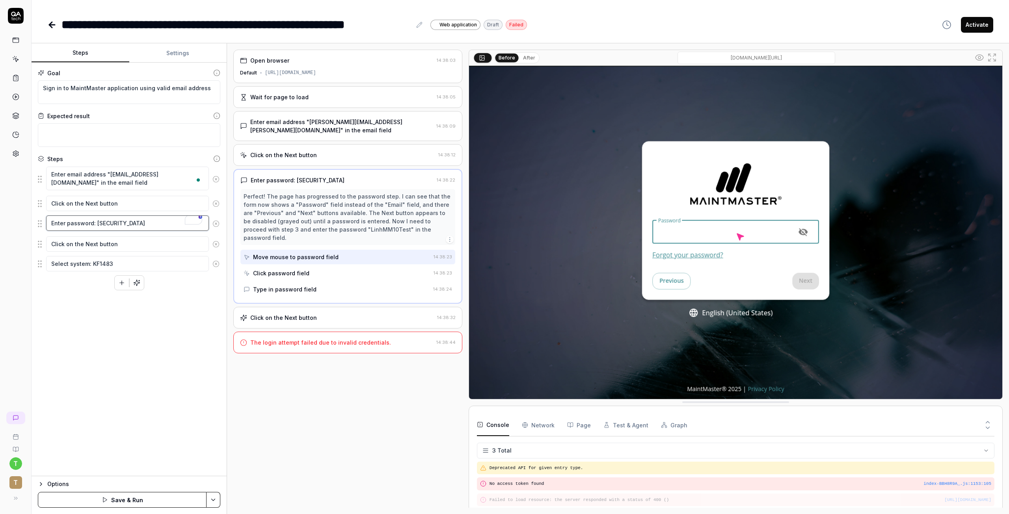
click at [94, 222] on textarea "Enter password: LinhMM10Test" at bounding box center [127, 223] width 163 height 15
type textarea "*"
type textarea "Enter password:t"
type textarea "*"
type textarea "Enter password: t"
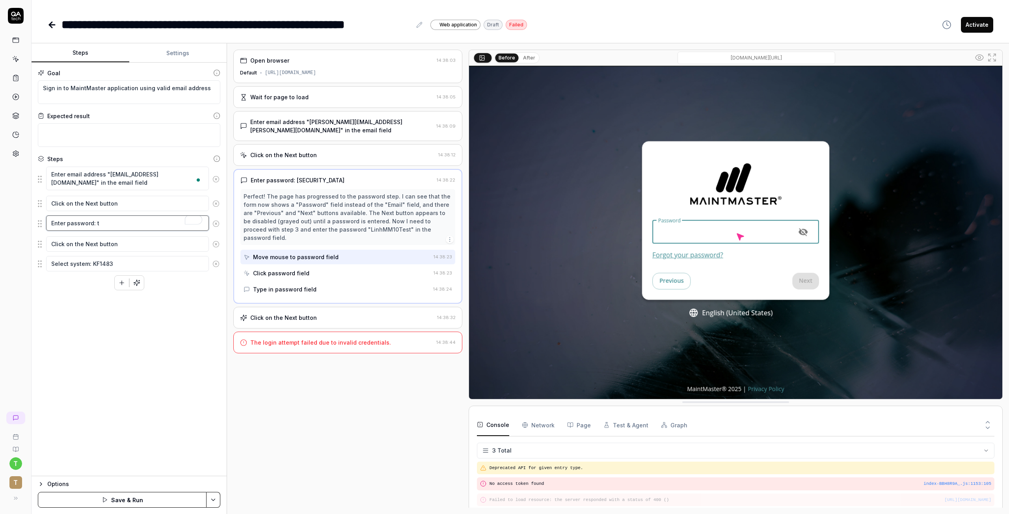
type textarea "*"
type textarea "Enter password:"
type textarea "*"
type textarea "Enter password: 1"
type textarea "*"
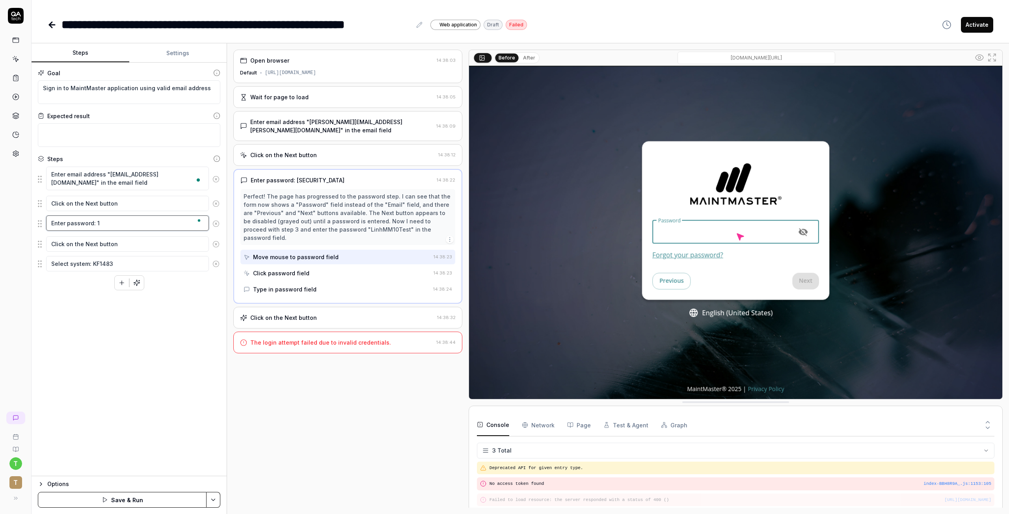
type textarea "Enter password: 12"
type textarea "*"
type textarea "Enter password: 123"
type textarea "*"
type textarea "Enter password: 1234"
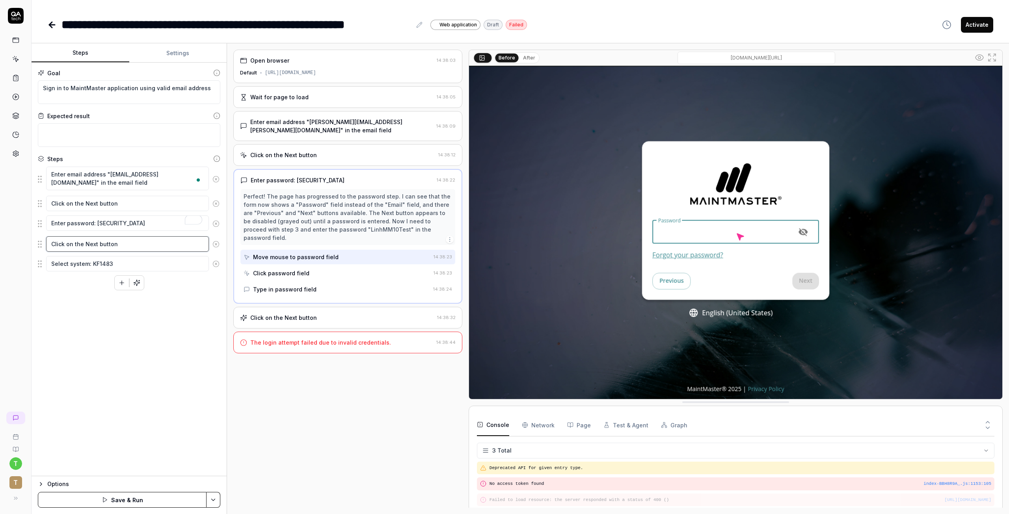
click at [119, 240] on textarea "Click on the Next button" at bounding box center [127, 244] width 163 height 15
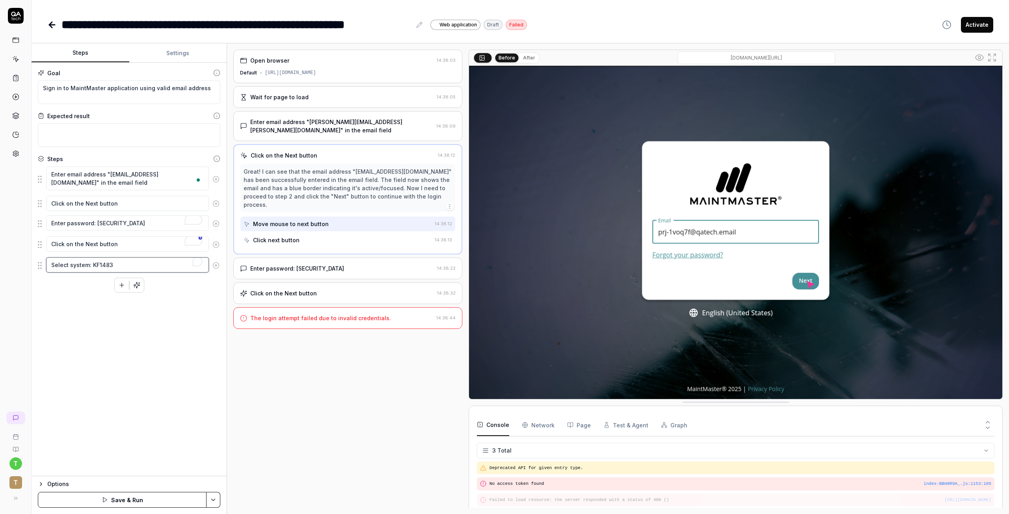
drag, startPoint x: 117, startPoint y: 264, endPoint x: 91, endPoint y: 264, distance: 25.6
click at [91, 264] on textarea "Select system: KF1483" at bounding box center [127, 264] width 163 height 15
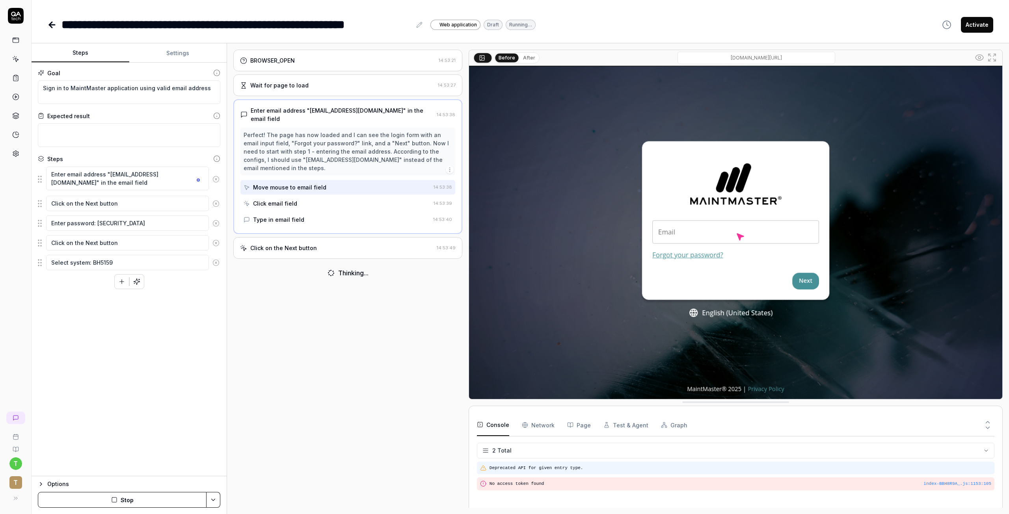
click at [530, 464] on div "Deprecated API for given entry type." at bounding box center [736, 468] width 518 height 13
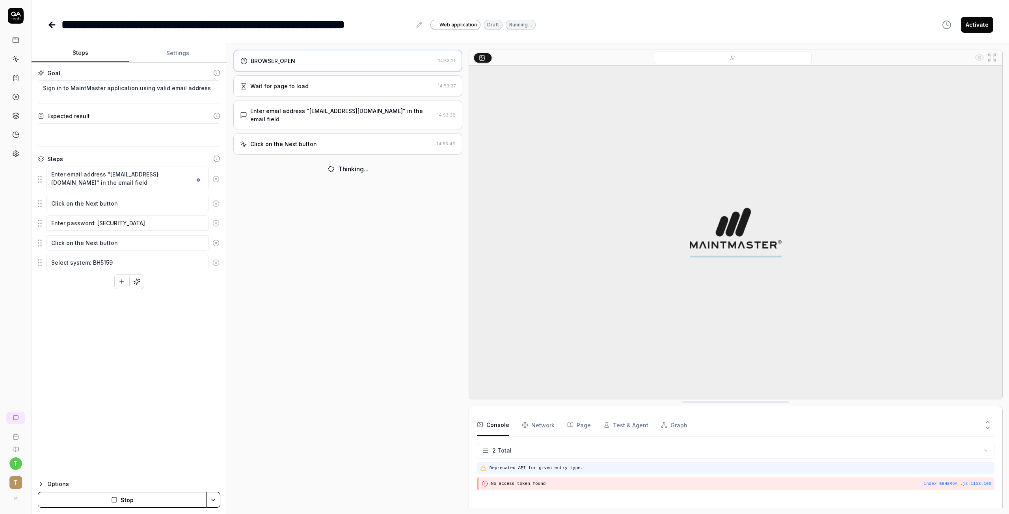
click at [514, 471] on pre "Deprecated API for given entry type." at bounding box center [741, 468] width 502 height 7
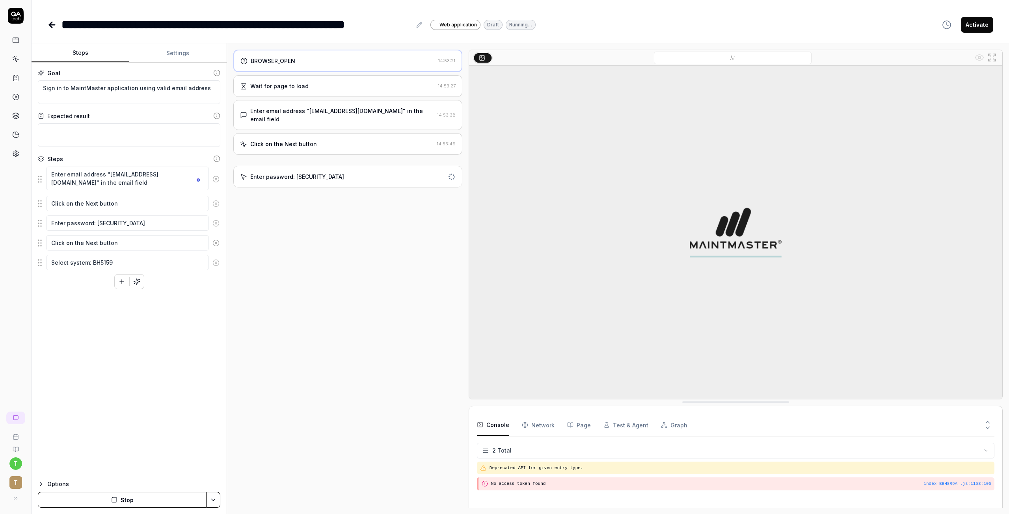
click at [541, 430] on Requests "Network" at bounding box center [538, 425] width 33 height 22
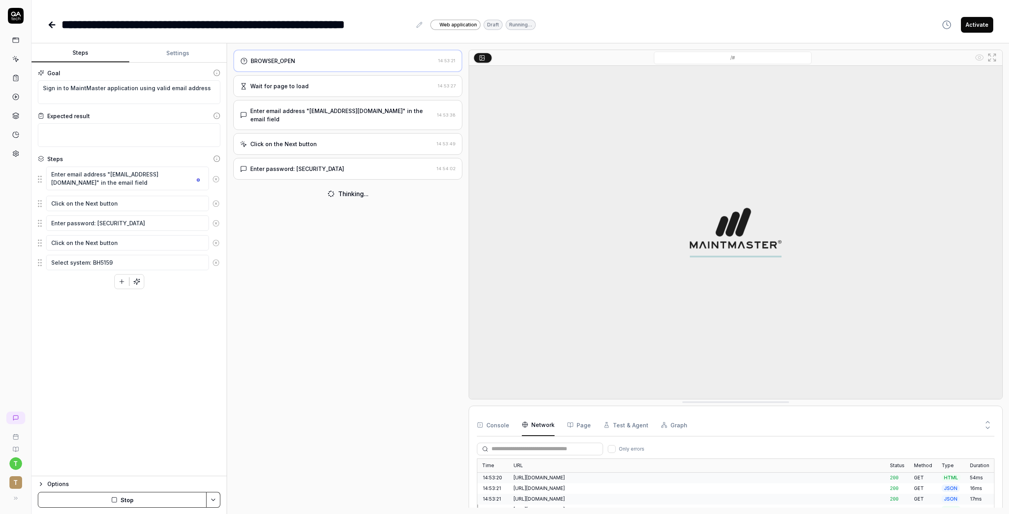
click at [317, 165] on div "Enter password: [SECURITY_DATA]" at bounding box center [337, 169] width 194 height 8
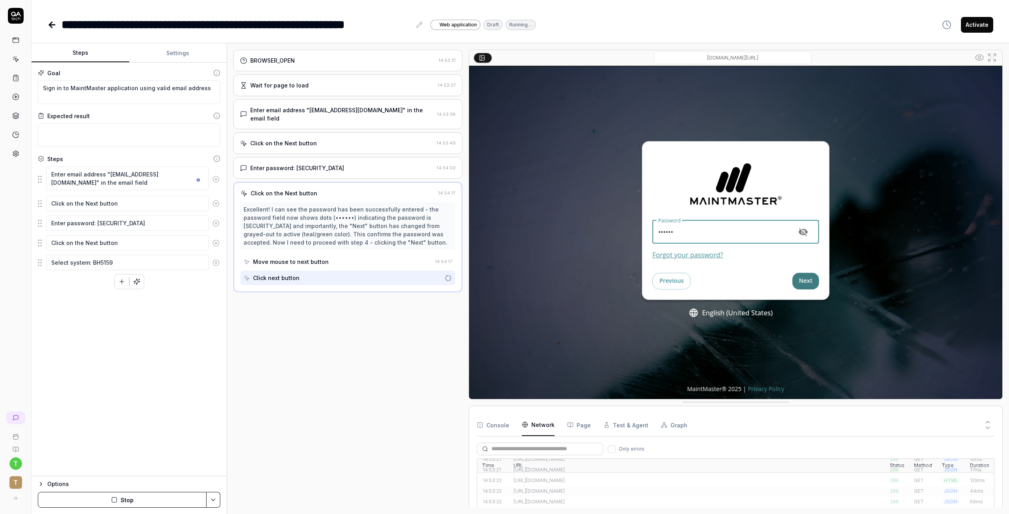
scroll to position [39, 0]
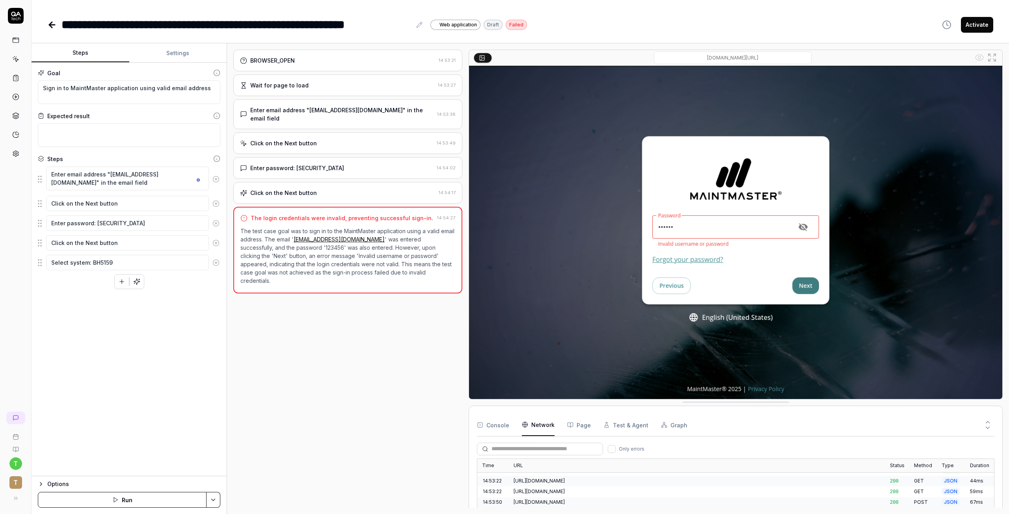
click at [805, 227] on img at bounding box center [735, 232] width 533 height 333
click at [803, 227] on img at bounding box center [735, 232] width 533 height 333
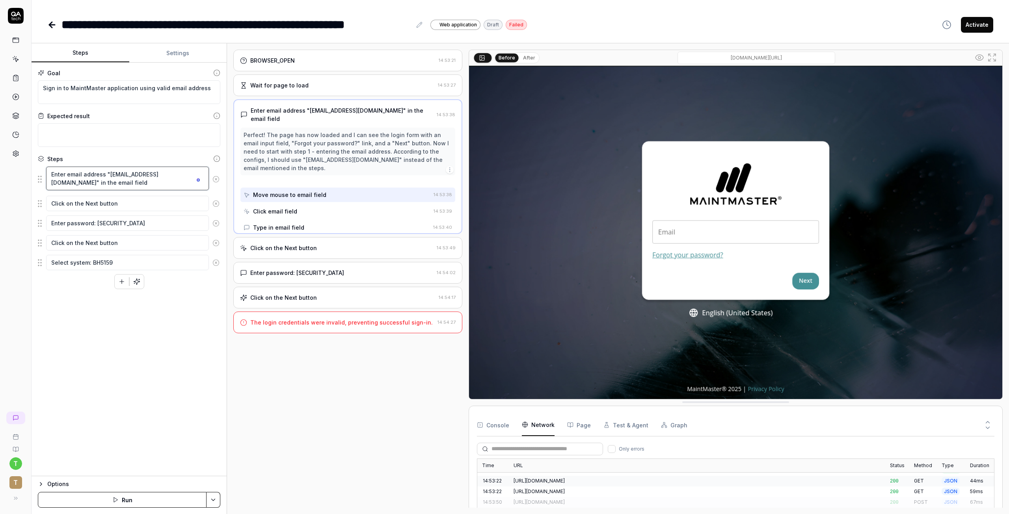
click at [101, 174] on textarea "Enter email address "tranthilinh196+1@gmail.com" in the email field" at bounding box center [127, 179] width 163 height 24
click at [103, 174] on textarea "Enter email address "tranthilinh196+1@gmail.com" in the email field" at bounding box center [127, 179] width 163 height 24
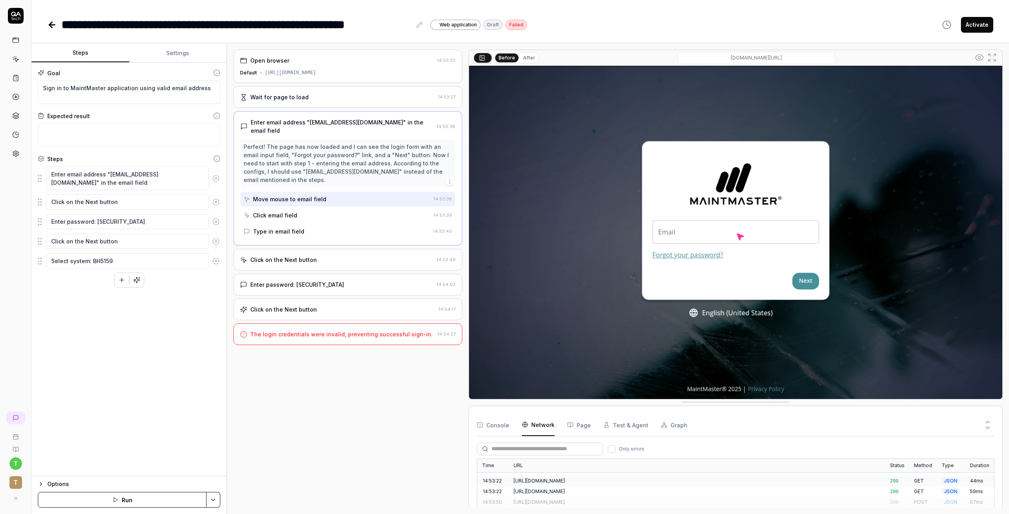
type textarea "*"
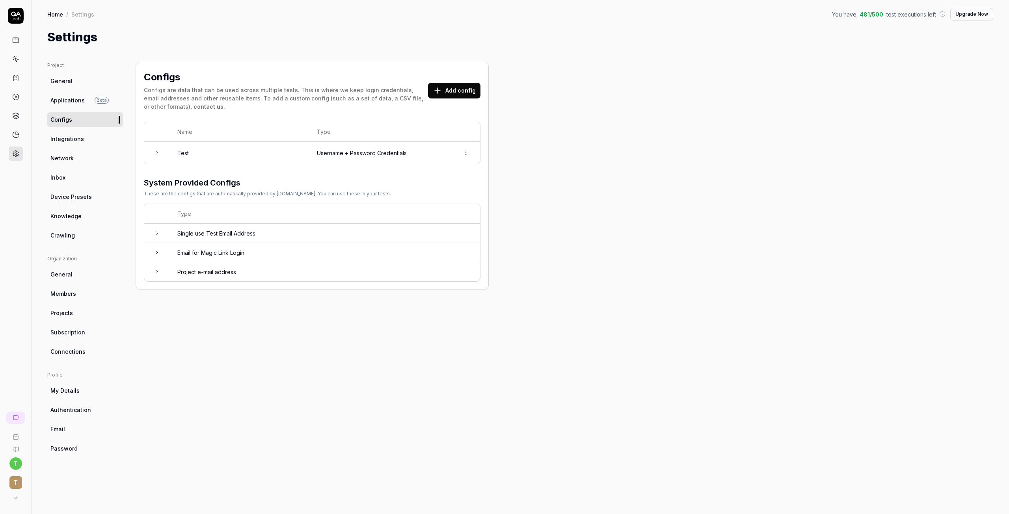
click at [368, 155] on td "Username + Password Credentials" at bounding box center [380, 153] width 143 height 22
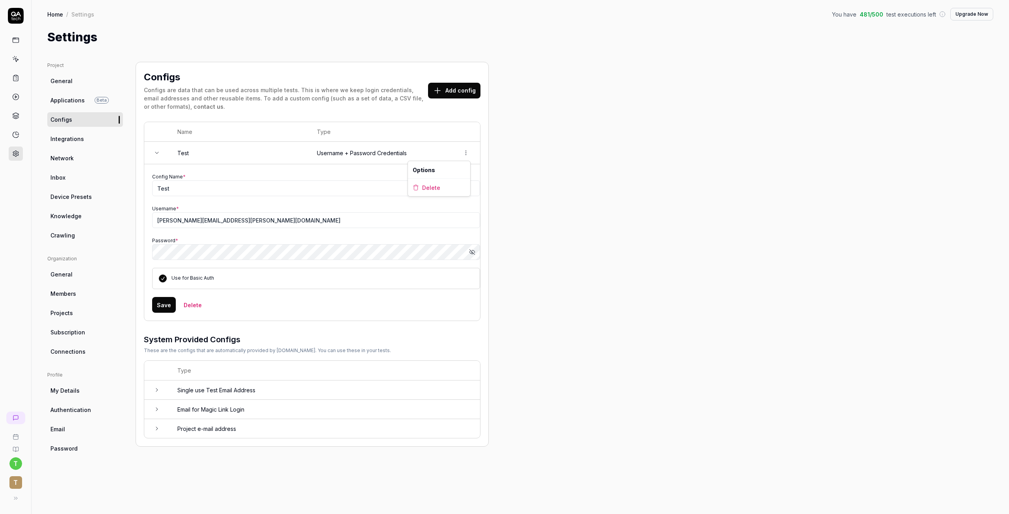
click at [463, 153] on html "t T Home / Settings You have 481 / 500 test executions left Upgrade Now Home / …" at bounding box center [504, 257] width 1009 height 514
click at [209, 160] on html "t T Home / Settings You have 481 / 500 test executions left Upgrade Now Home / …" at bounding box center [504, 257] width 1009 height 514
click at [60, 449] on span "Password" at bounding box center [63, 449] width 27 height 8
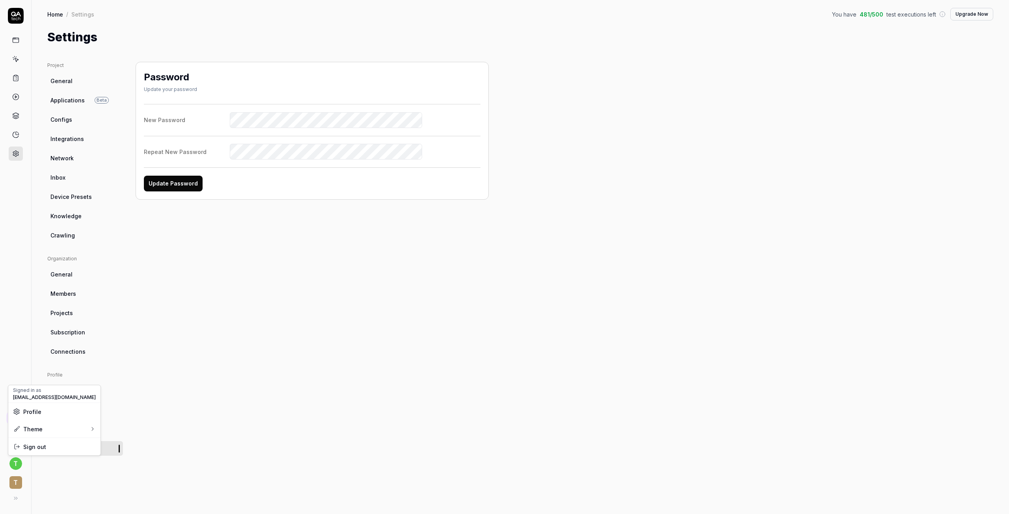
click at [19, 459] on html "t T Home / Settings You have 481 / 500 test executions left Upgrade Now Home / …" at bounding box center [504, 257] width 1009 height 514
click at [58, 84] on html "t T Home / Settings You have 481 / 500 test executions left Upgrade Now Home / …" at bounding box center [504, 257] width 1009 height 514
click at [54, 108] on ul "Project General Applications Beta Configs Integrations Network Inbox Device Pre…" at bounding box center [85, 152] width 76 height 181
click at [56, 123] on span "Configs" at bounding box center [61, 119] width 22 height 8
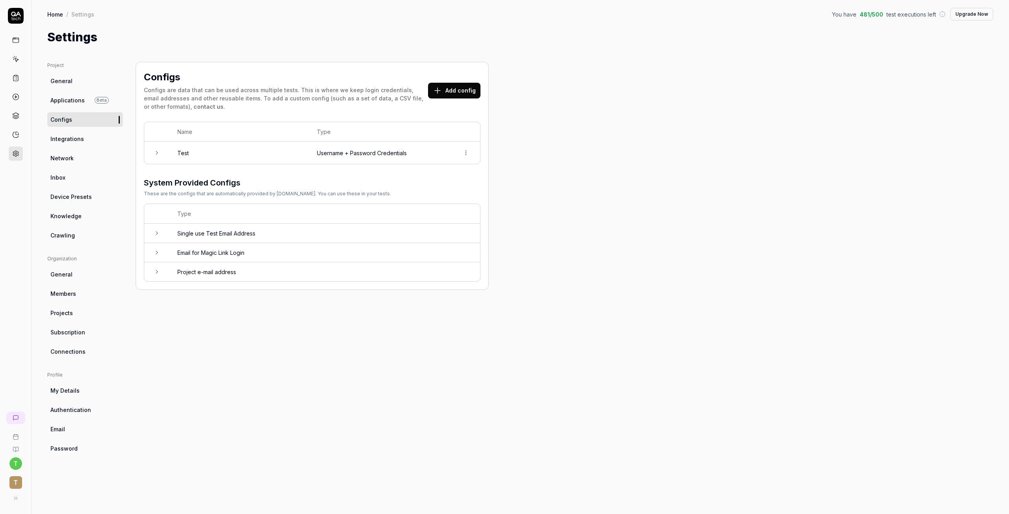
click at [54, 142] on span "Integrations" at bounding box center [67, 139] width 34 height 8
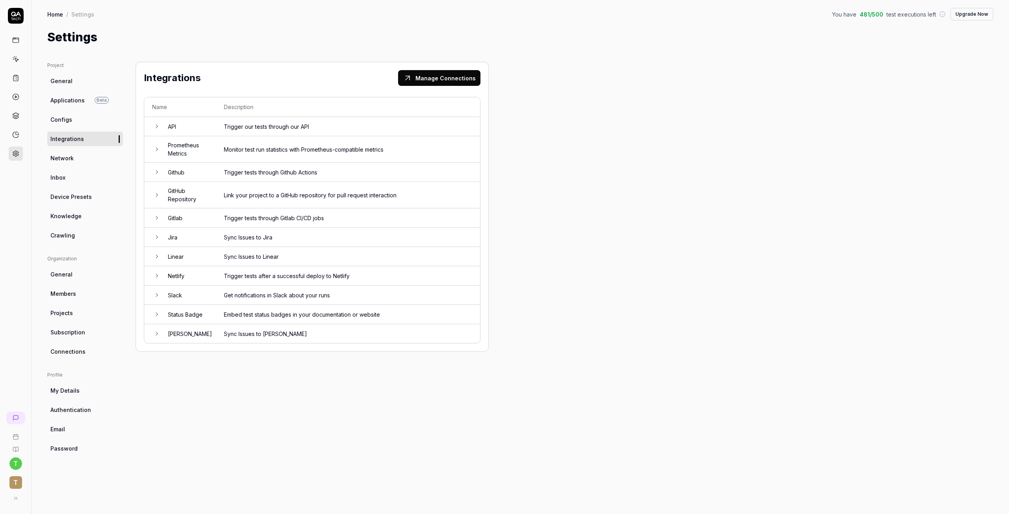
click at [16, 45] on link at bounding box center [16, 40] width 14 height 14
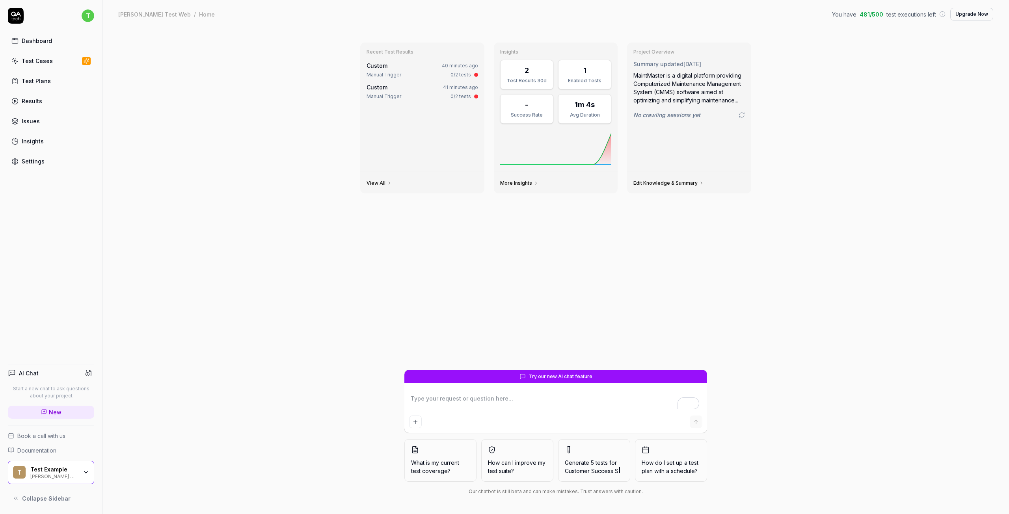
click at [33, 60] on div "Test Cases" at bounding box center [37, 61] width 31 height 8
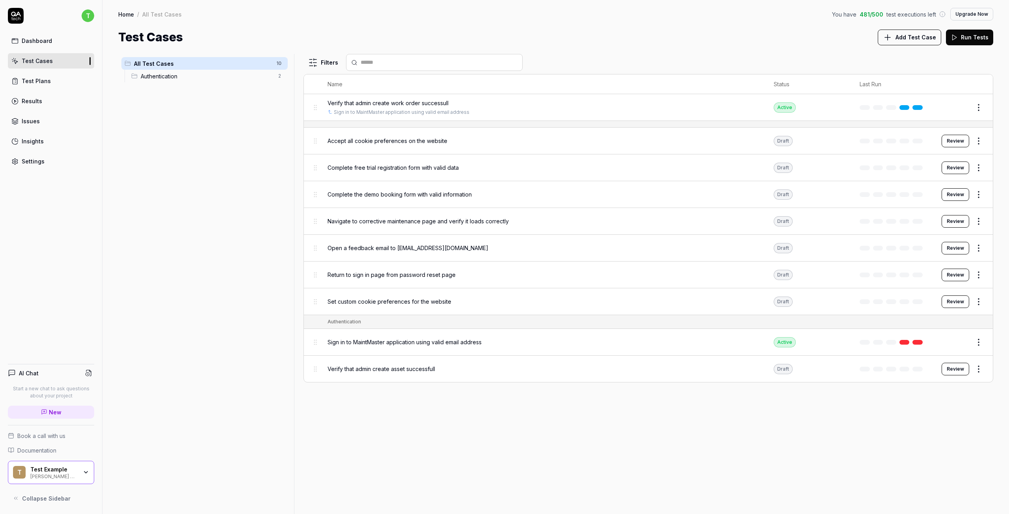
click at [38, 158] on div "Settings" at bounding box center [33, 161] width 23 height 8
click at [33, 142] on div "Insights" at bounding box center [33, 141] width 22 height 8
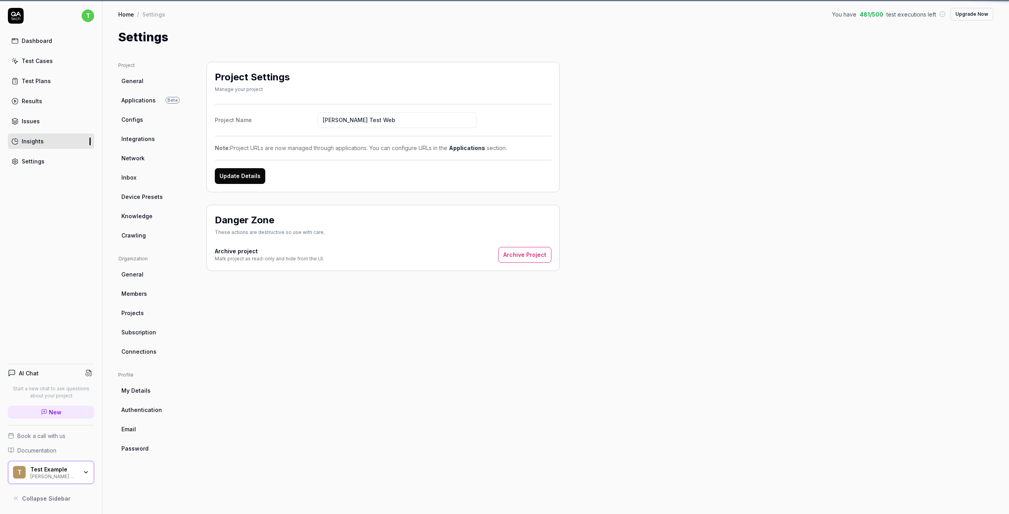
click at [39, 164] on div "Settings" at bounding box center [33, 161] width 23 height 8
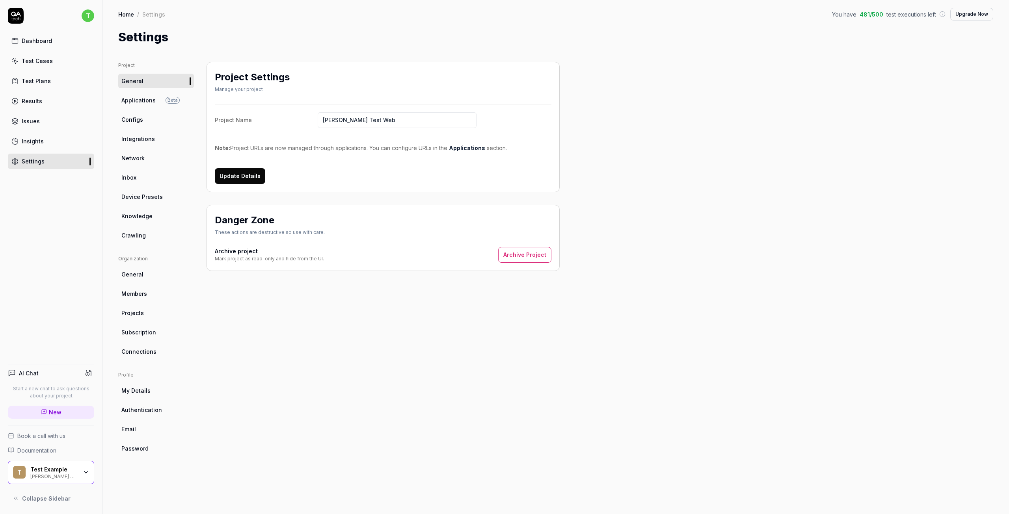
click at [139, 116] on span "Configs" at bounding box center [132, 119] width 22 height 8
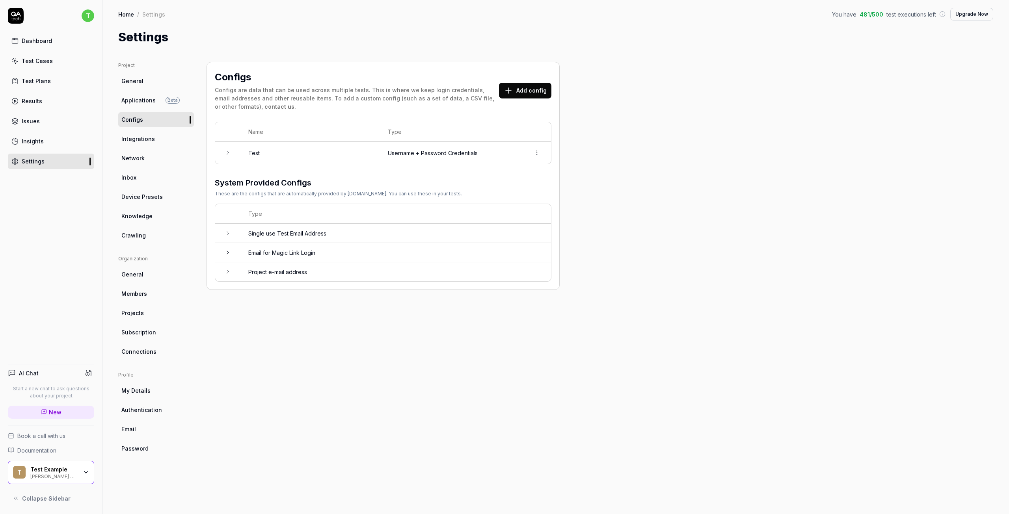
click at [531, 88] on button "Add config" at bounding box center [525, 91] width 52 height 16
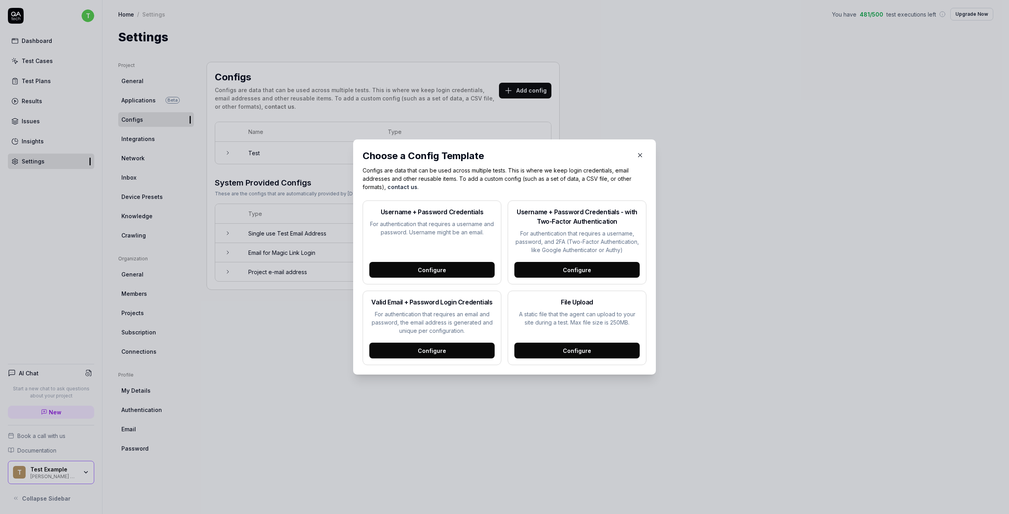
click at [427, 268] on div "Configure" at bounding box center [431, 270] width 125 height 16
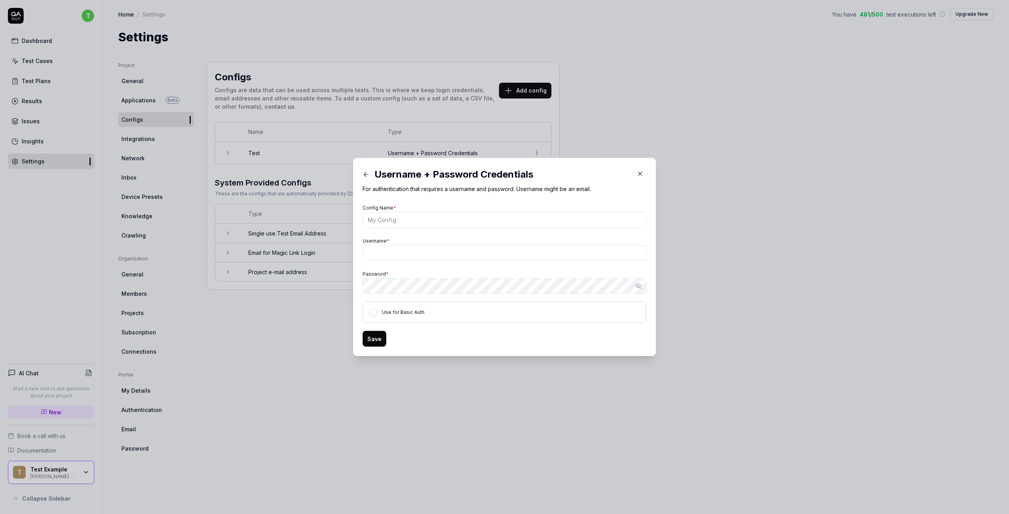
click at [637, 177] on icon "button" at bounding box center [640, 173] width 7 height 7
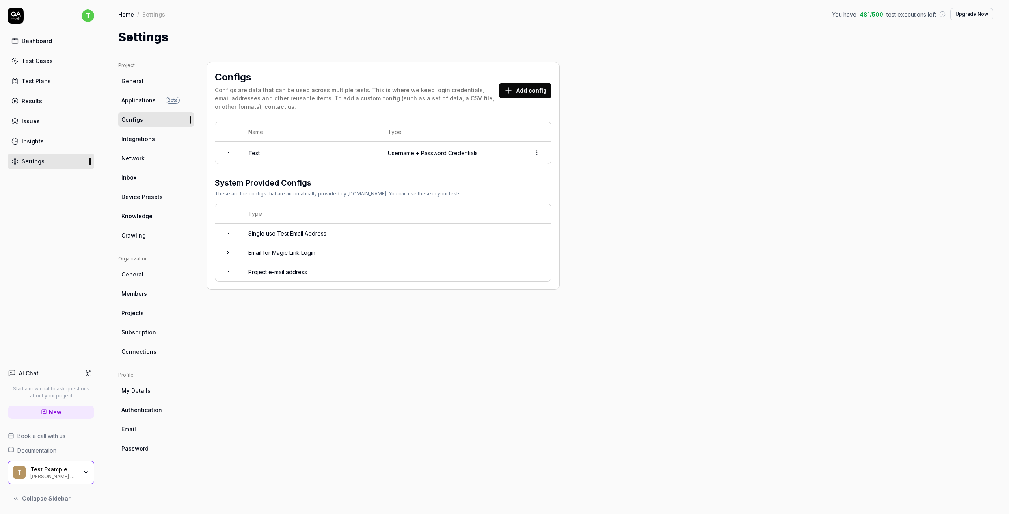
click at [129, 219] on span "Knowledge" at bounding box center [136, 216] width 31 height 8
click at [132, 198] on span "Device Presets" at bounding box center [141, 197] width 41 height 8
click at [131, 177] on span "Inbox" at bounding box center [128, 177] width 15 height 8
click at [135, 157] on span "Network" at bounding box center [132, 158] width 23 height 8
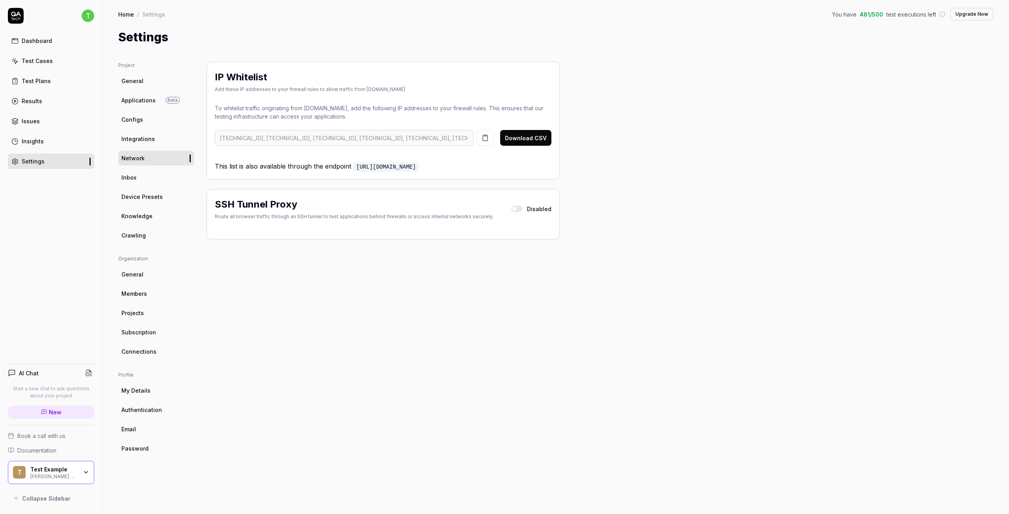
click at [130, 123] on span "Configs" at bounding box center [132, 119] width 22 height 8
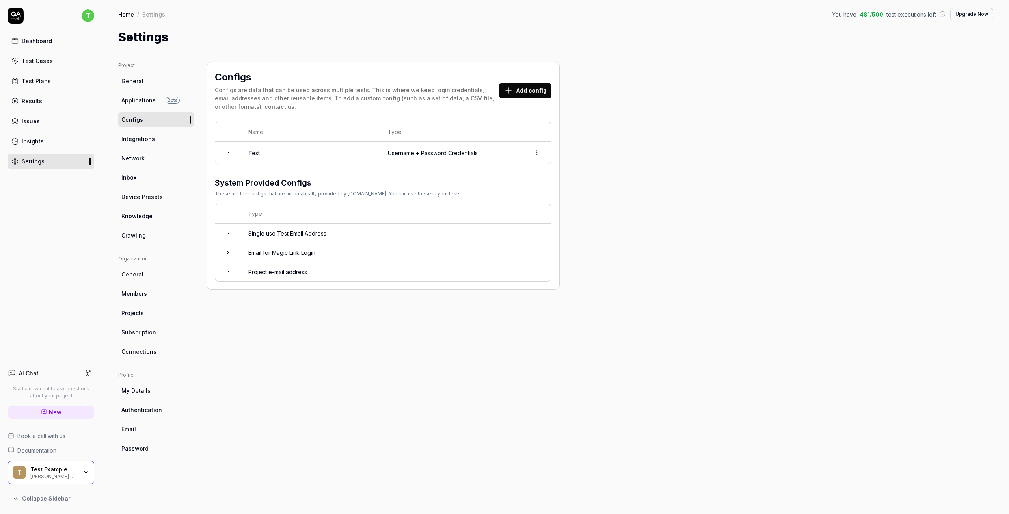
click at [466, 164] on div "Name Type Test Username + Password Credentials" at bounding box center [383, 143] width 337 height 43
click at [230, 159] on td at bounding box center [227, 153] width 25 height 22
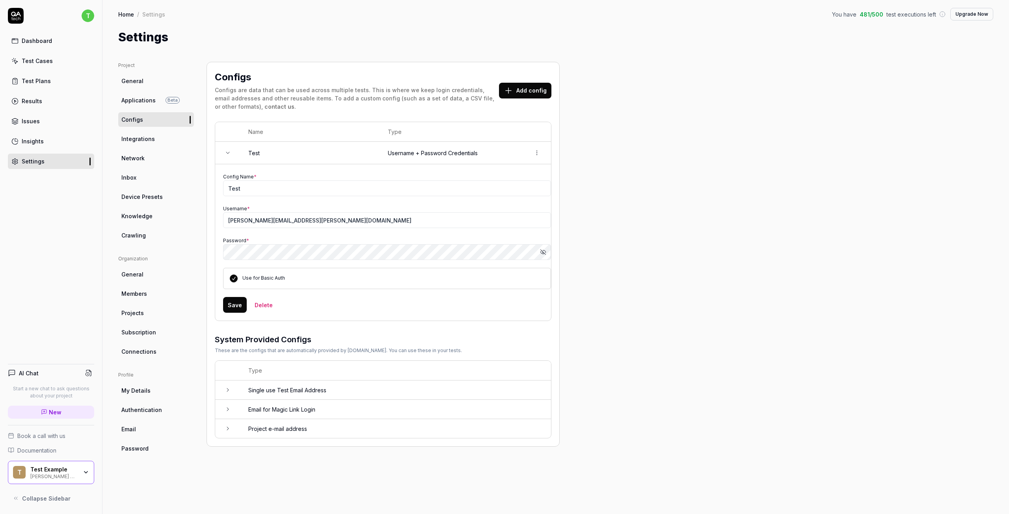
click at [541, 251] on icon "button" at bounding box center [543, 252] width 6 height 6
click at [253, 187] on input "Test" at bounding box center [387, 189] width 328 height 16
click at [294, 263] on div "Config Name * Test Username * linh.tran@maintmaster.com Password * Show passwor…" at bounding box center [387, 230] width 328 height 117
click at [273, 279] on label "Use for Basic Auth" at bounding box center [263, 278] width 43 height 6
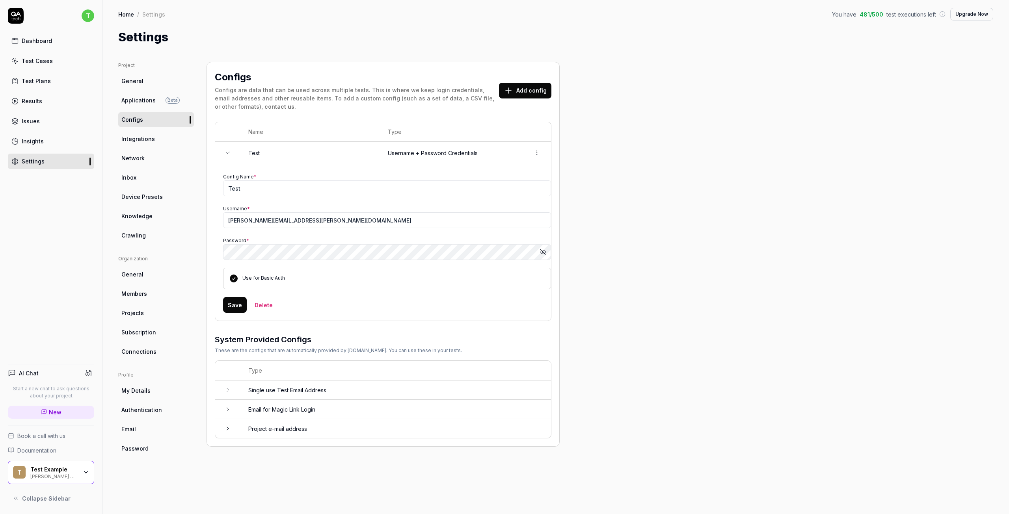
click at [238, 279] on button "Use for Basic Auth" at bounding box center [234, 279] width 8 height 8
click at [264, 281] on div "Use for Basic Auth" at bounding box center [263, 278] width 43 height 7
click at [274, 282] on div "Use for Basic Auth" at bounding box center [387, 278] width 328 height 21
click at [231, 278] on button "Use for Basic Auth" at bounding box center [234, 279] width 8 height 8
click at [43, 41] on div "Dashboard" at bounding box center [37, 41] width 30 height 8
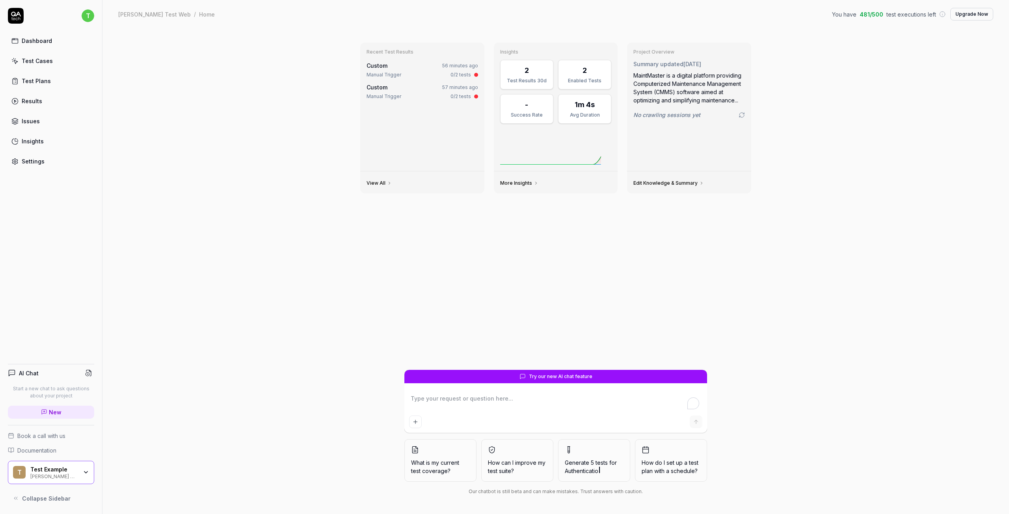
type textarea "*"
click at [389, 72] on div "Manual Trigger" at bounding box center [384, 74] width 35 height 7
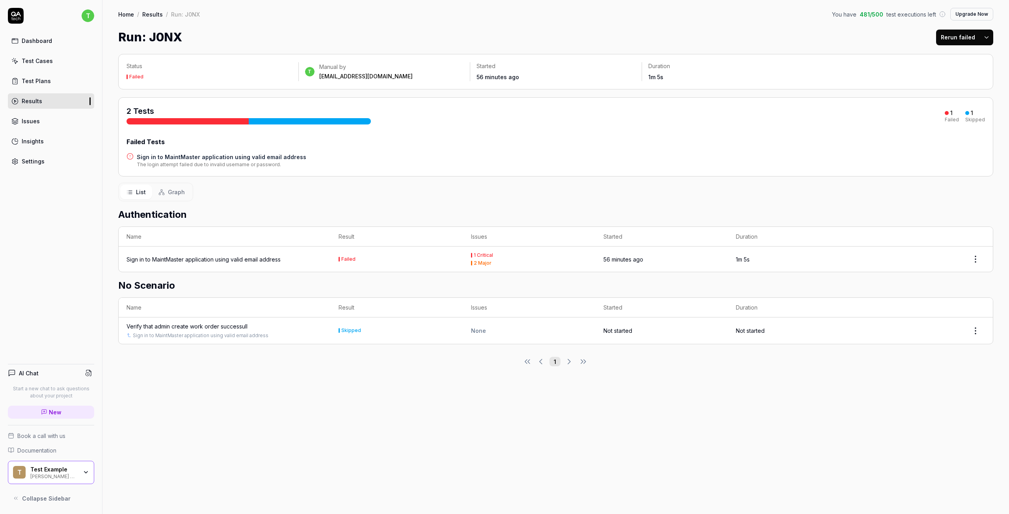
click at [168, 121] on div at bounding box center [188, 121] width 122 height 6
click at [40, 164] on div "Settings" at bounding box center [33, 161] width 23 height 8
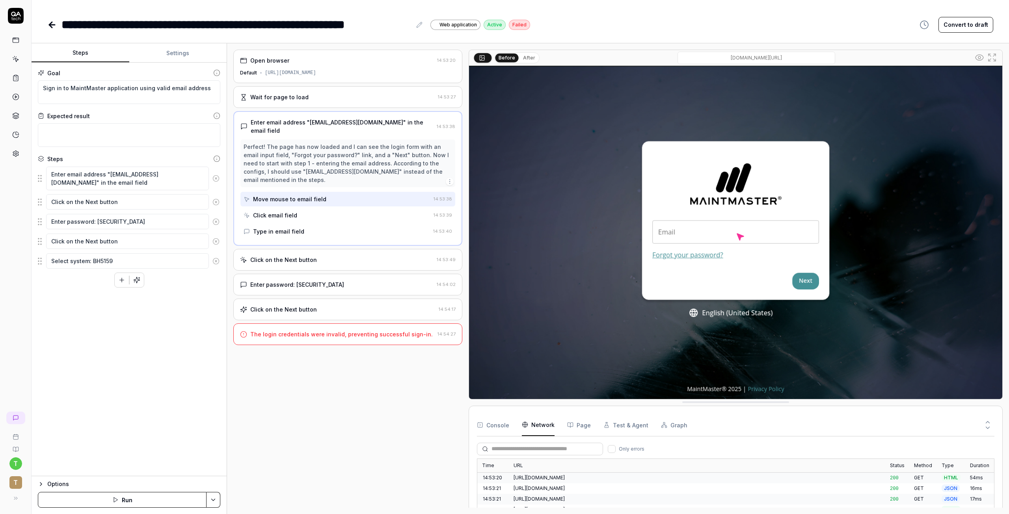
scroll to position [39, 0]
type textarea "*"
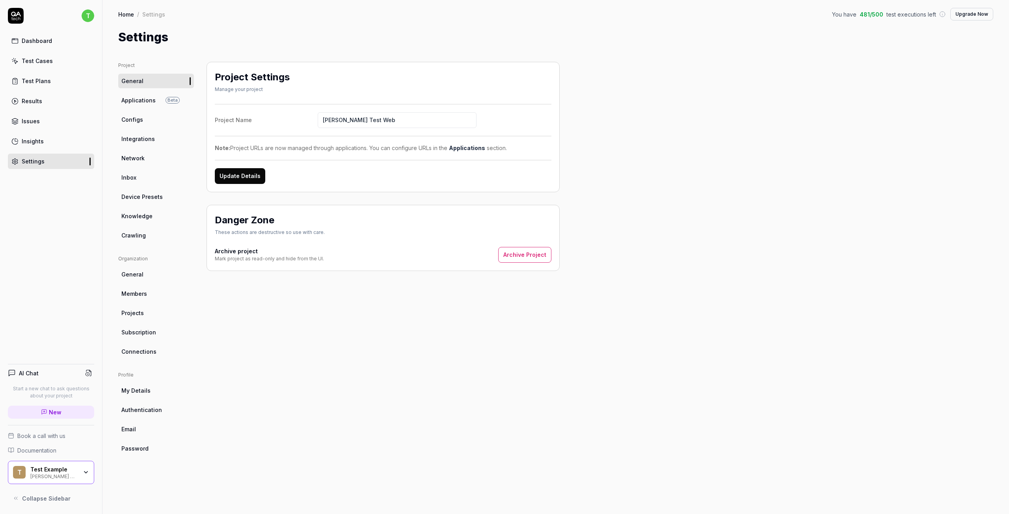
click at [41, 85] on div "Test Plans" at bounding box center [36, 81] width 29 height 8
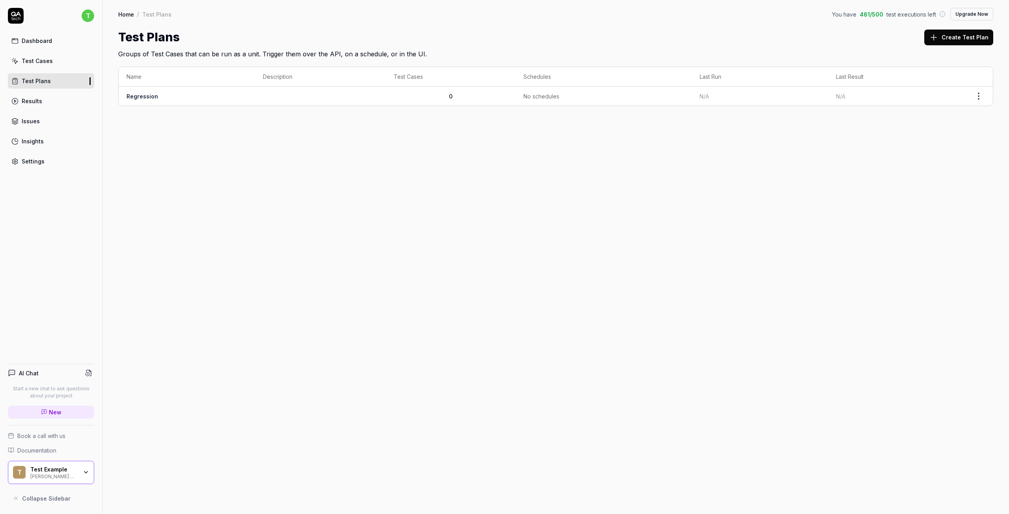
click at [39, 63] on div "Test Cases" at bounding box center [37, 61] width 31 height 8
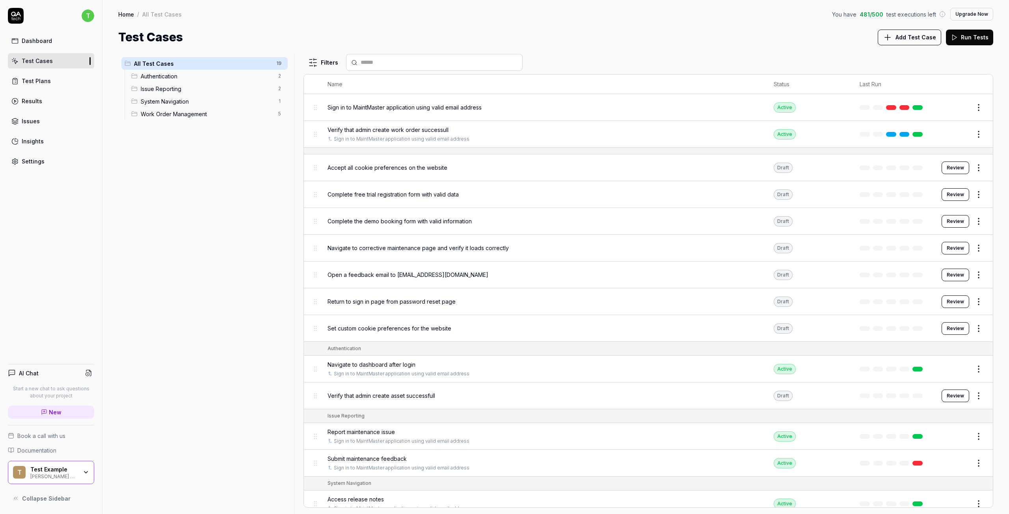
click at [161, 80] on span "Authentication" at bounding box center [207, 76] width 133 height 8
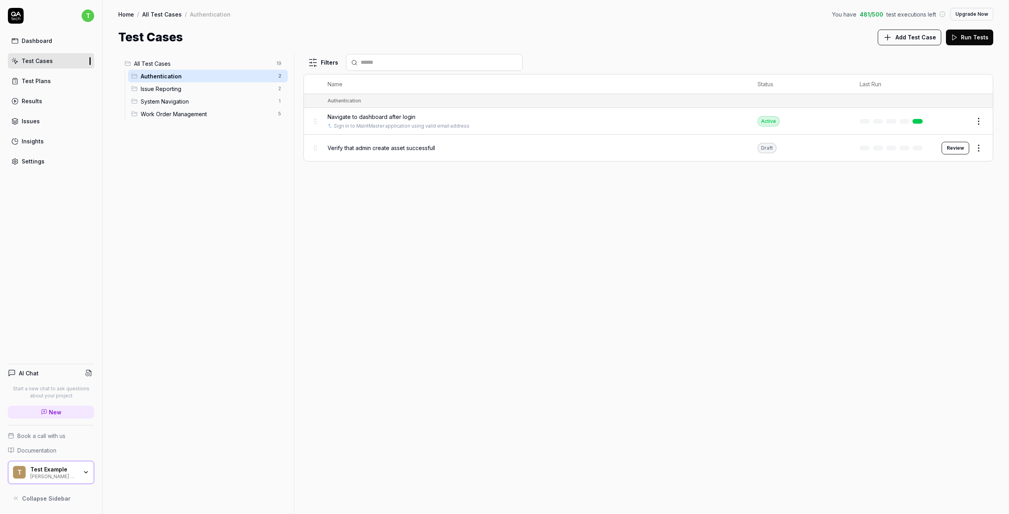
click at [160, 88] on span "Issue Reporting" at bounding box center [207, 89] width 133 height 8
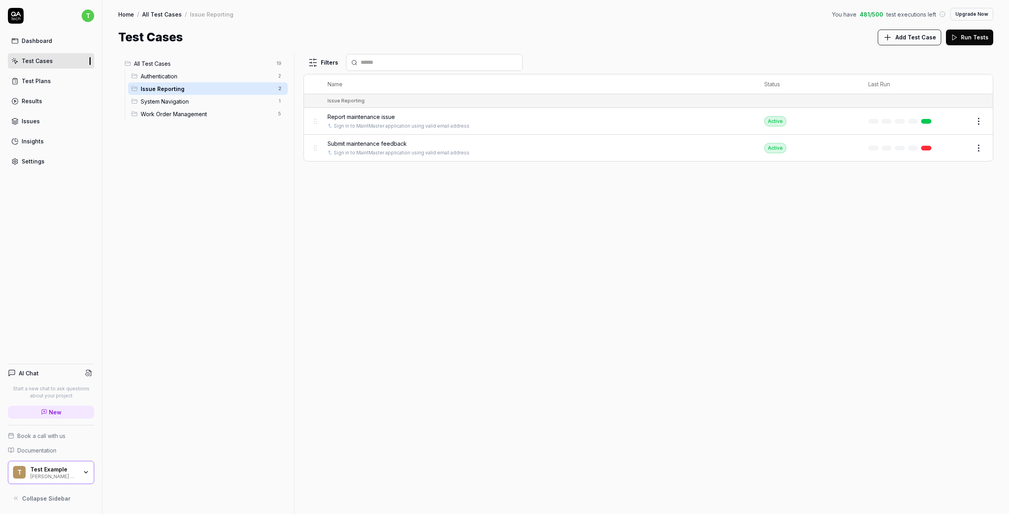
click at [959, 148] on button "Edit" at bounding box center [959, 148] width 19 height 13
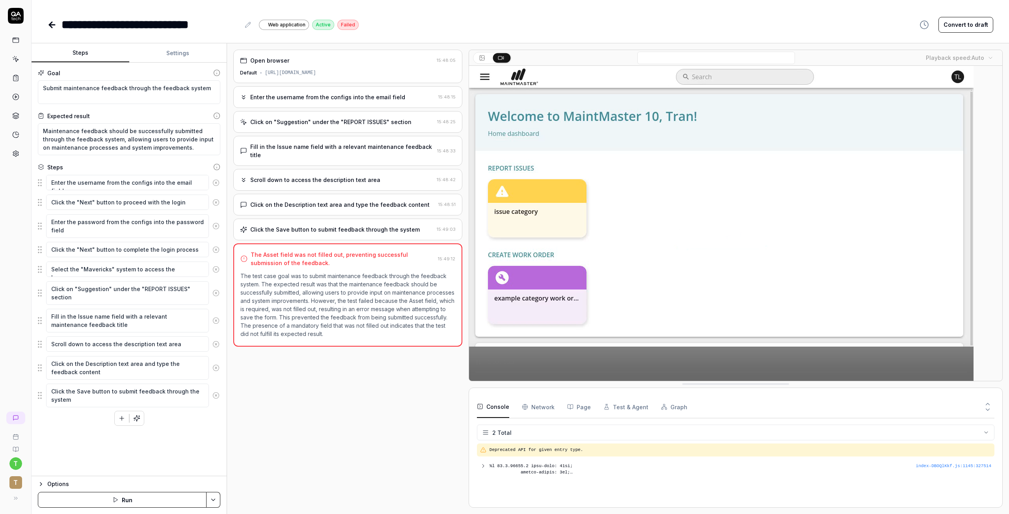
type textarea "*"
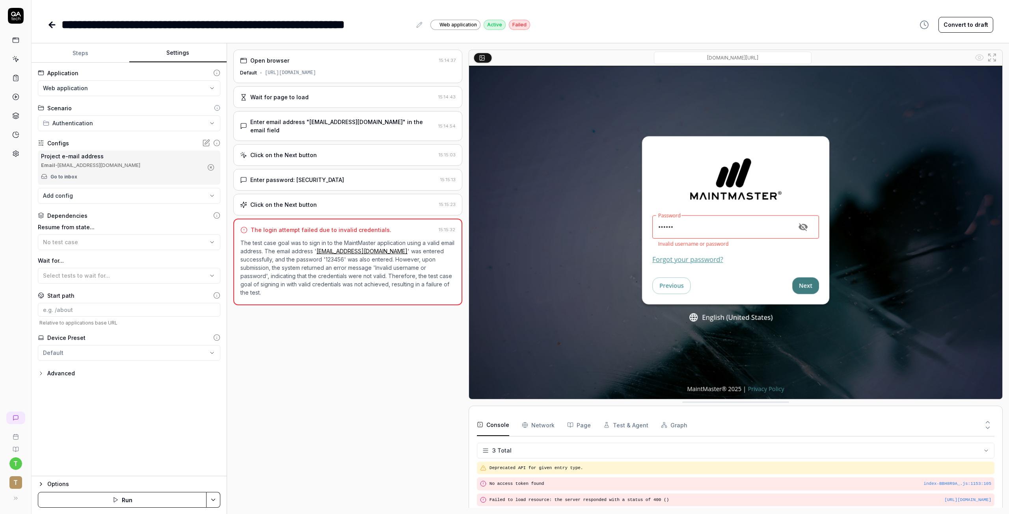
click at [71, 65] on div "**********" at bounding box center [129, 270] width 195 height 414
type textarea "*"
drag, startPoint x: 75, startPoint y: 56, endPoint x: 75, endPoint y: 60, distance: 4.3
click at [75, 56] on button "Steps" at bounding box center [81, 53] width 98 height 19
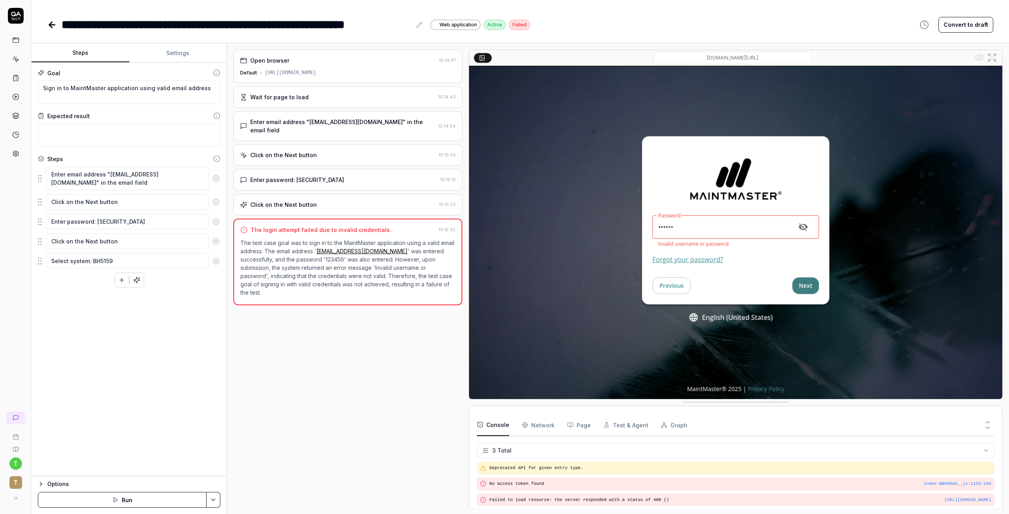
click at [47, 28] on icon at bounding box center [51, 24] width 9 height 9
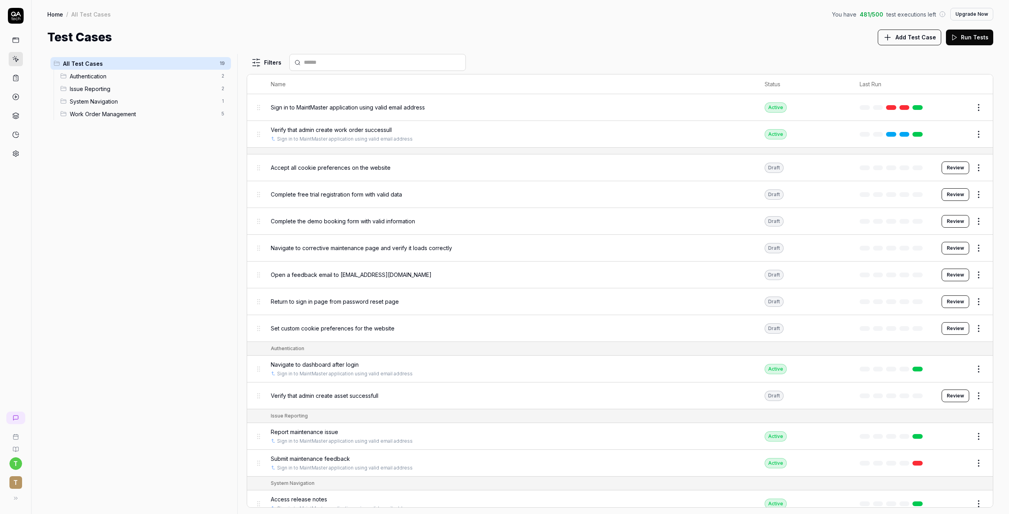
click at [13, 41] on icon at bounding box center [15, 40] width 7 height 7
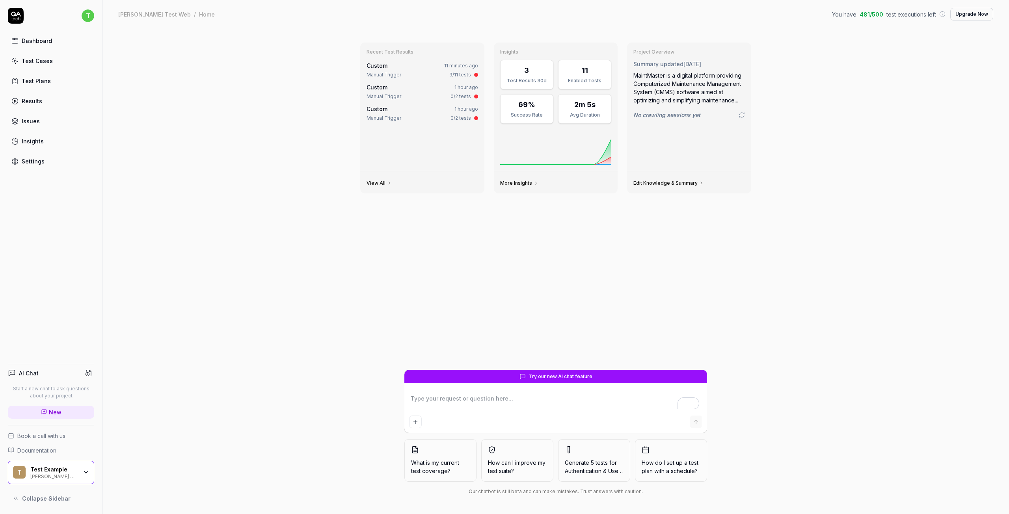
click at [48, 62] on div "Test Cases" at bounding box center [37, 61] width 31 height 8
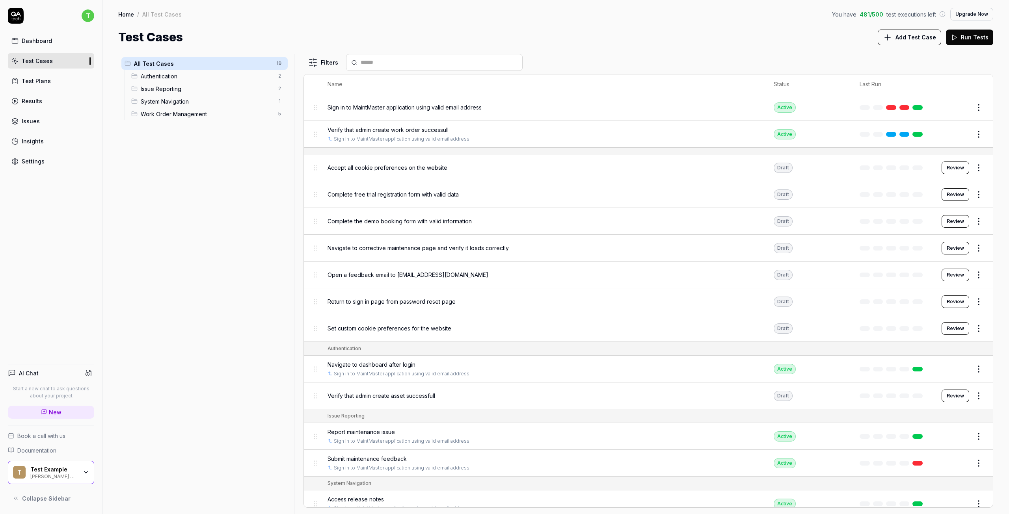
click at [173, 75] on span "Authentication" at bounding box center [207, 76] width 133 height 8
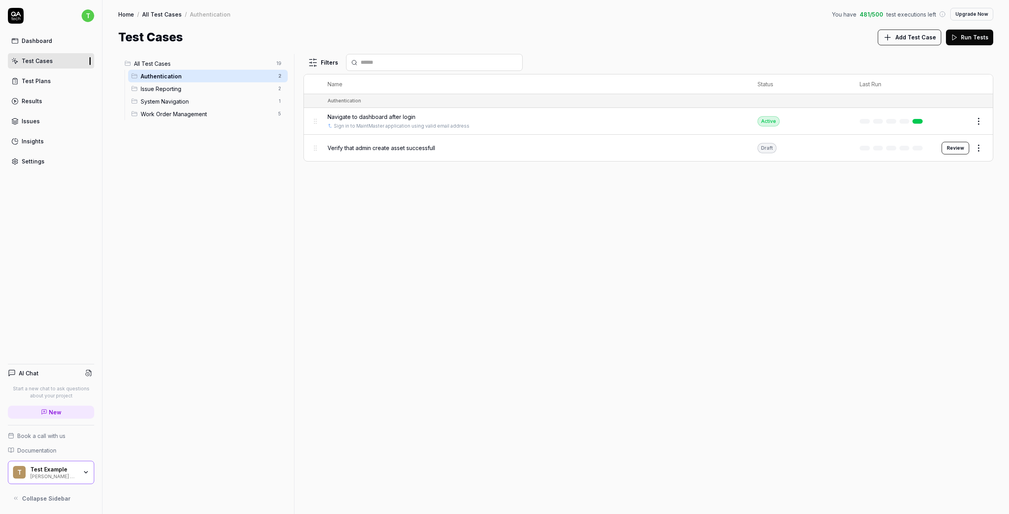
click at [160, 91] on span "Issue Reporting" at bounding box center [207, 89] width 133 height 8
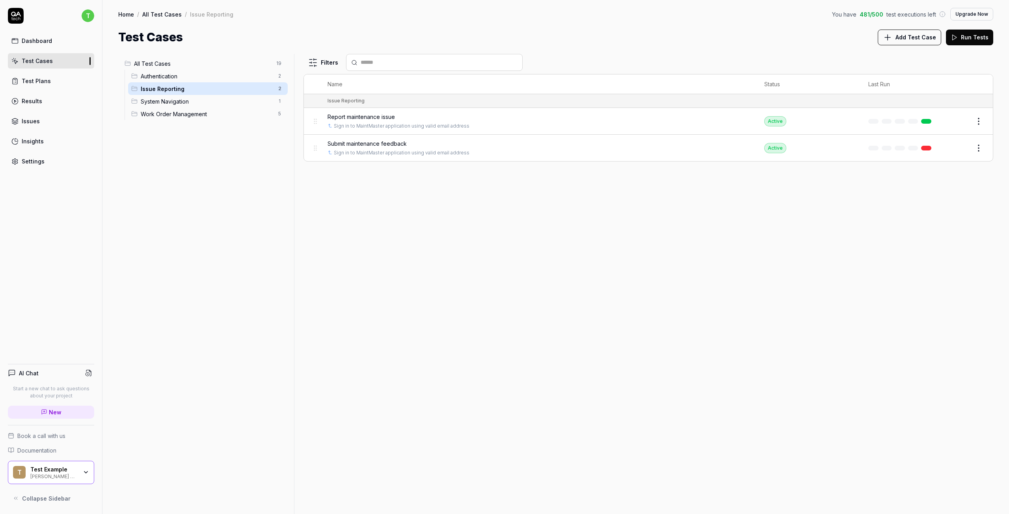
click at [176, 106] on div "System Navigation 1" at bounding box center [208, 101] width 160 height 13
click at [171, 110] on span "Work Order Management" at bounding box center [207, 114] width 133 height 8
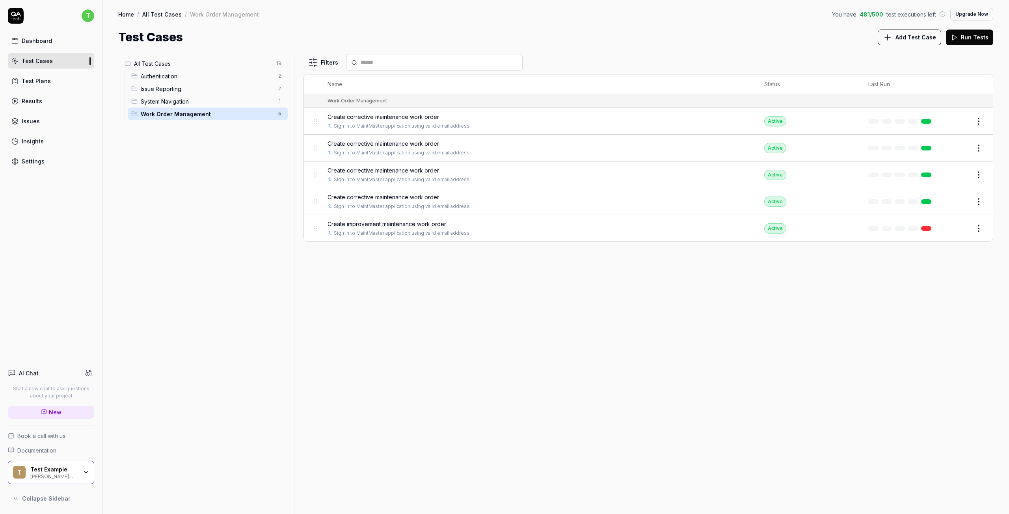
click at [148, 67] on span "All Test Cases" at bounding box center [203, 64] width 138 height 8
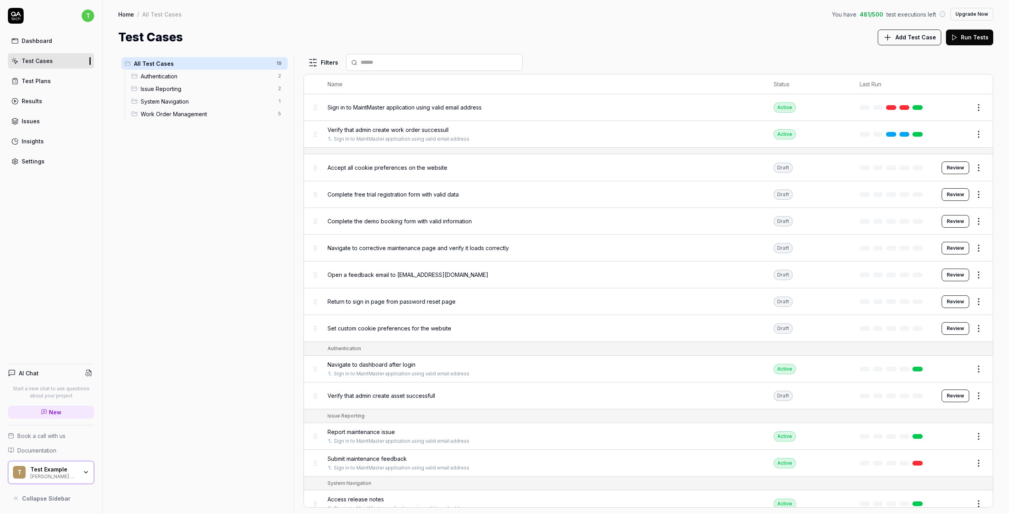
click at [145, 77] on span "Authentication" at bounding box center [207, 76] width 133 height 8
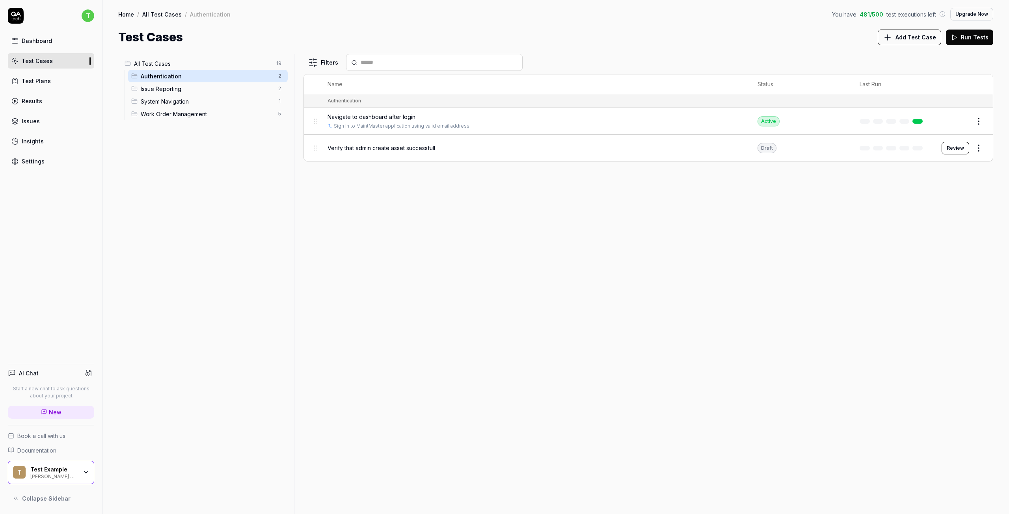
click at [151, 87] on span "Issue Reporting" at bounding box center [207, 89] width 133 height 8
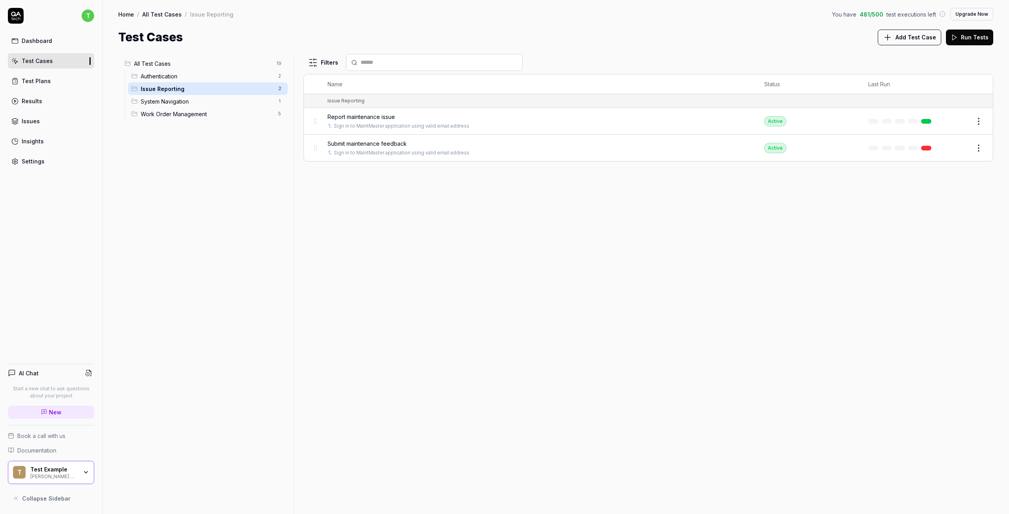
click at [154, 99] on span "System Navigation" at bounding box center [207, 101] width 133 height 8
click at [145, 107] on ul "Authentication 2 Issue Reporting 2 System Navigation 1 Work Order Management 5" at bounding box center [206, 95] width 163 height 50
click at [171, 119] on div "Work Order Management 5" at bounding box center [208, 114] width 160 height 13
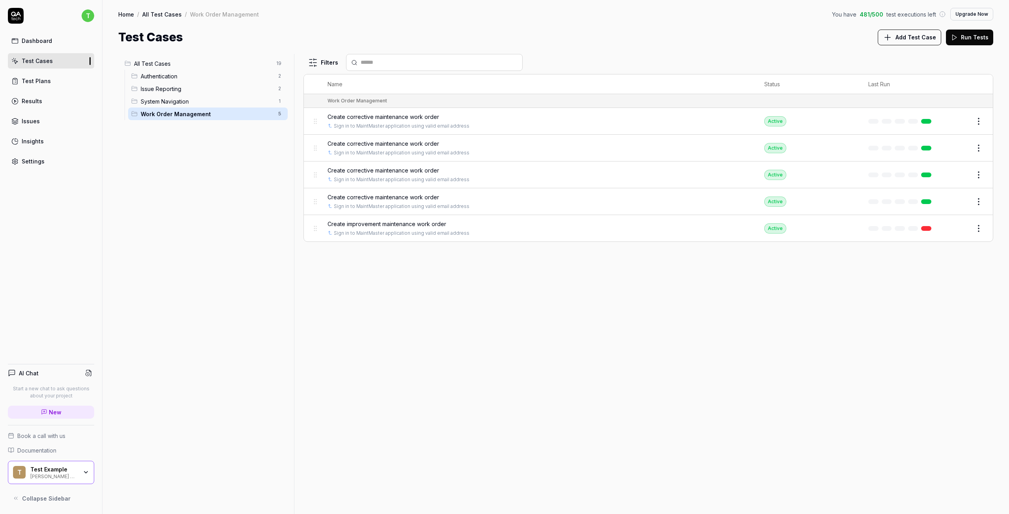
click at [179, 104] on span "System Navigation" at bounding box center [207, 101] width 133 height 8
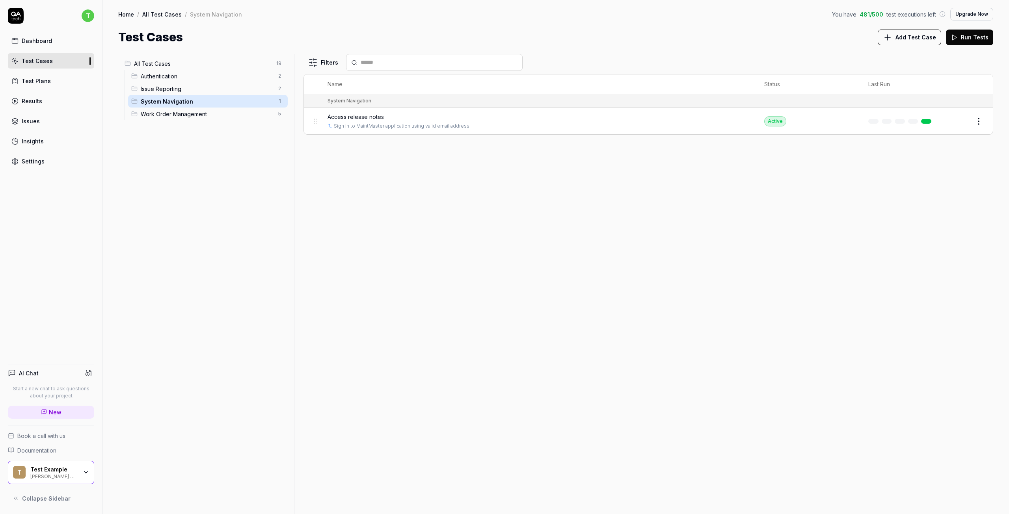
click at [164, 86] on span "Issue Reporting" at bounding box center [207, 89] width 133 height 8
click at [164, 75] on span "Authentication" at bounding box center [207, 76] width 133 height 8
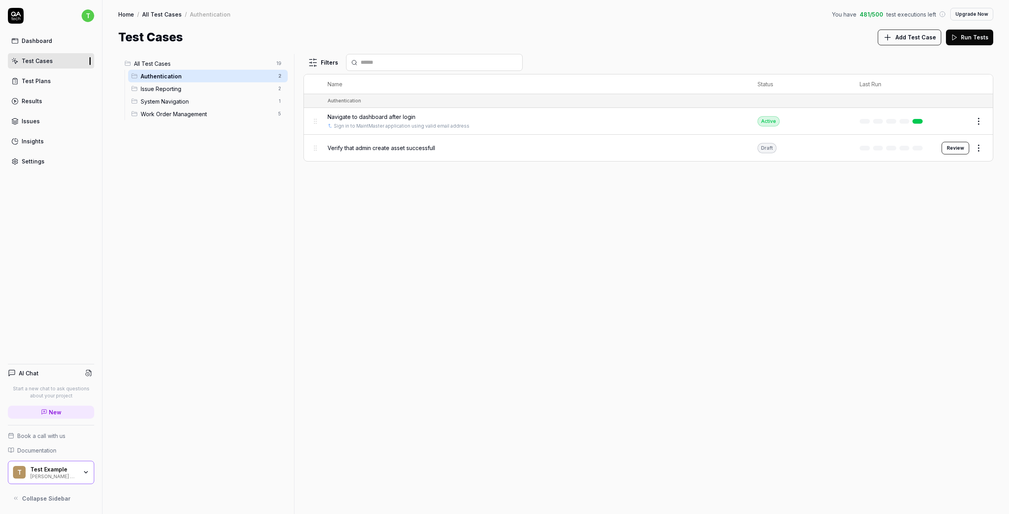
click at [160, 88] on span "Issue Reporting" at bounding box center [207, 89] width 133 height 8
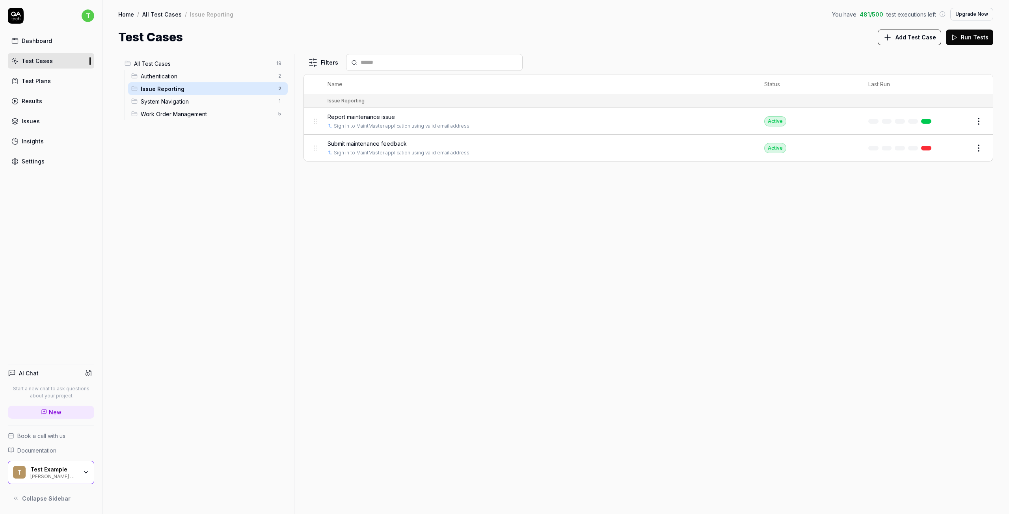
click at [161, 107] on div "System Navigation 1" at bounding box center [208, 101] width 160 height 13
click at [149, 117] on span "Work Order Management" at bounding box center [207, 114] width 133 height 8
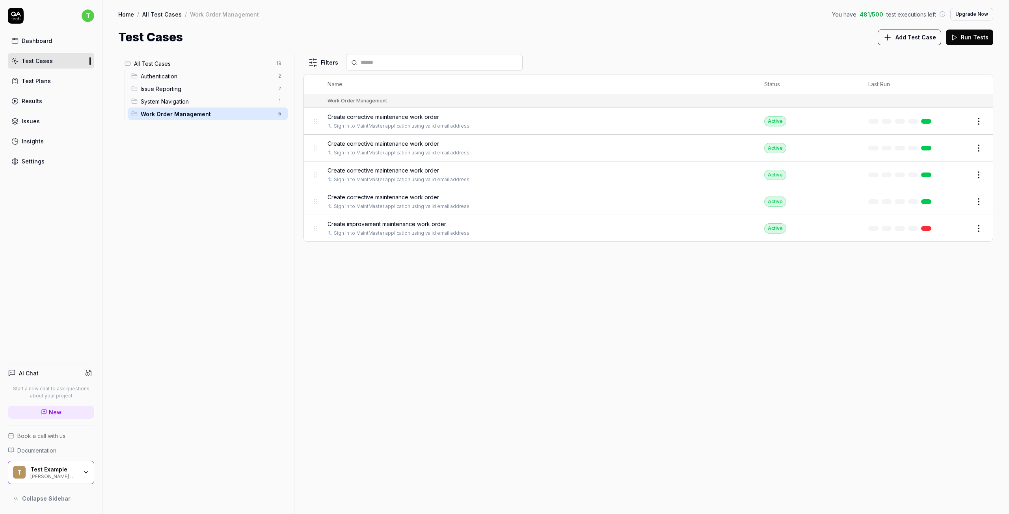
click at [156, 104] on span "System Navigation" at bounding box center [207, 101] width 133 height 8
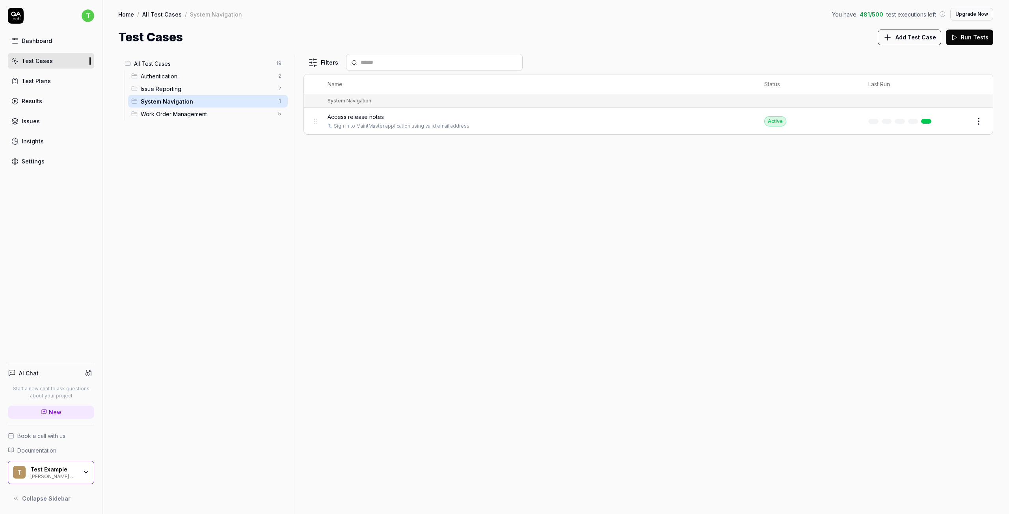
click at [156, 81] on div "Authentication 2" at bounding box center [208, 76] width 160 height 13
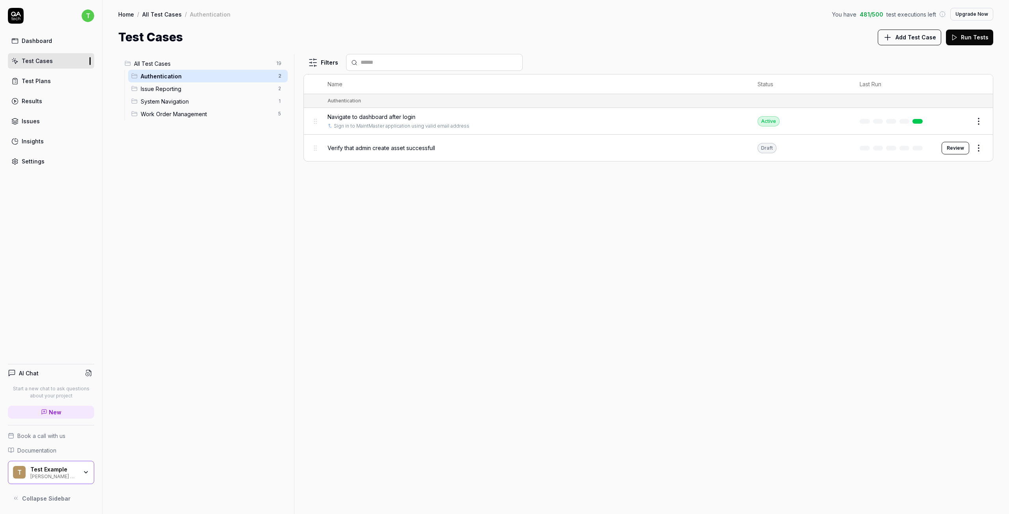
click at [47, 88] on link "Test Plans" at bounding box center [51, 80] width 86 height 15
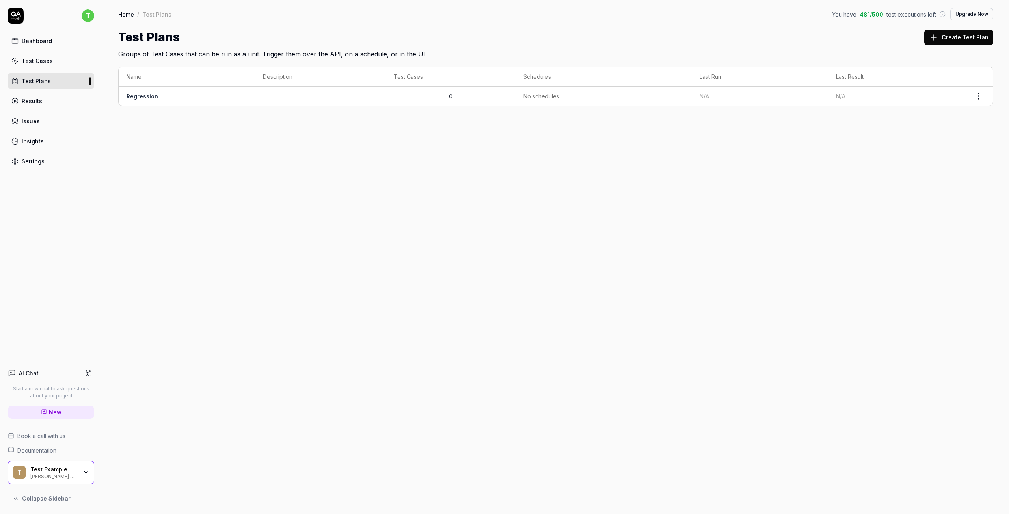
click at [147, 96] on link "Regression" at bounding box center [143, 96] width 32 height 7
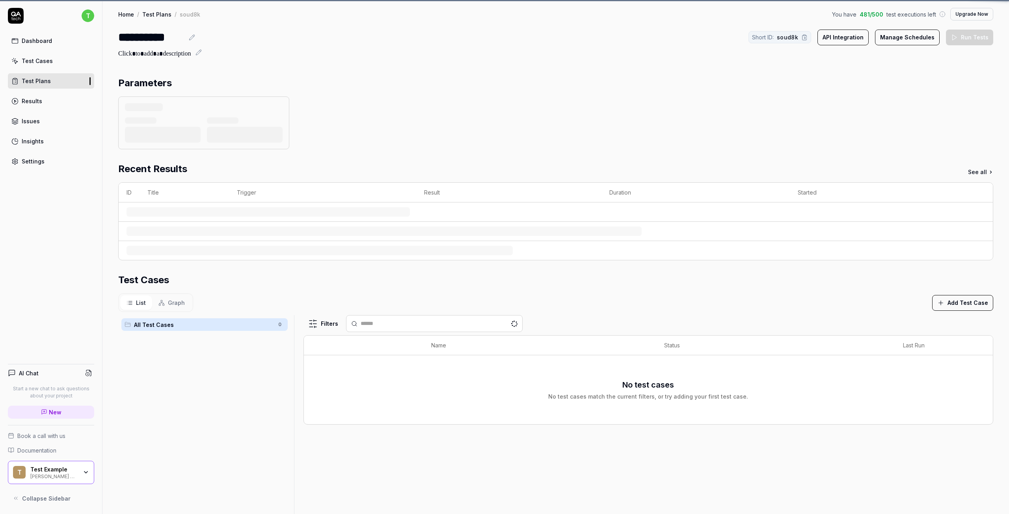
click at [858, 99] on div at bounding box center [555, 123] width 875 height 53
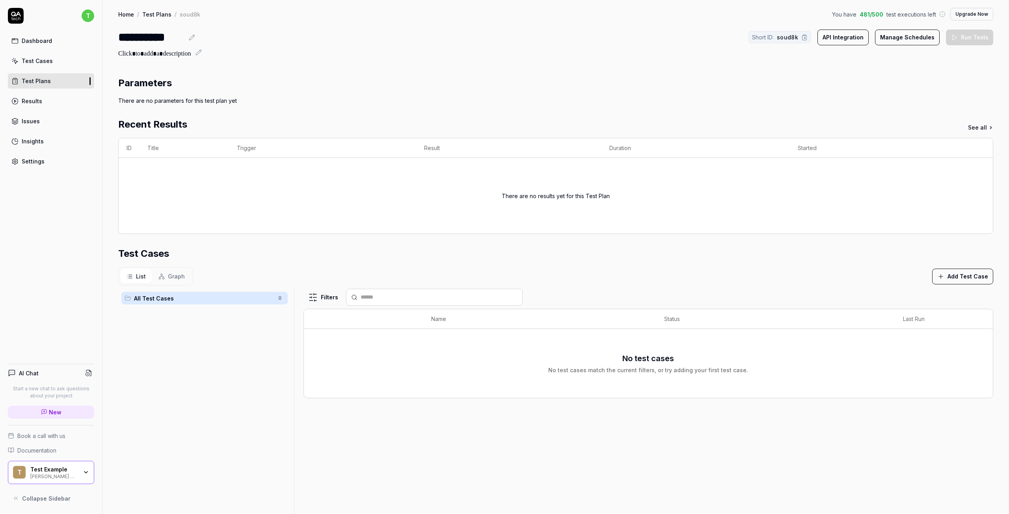
click at [858, 99] on div "There are no parameters for this test plan yet" at bounding box center [555, 101] width 875 height 8
click at [197, 182] on div "There are no results yet for this Test Plan" at bounding box center [556, 196] width 859 height 57
click at [16, 501] on icon at bounding box center [16, 498] width 6 height 6
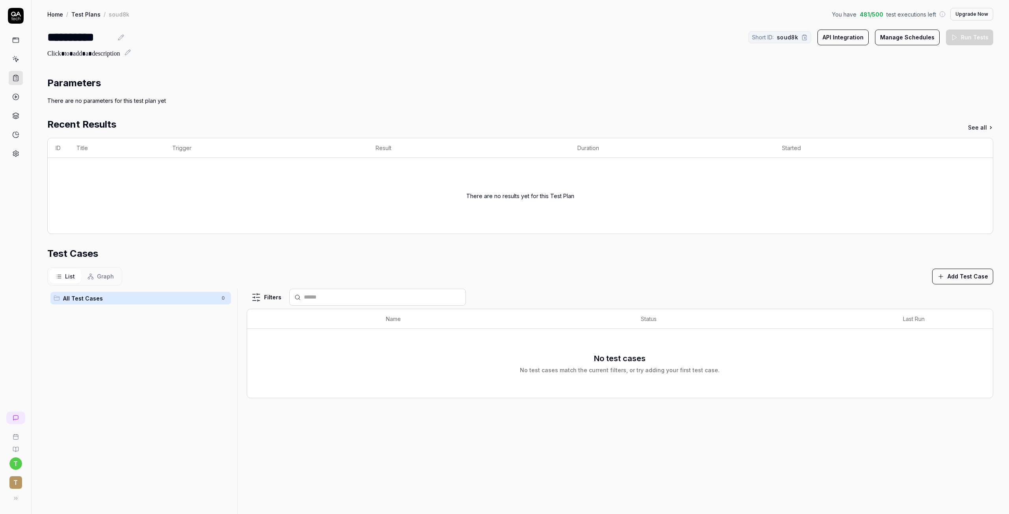
click at [15, 151] on icon at bounding box center [15, 153] width 7 height 7
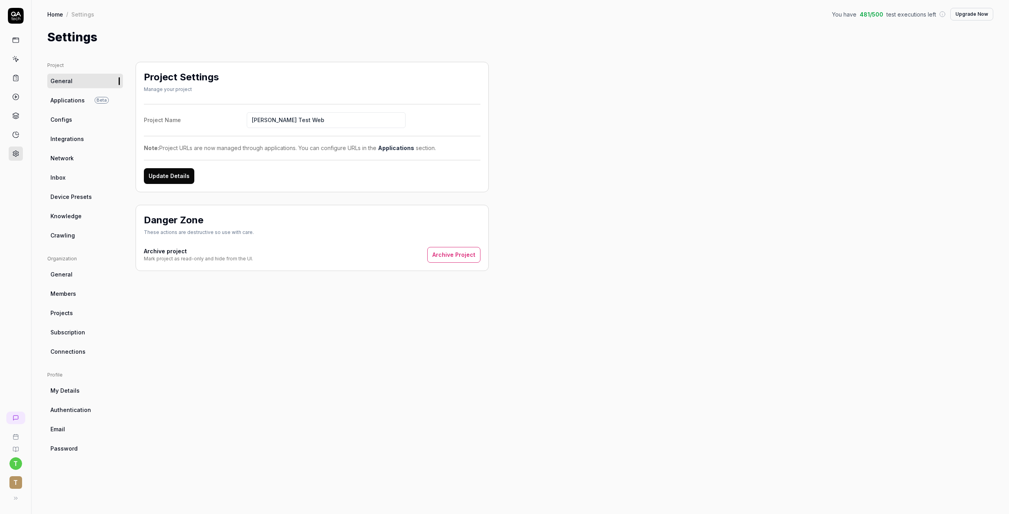
click at [71, 293] on span "Members" at bounding box center [63, 294] width 26 height 8
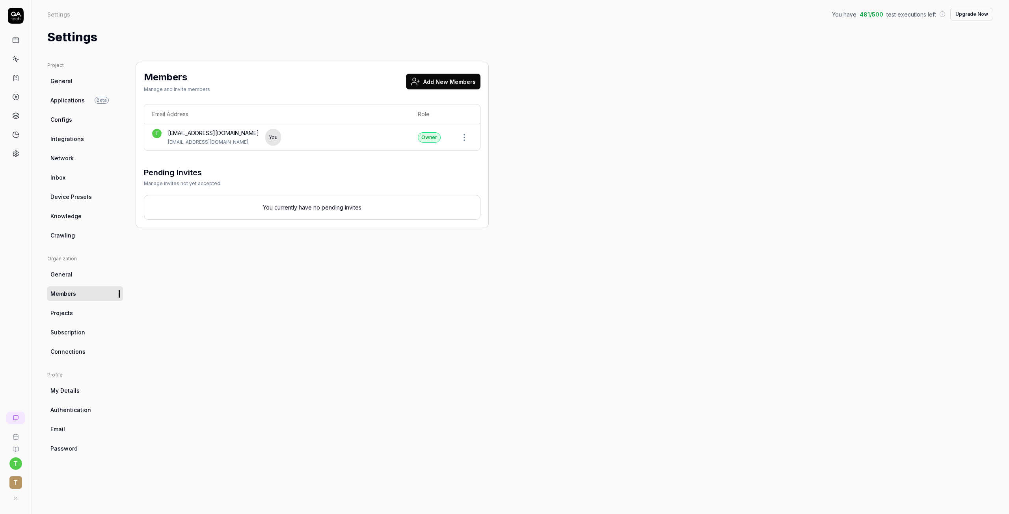
click at [57, 81] on span "General" at bounding box center [61, 81] width 22 height 8
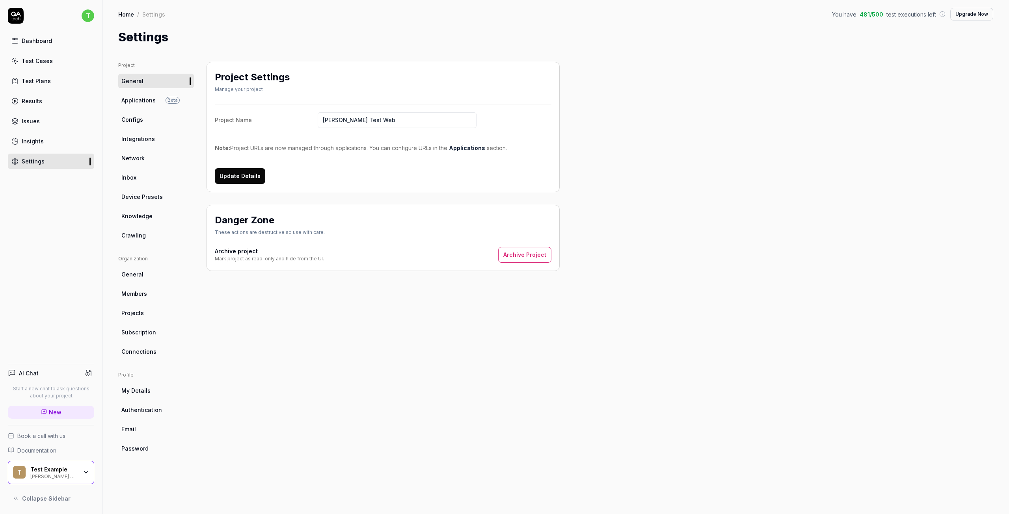
click at [136, 103] on span "Applications" at bounding box center [138, 100] width 34 height 8
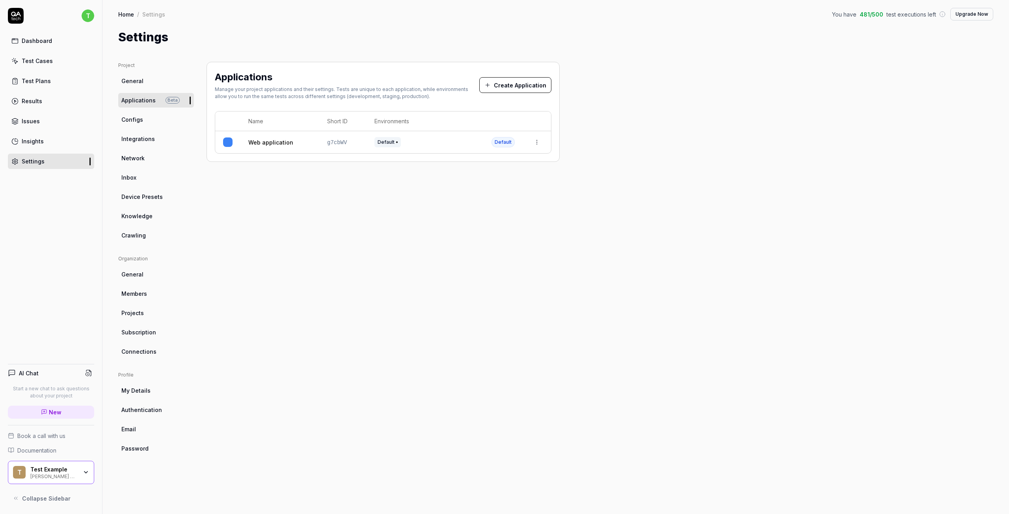
click at [140, 121] on span "Configs" at bounding box center [132, 119] width 22 height 8
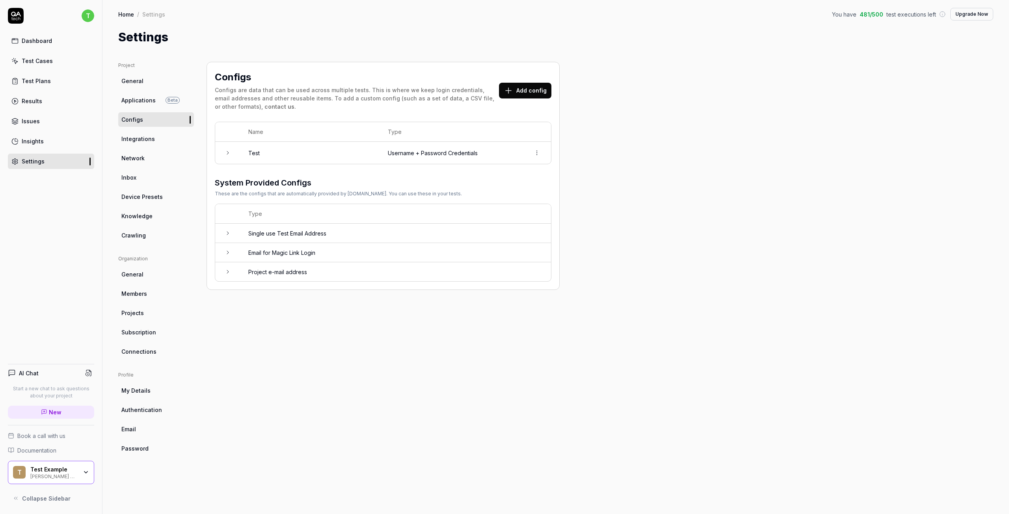
click at [130, 139] on span "Integrations" at bounding box center [138, 139] width 34 height 8
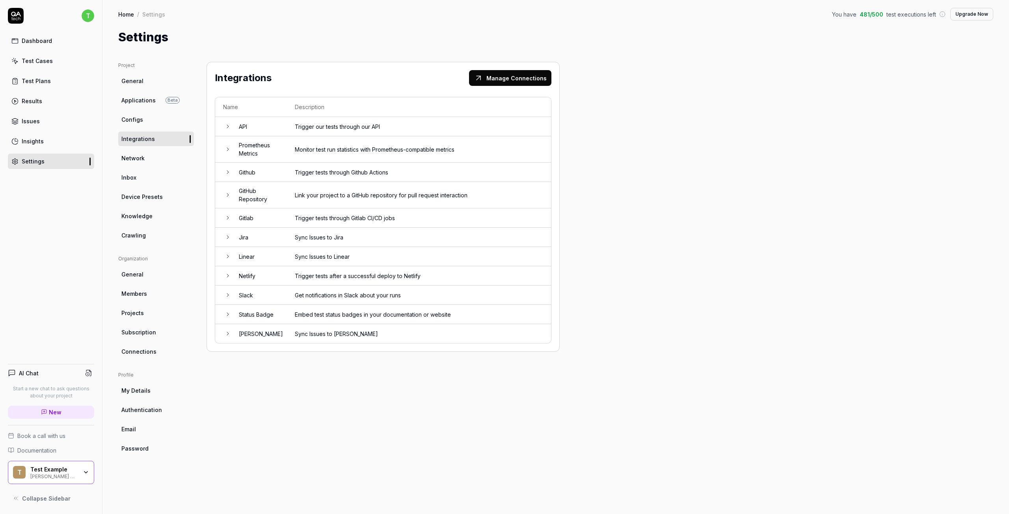
click at [229, 171] on icon at bounding box center [228, 172] width 6 height 6
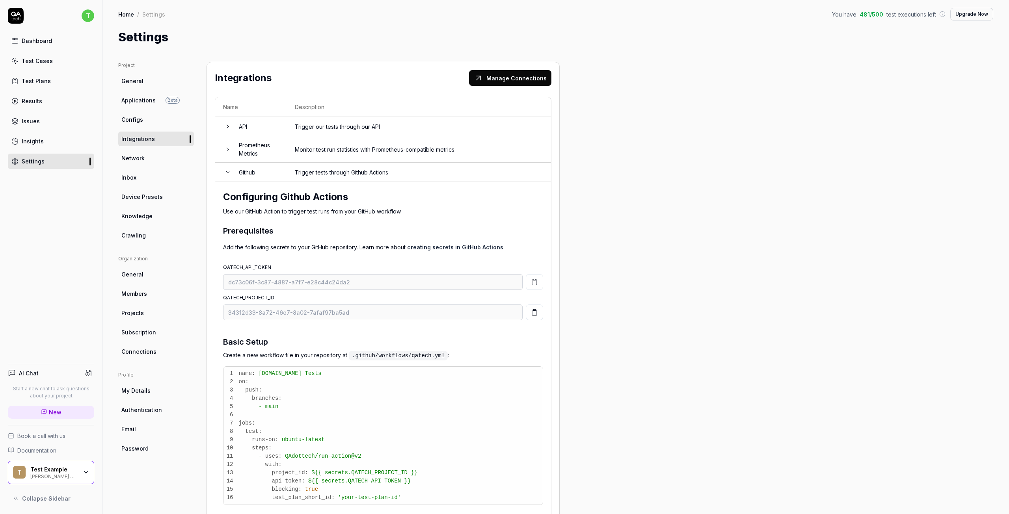
click at [133, 159] on span "Network" at bounding box center [132, 158] width 23 height 8
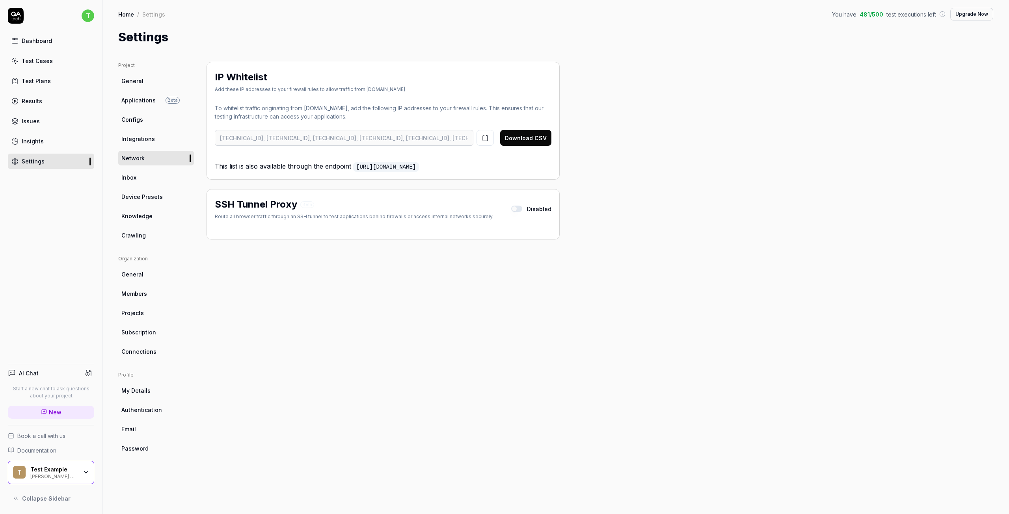
click at [131, 219] on span "Knowledge" at bounding box center [136, 216] width 31 height 8
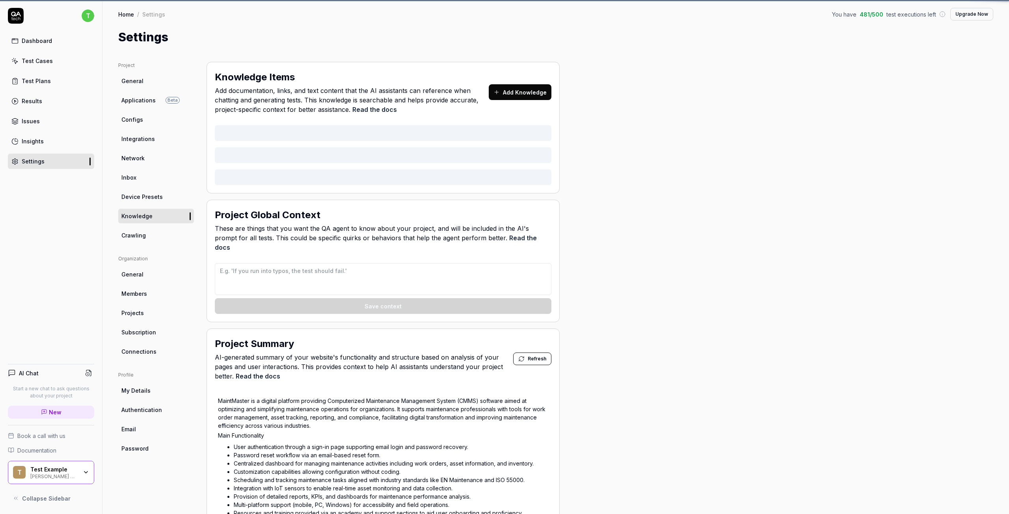
click at [135, 281] on link "General" at bounding box center [156, 274] width 76 height 15
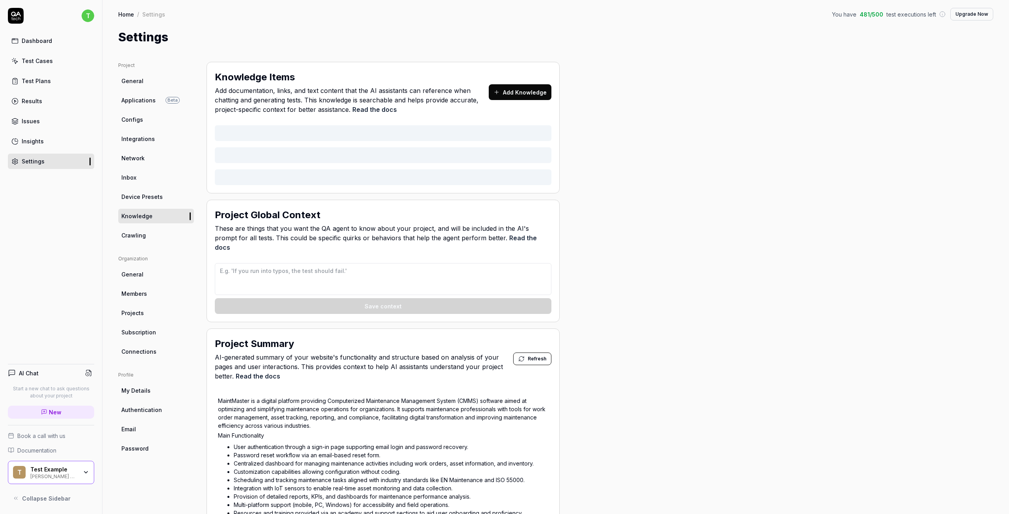
type textarea "*"
